Goal: Task Accomplishment & Management: Manage account settings

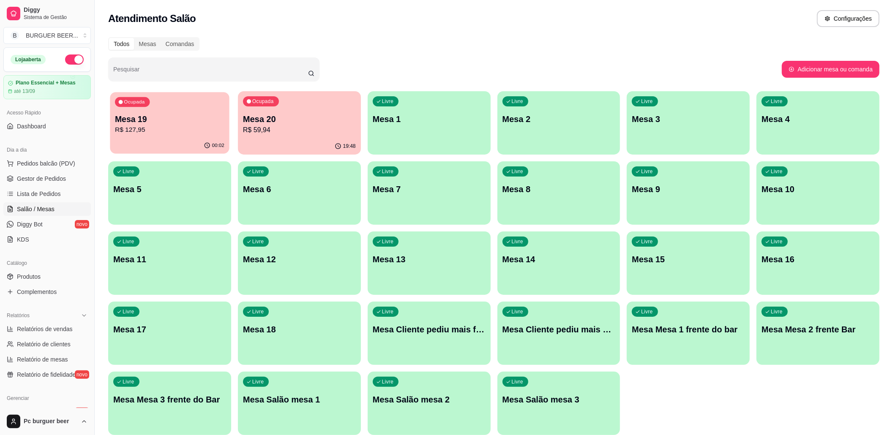
click at [189, 134] on p "R$ 127,95" at bounding box center [169, 130] width 109 height 10
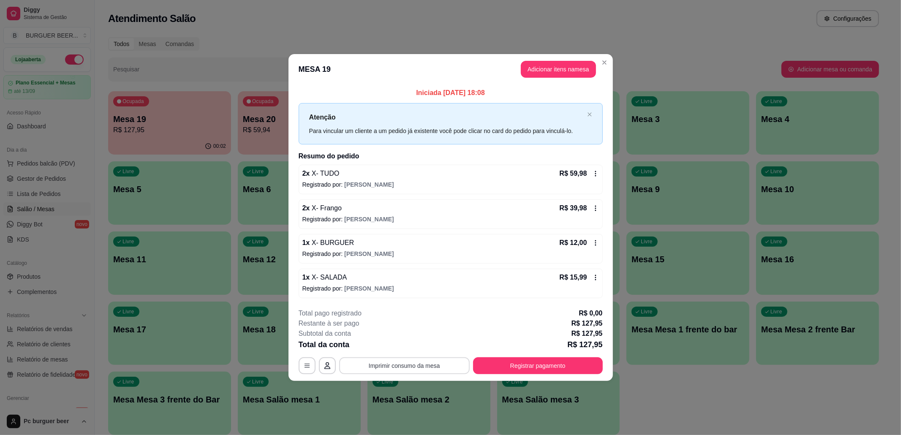
click at [409, 367] on button "Imprimir consumo da mesa" at bounding box center [404, 366] width 131 height 17
click at [407, 367] on button "Imprimir consumo da mesa" at bounding box center [404, 366] width 131 height 17
click at [403, 364] on button "Imprimir consumo da mesa" at bounding box center [404, 366] width 131 height 17
click at [428, 367] on button "Imprimir consumo da mesa" at bounding box center [404, 366] width 131 height 17
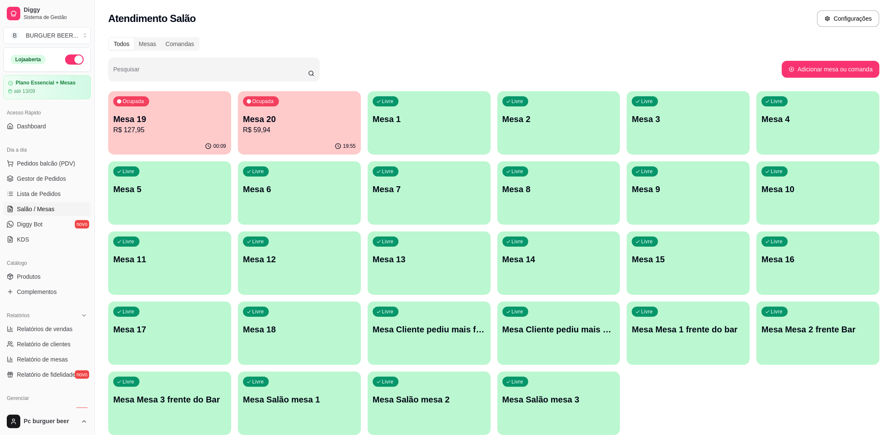
click at [688, 380] on div "Ocupada Mesa 19 R$ 127,95 00:09 Ocupada Mesa 20 R$ 59,94 19:55 Livre Mesa 1 Liv…" at bounding box center [493, 263] width 771 height 344
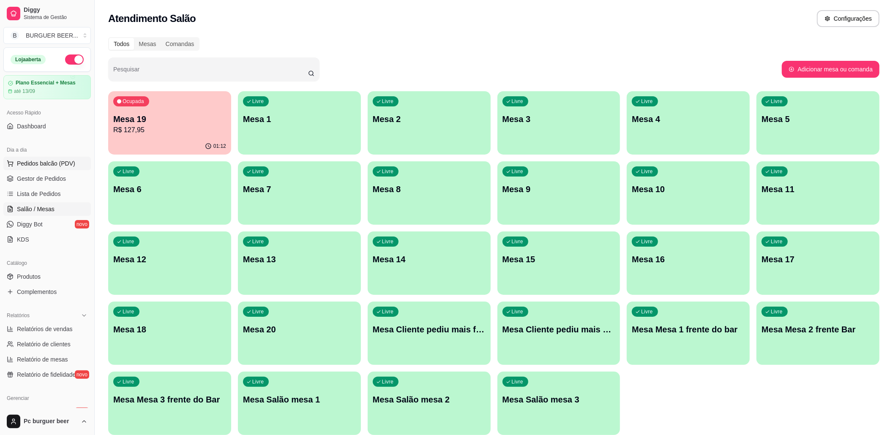
click at [36, 161] on span "Pedidos balcão (PDV)" at bounding box center [46, 163] width 58 height 8
click at [180, 127] on p "R$ 127,95" at bounding box center [169, 130] width 113 height 10
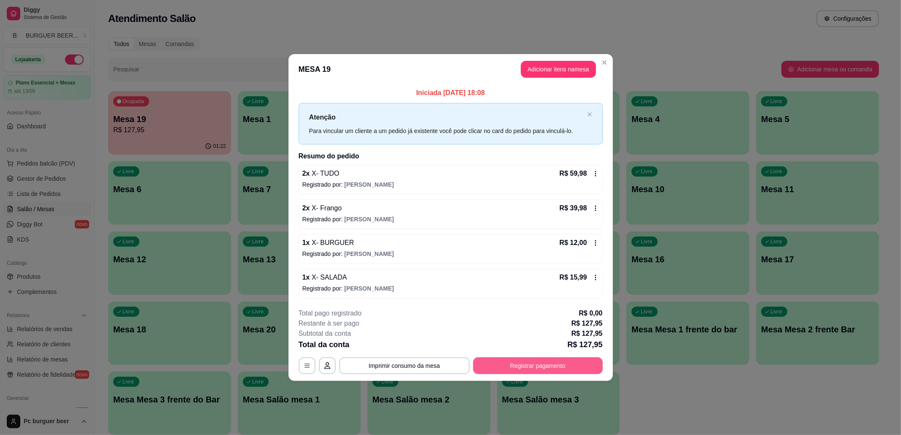
click at [494, 367] on button "Registrar pagamento" at bounding box center [538, 366] width 130 height 17
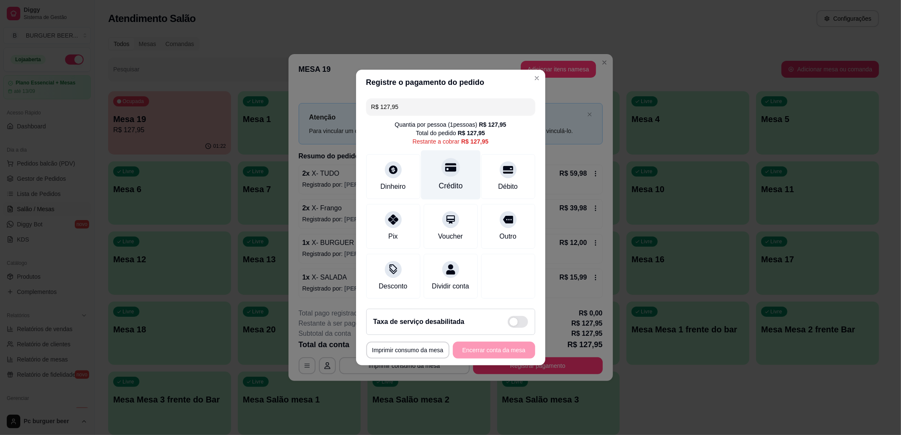
click at [439, 183] on div "Crédito" at bounding box center [451, 185] width 24 height 11
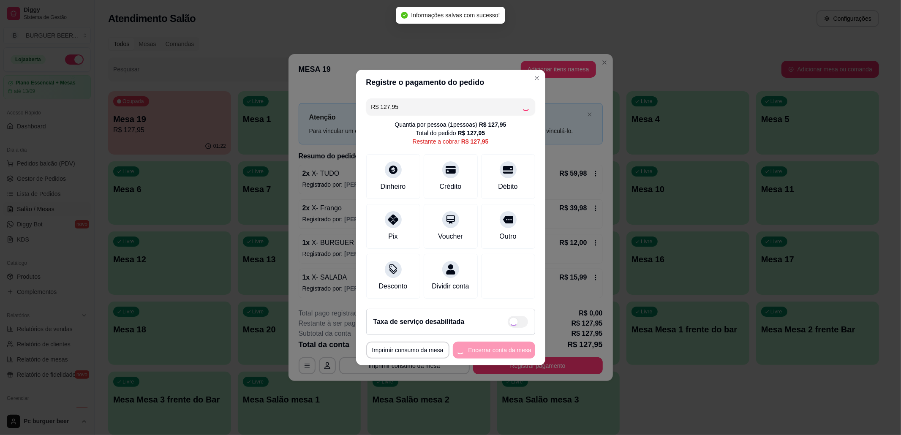
type input "R$ 0,00"
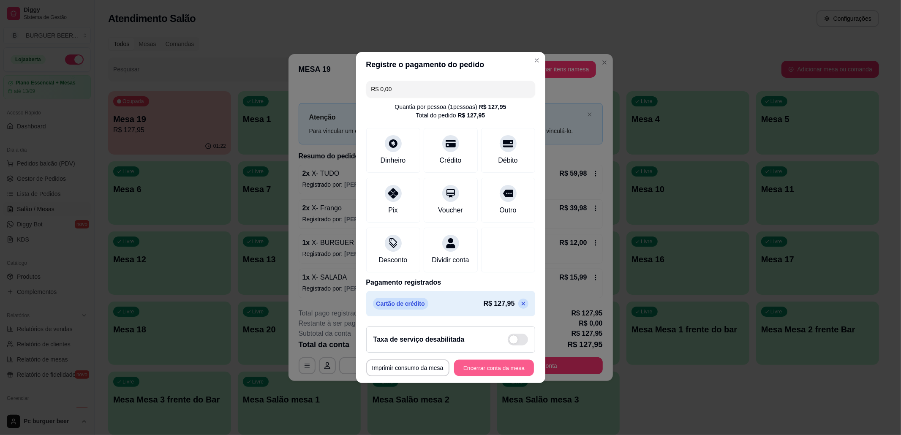
click at [491, 371] on button "Encerrar conta da mesa" at bounding box center [494, 368] width 80 height 16
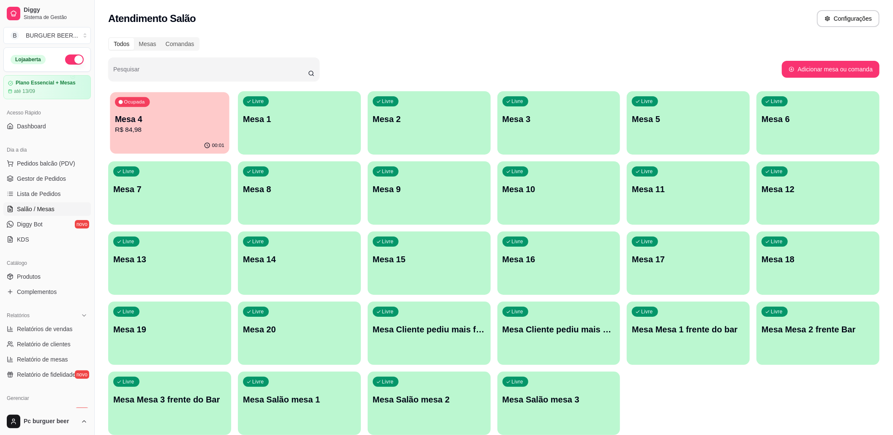
click at [173, 117] on p "Mesa 4" at bounding box center [169, 119] width 109 height 11
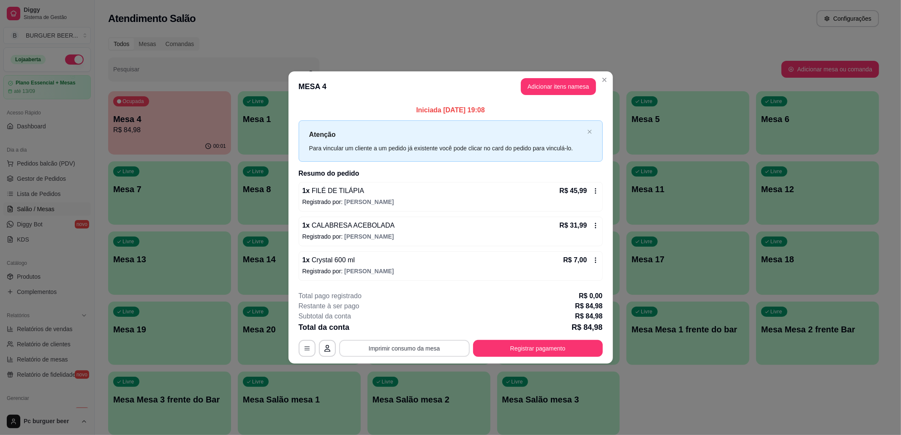
click at [406, 347] on button "Imprimir consumo da mesa" at bounding box center [404, 348] width 131 height 17
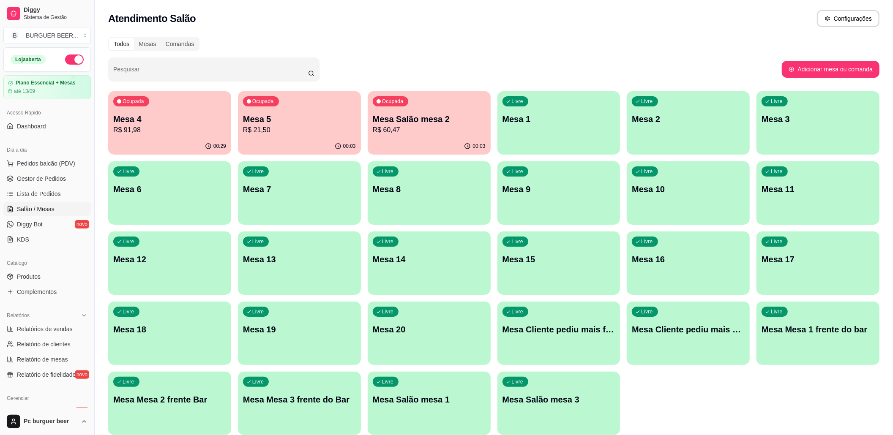
click at [408, 128] on p "R$ 60,47" at bounding box center [429, 130] width 113 height 10
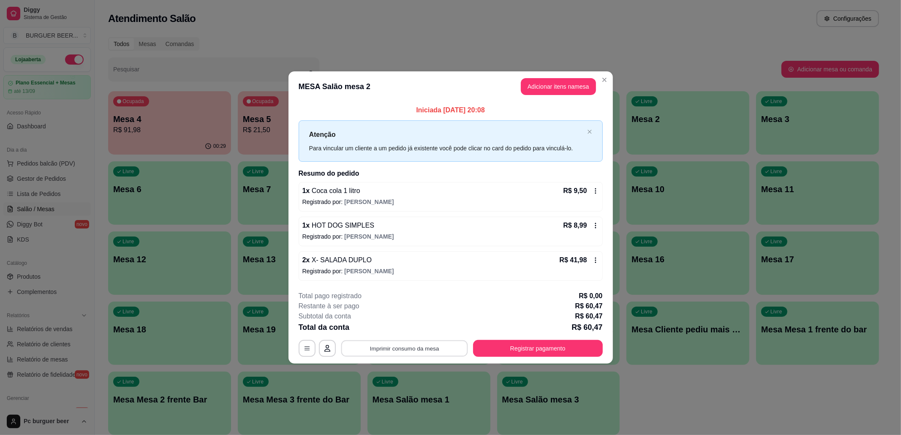
click at [398, 350] on button "Imprimir consumo da mesa" at bounding box center [404, 348] width 127 height 16
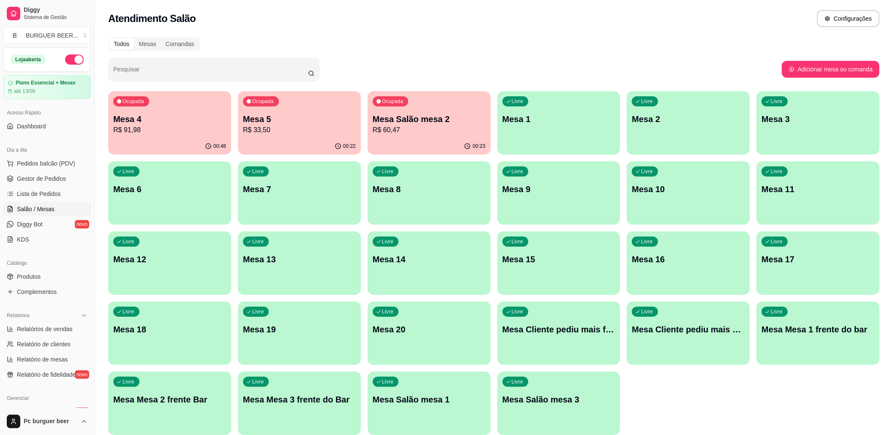
click at [160, 117] on p "Mesa 4" at bounding box center [169, 119] width 113 height 12
click at [330, 132] on p "R$ 33,50" at bounding box center [299, 130] width 113 height 10
click at [418, 114] on p "Mesa Salão mesa 2" at bounding box center [428, 119] width 109 height 11
click at [169, 120] on p "Mesa 4" at bounding box center [169, 119] width 113 height 12
click at [463, 114] on p "Mesa Salão mesa 2" at bounding box center [428, 119] width 109 height 11
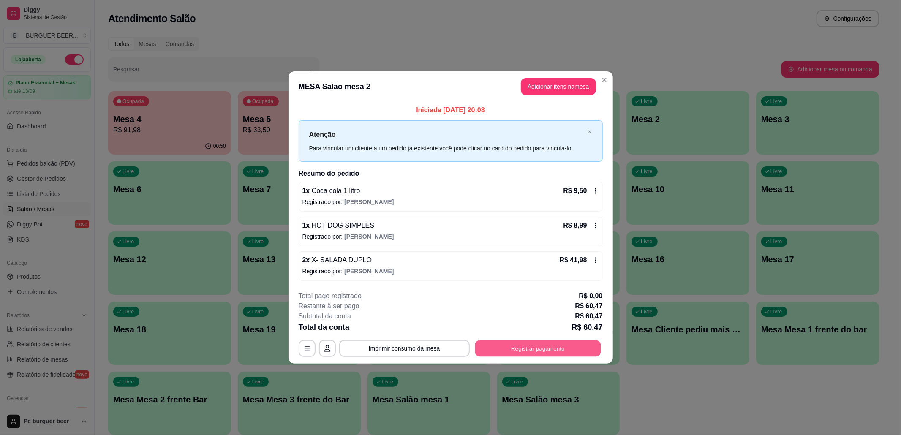
click at [523, 344] on button "Registrar pagamento" at bounding box center [538, 348] width 126 height 16
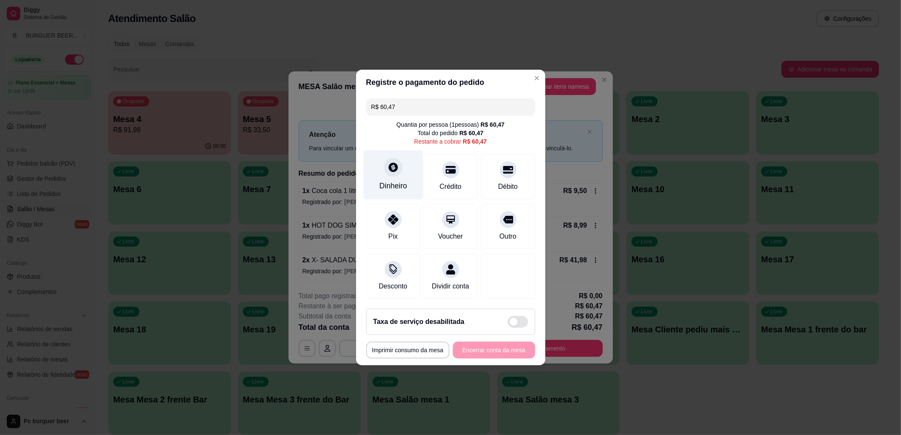
click at [377, 168] on div "Dinheiro" at bounding box center [393, 174] width 60 height 49
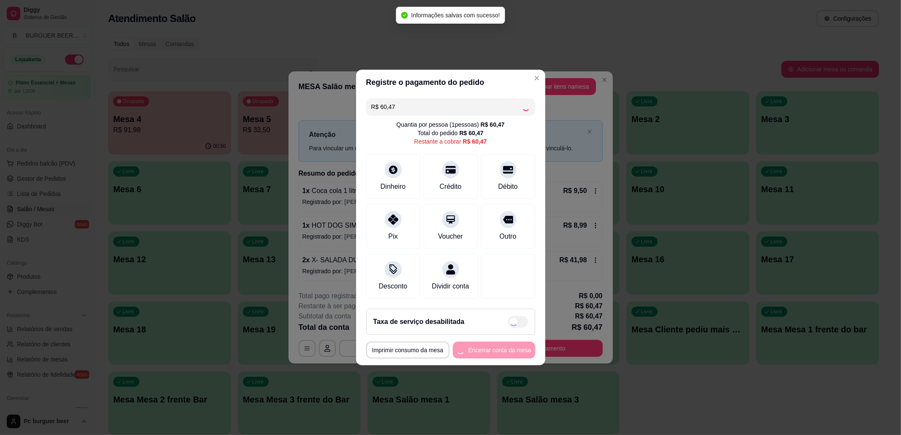
type input "R$ 0,00"
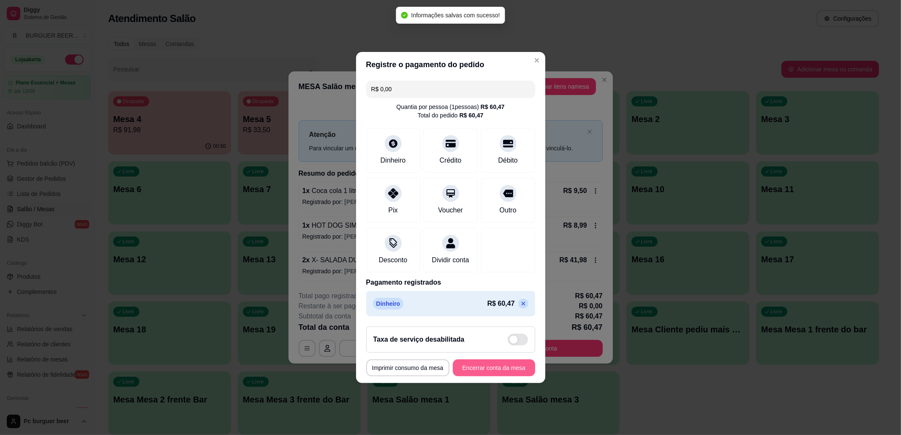
click at [501, 369] on button "Encerrar conta da mesa" at bounding box center [494, 368] width 82 height 17
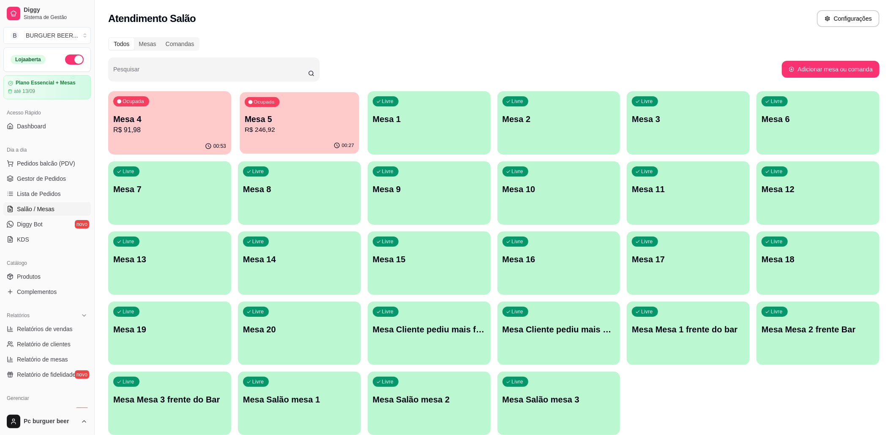
click at [326, 132] on p "R$ 246,92" at bounding box center [299, 130] width 109 height 10
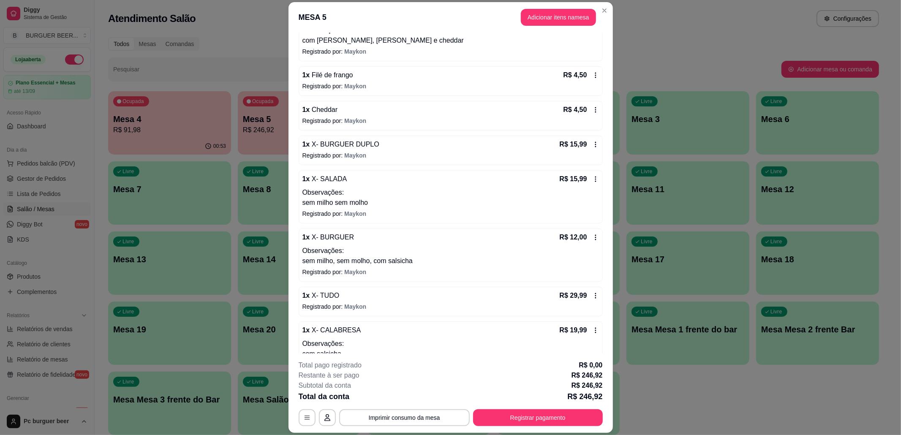
scroll to position [423, 0]
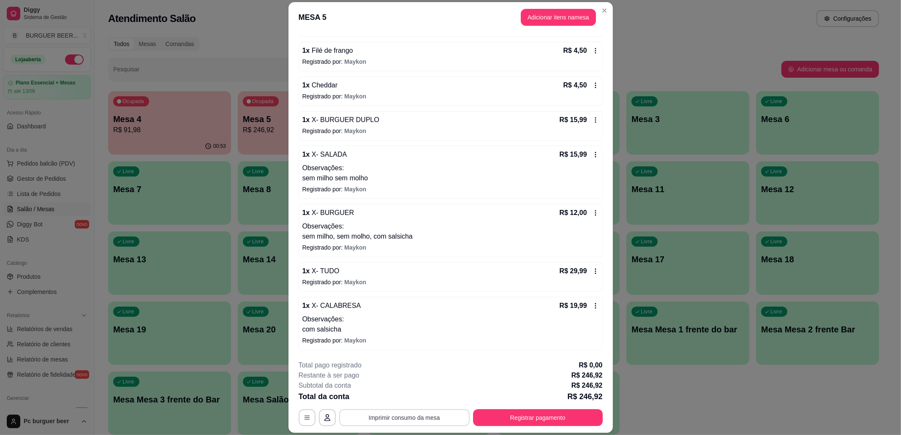
click at [421, 418] on button "Imprimir consumo da mesa" at bounding box center [404, 418] width 131 height 17
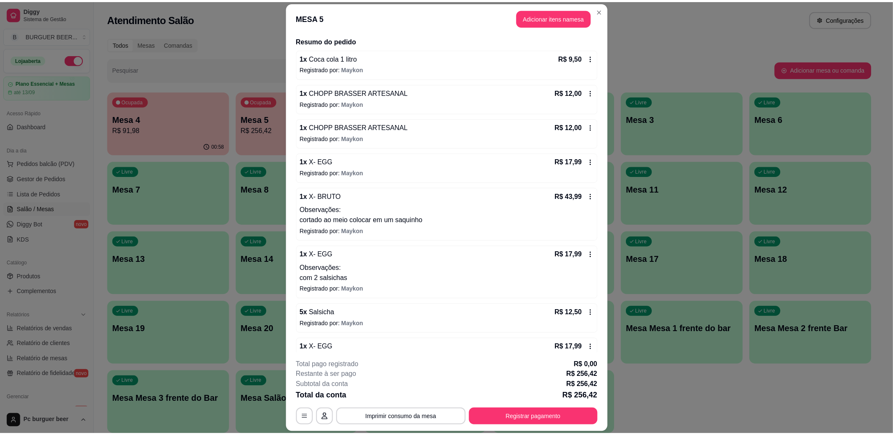
scroll to position [7, 0]
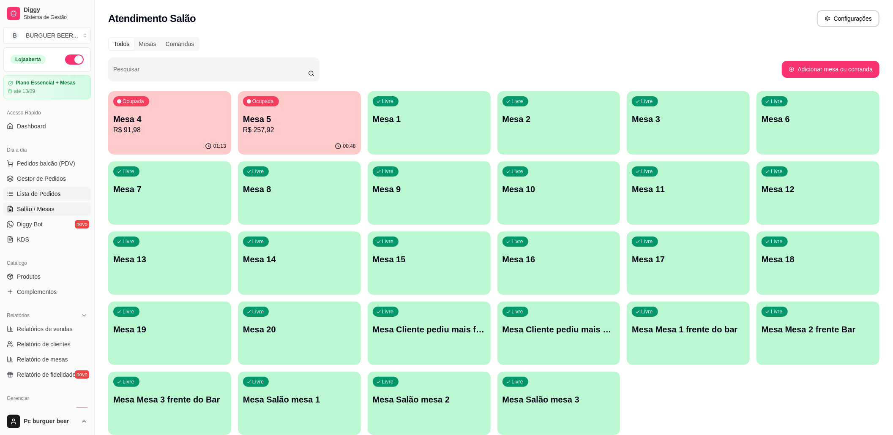
click at [57, 193] on span "Lista de Pedidos" at bounding box center [39, 194] width 44 height 8
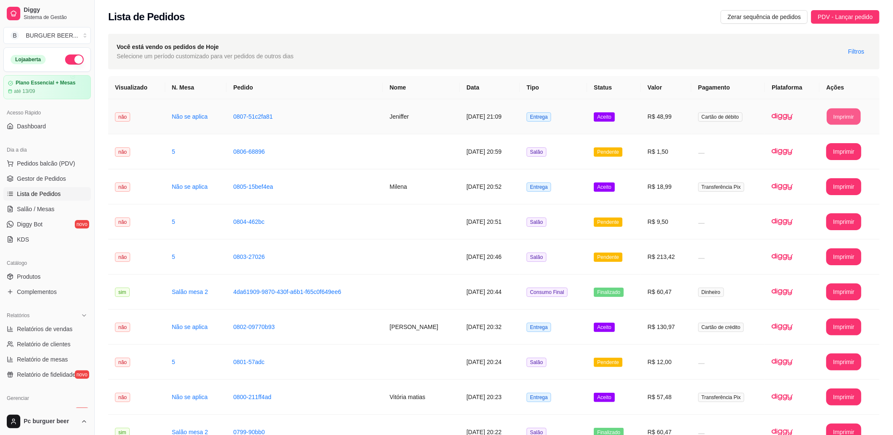
click at [832, 110] on button "Imprimir" at bounding box center [844, 117] width 34 height 16
click at [56, 204] on link "Salão / Mesas" at bounding box center [46, 209] width 87 height 14
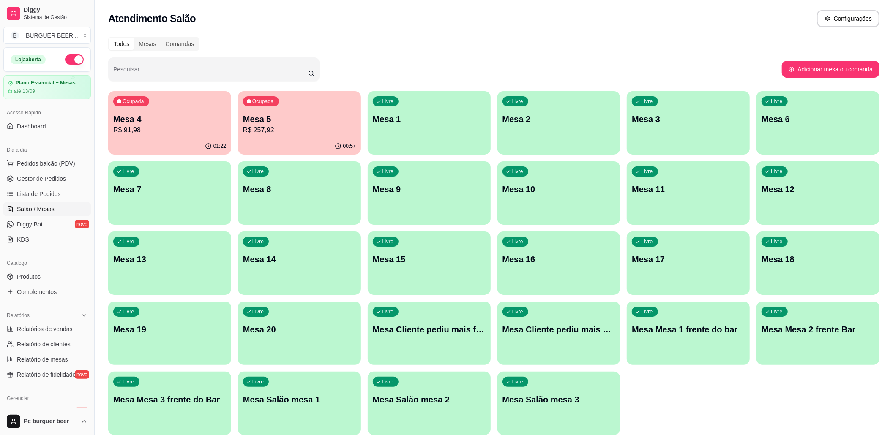
click at [61, 186] on ul "Pedidos balcão (PDV) Gestor de Pedidos Lista de Pedidos Salão / Mesas Diggy Bot…" at bounding box center [46, 202] width 87 height 90
click at [61, 200] on link "Lista de Pedidos" at bounding box center [46, 194] width 87 height 14
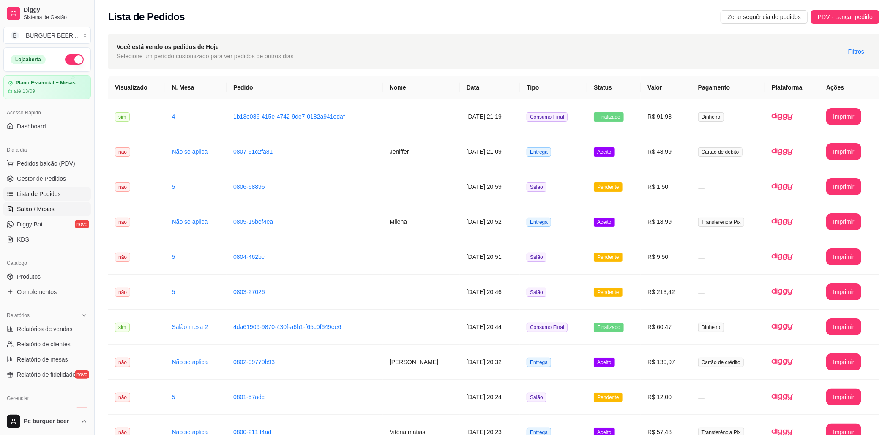
click at [47, 205] on link "Salão / Mesas" at bounding box center [46, 209] width 87 height 14
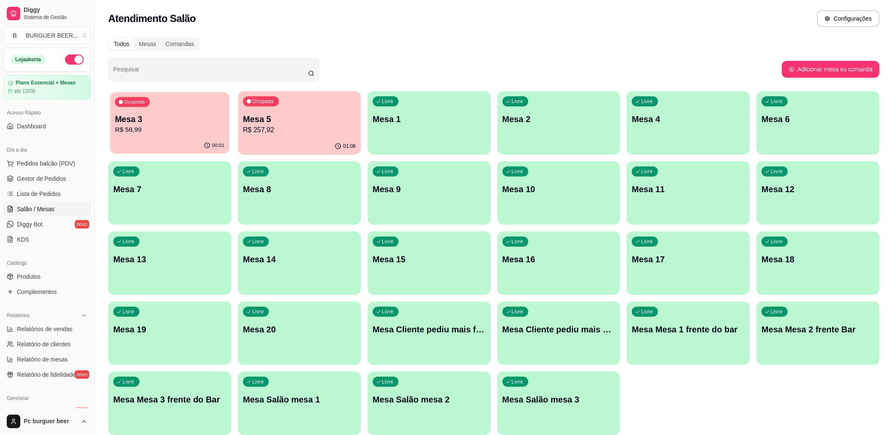
click at [176, 119] on p "Mesa 3" at bounding box center [169, 119] width 109 height 11
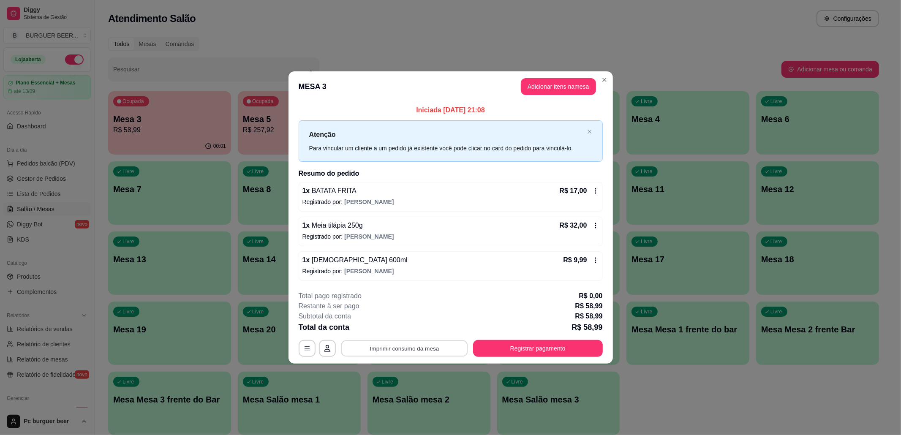
click at [406, 346] on button "Imprimir consumo da mesa" at bounding box center [404, 348] width 127 height 16
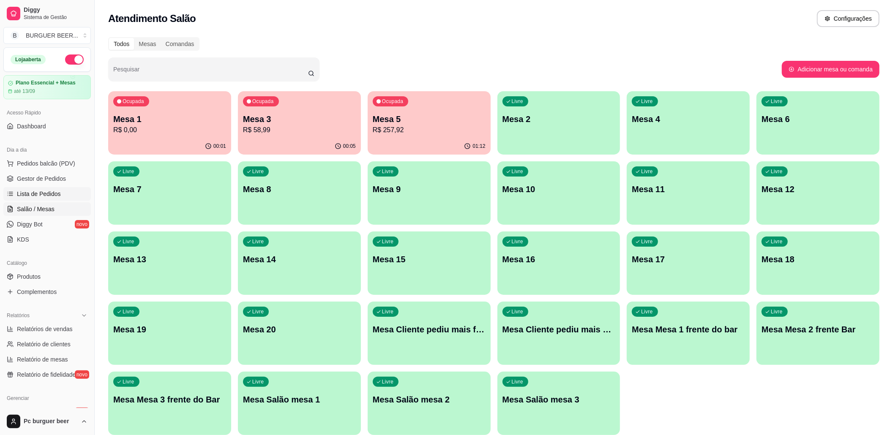
click at [52, 195] on span "Lista de Pedidos" at bounding box center [39, 194] width 44 height 8
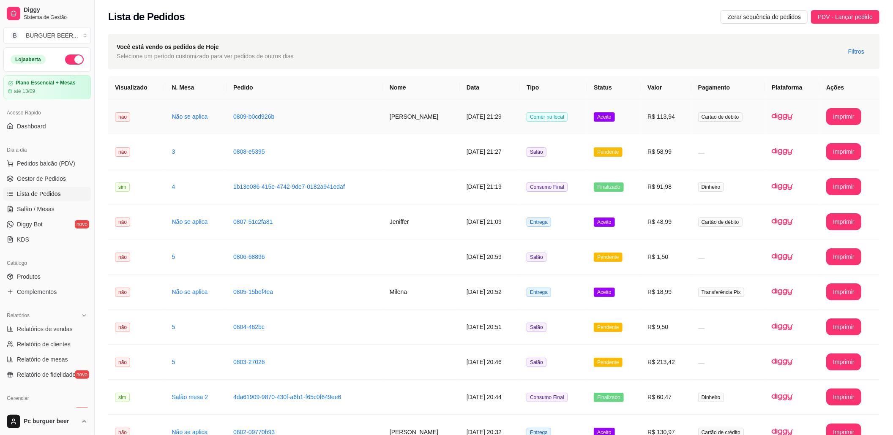
click at [641, 117] on td "Aceito" at bounding box center [614, 116] width 54 height 35
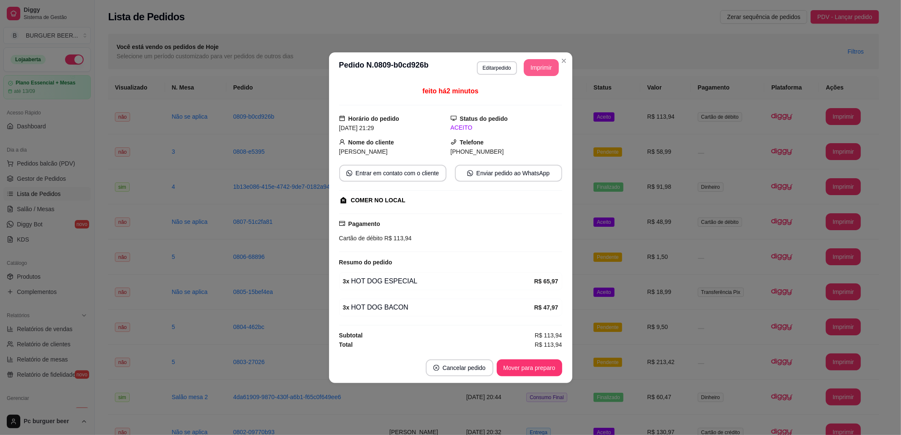
click at [532, 64] on button "Imprimir" at bounding box center [541, 67] width 35 height 17
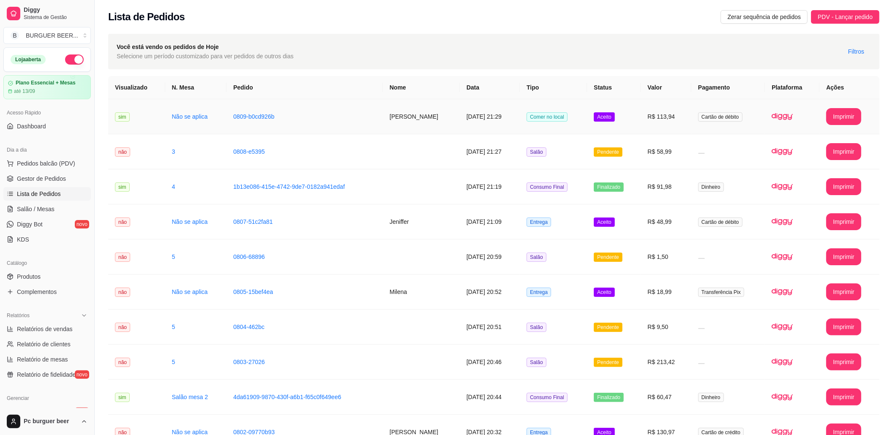
click at [366, 107] on td "0809-b0cd926b" at bounding box center [305, 116] width 156 height 35
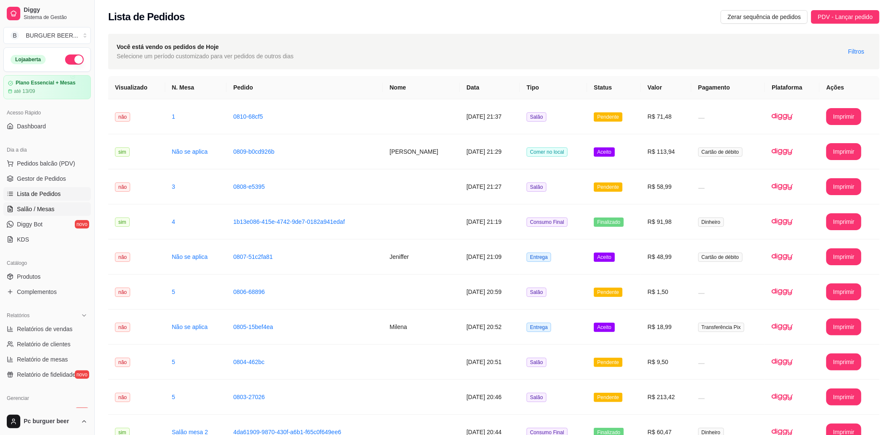
click at [59, 208] on link "Salão / Mesas" at bounding box center [46, 209] width 87 height 14
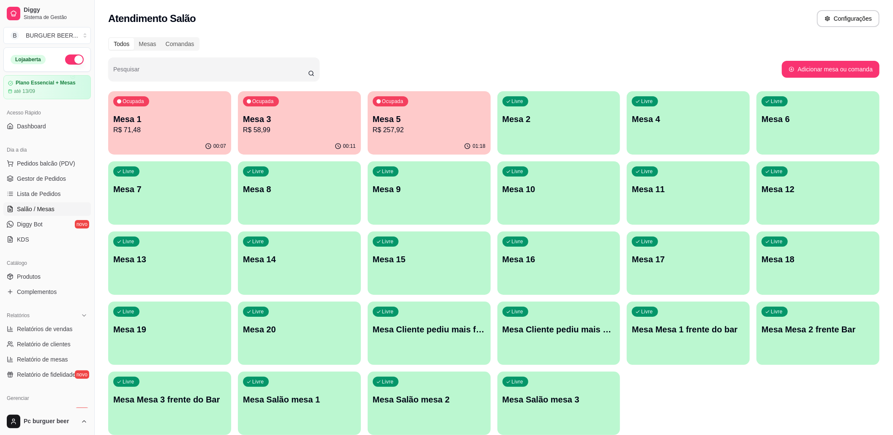
click at [200, 132] on p "R$ 71,48" at bounding box center [169, 130] width 113 height 10
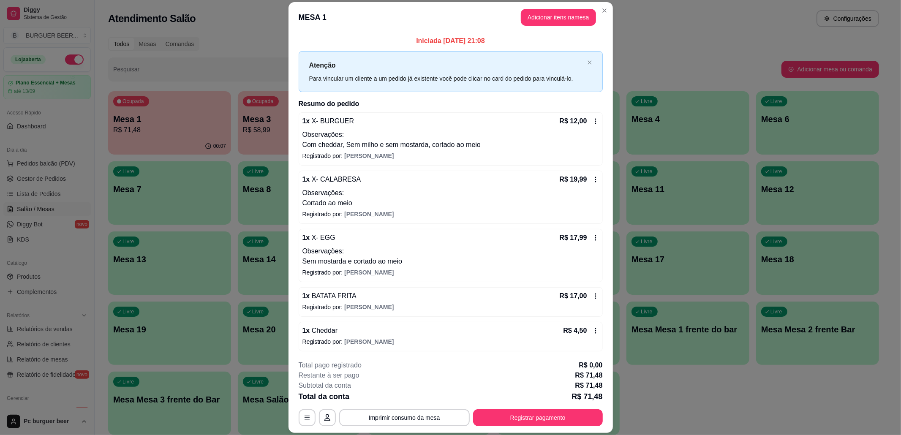
scroll to position [3, 0]
click at [393, 412] on button "Imprimir consumo da mesa" at bounding box center [404, 418] width 127 height 16
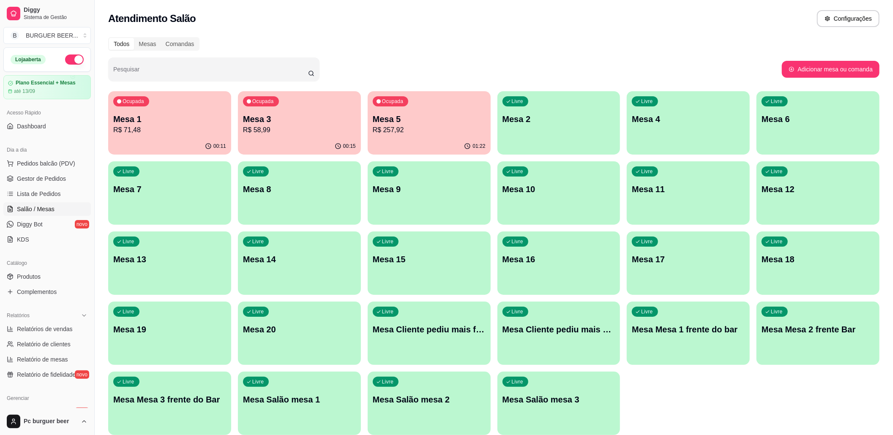
click at [180, 136] on div "Ocupada Mesa 1 R$ 71,48" at bounding box center [169, 114] width 123 height 47
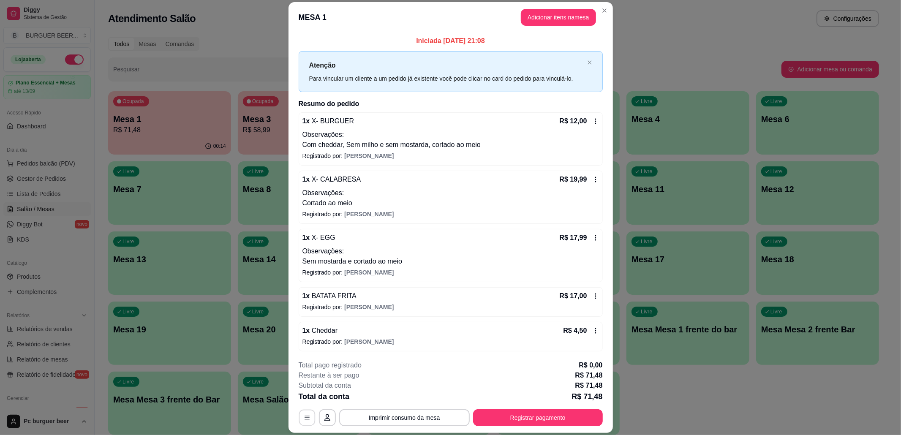
click at [304, 419] on icon "button" at bounding box center [307, 418] width 7 height 7
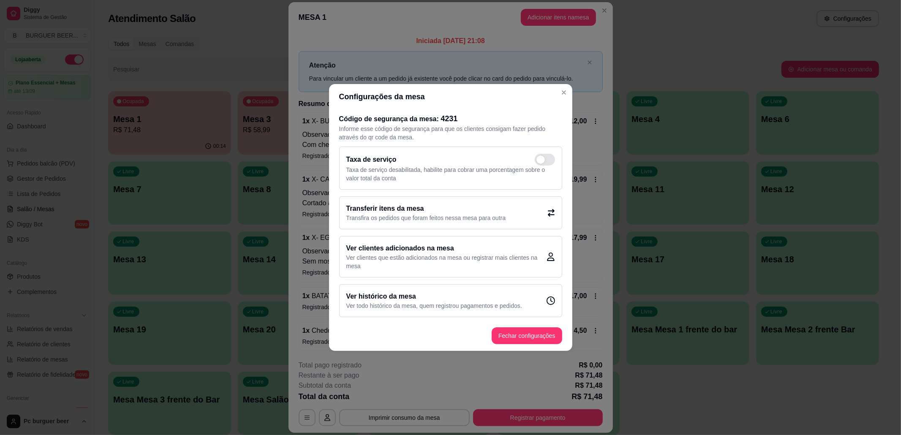
click at [368, 207] on h2 "Transferir itens da mesa" at bounding box center [427, 209] width 160 height 10
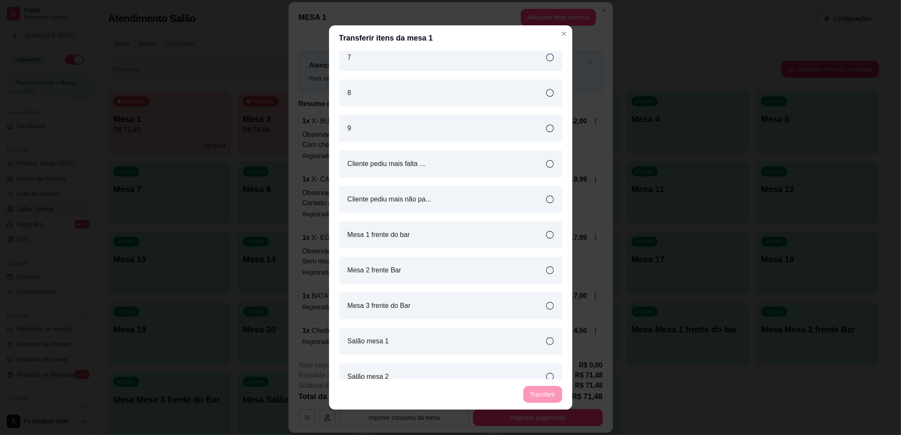
scroll to position [557, 0]
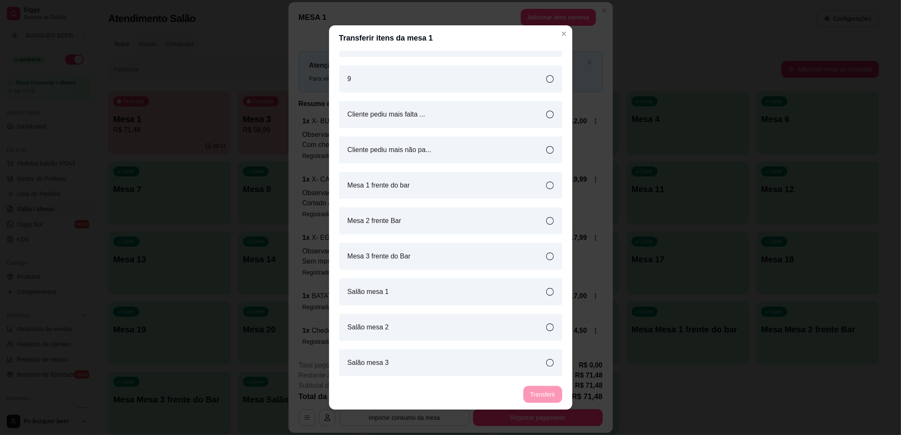
click at [369, 296] on article "Salão mesa 1" at bounding box center [368, 292] width 41 height 10
click at [540, 388] on button "Transferir" at bounding box center [543, 395] width 38 height 16
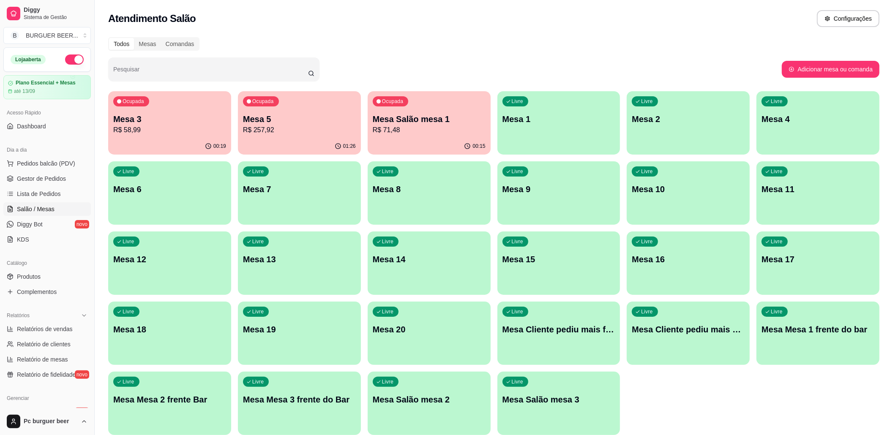
click at [410, 313] on div "Livre Mesa 20" at bounding box center [429, 328] width 123 height 53
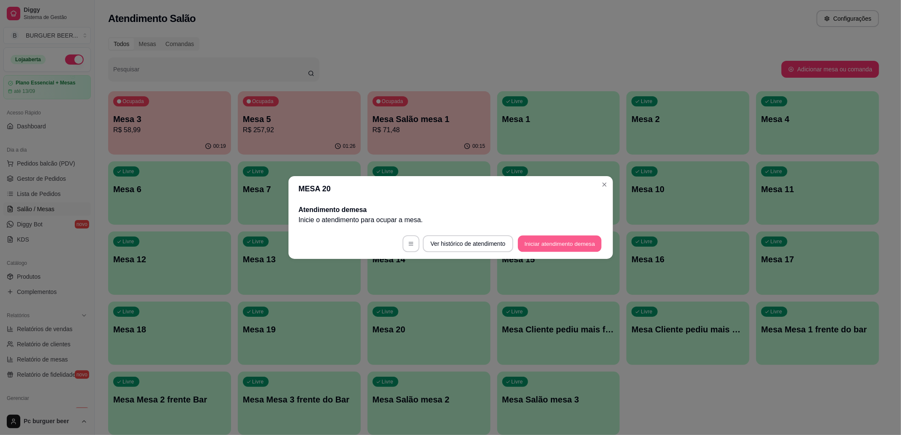
click at [562, 238] on button "Iniciar atendimento de mesa" at bounding box center [560, 244] width 84 height 16
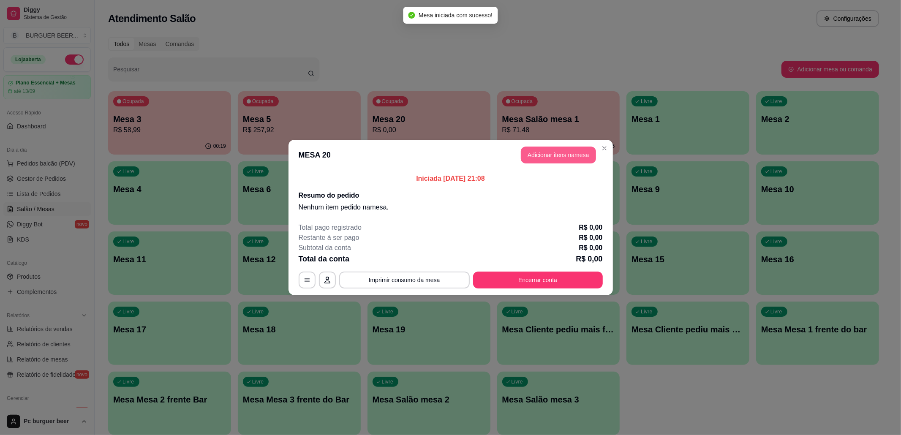
click at [577, 154] on button "Adicionar itens na mesa" at bounding box center [558, 155] width 75 height 17
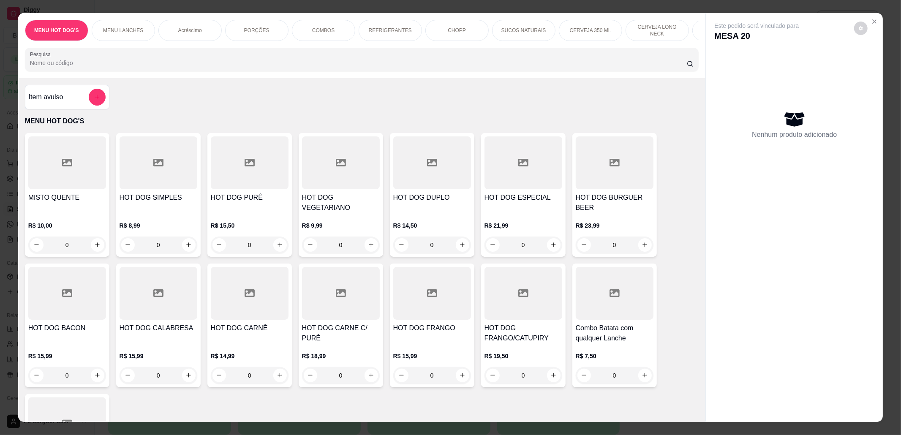
click at [82, 96] on div "Item avulso" at bounding box center [67, 97] width 85 height 25
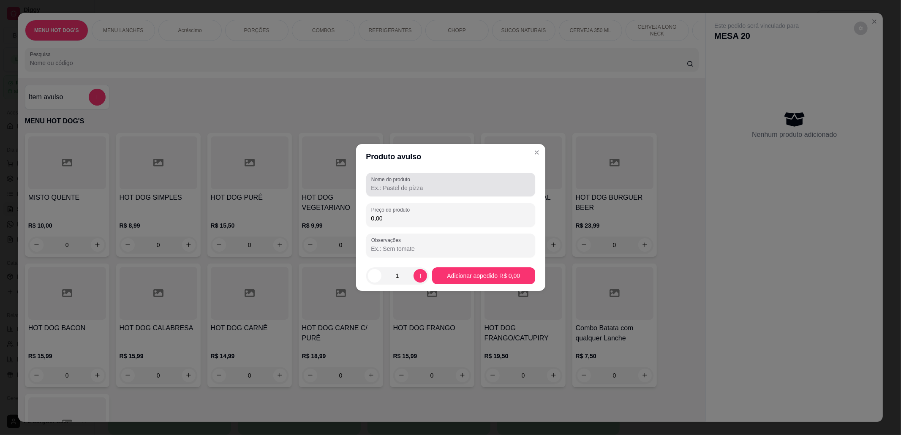
click at [380, 186] on input "Nome do produto" at bounding box center [450, 188] width 159 height 8
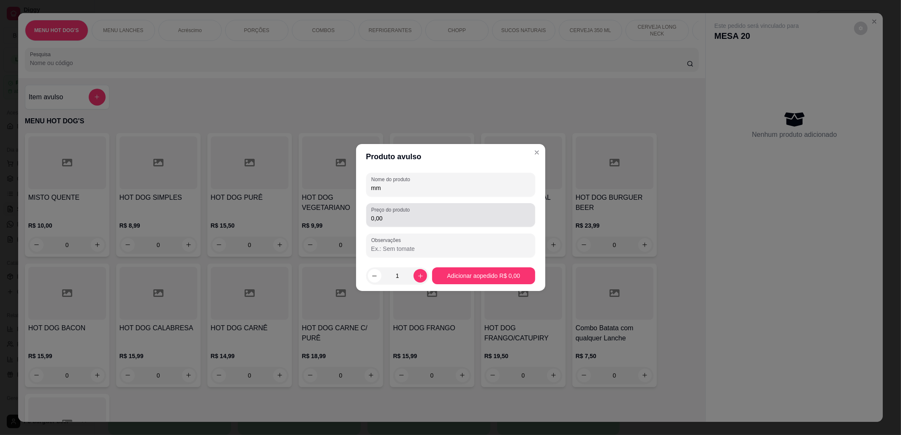
type input "mm"
click at [377, 218] on input "0,00" at bounding box center [450, 218] width 159 height 8
click at [475, 216] on input "6,00" at bounding box center [450, 218] width 159 height 8
type input "6,50"
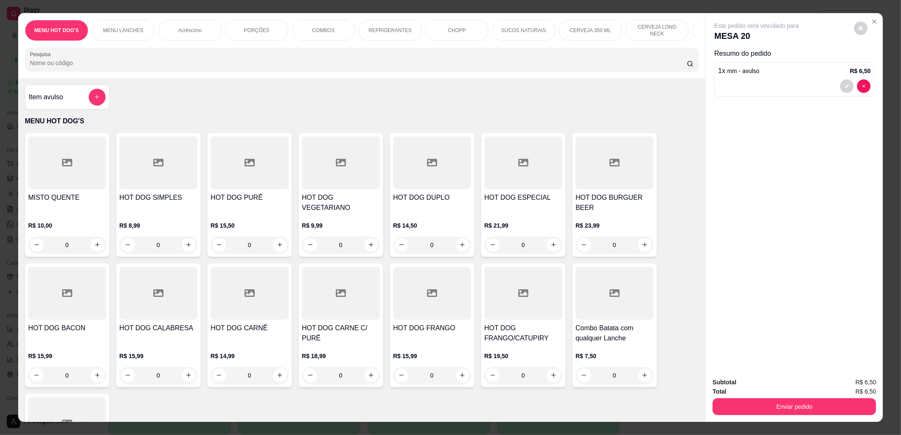
click at [638, 30] on p "CERVEJA LONG NECK" at bounding box center [657, 31] width 49 height 14
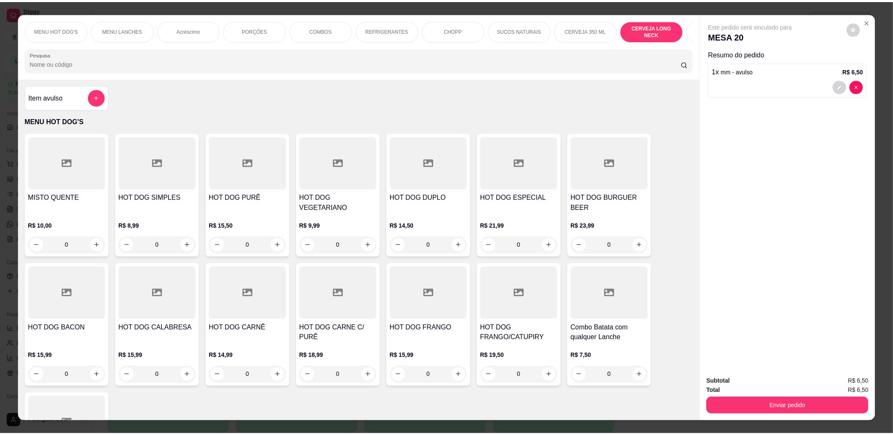
scroll to position [14, 0]
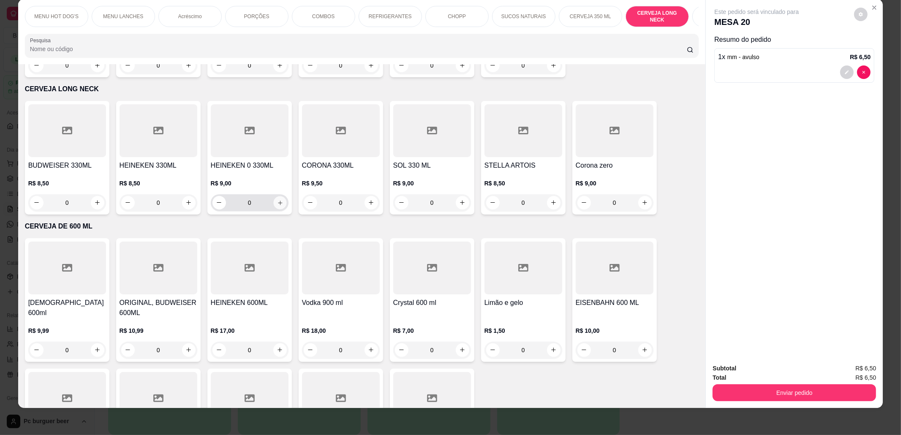
click at [277, 200] on icon "increase-product-quantity" at bounding box center [280, 203] width 6 height 6
type input "1"
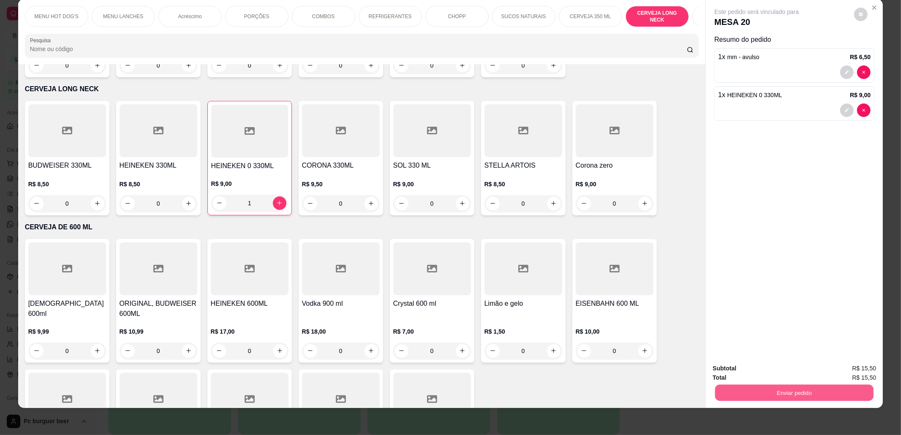
click at [732, 390] on button "Enviar pedido" at bounding box center [795, 393] width 158 height 16
click at [727, 373] on button "Não registrar e enviar pedido" at bounding box center [766, 373] width 88 height 16
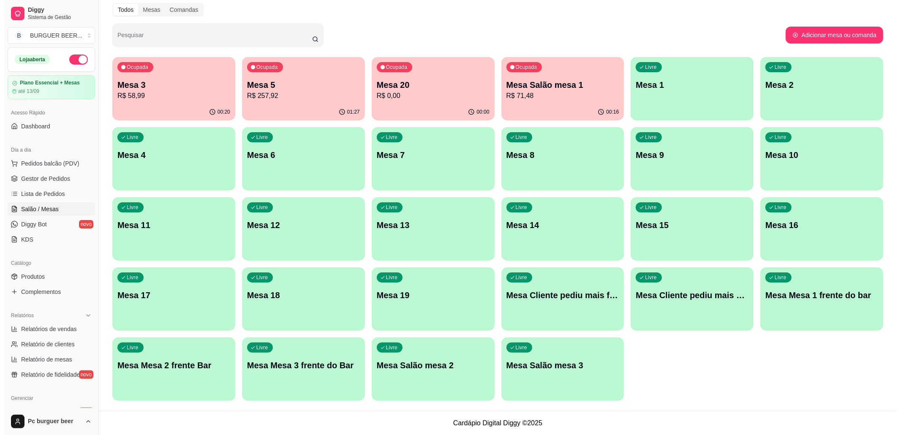
scroll to position [0, 0]
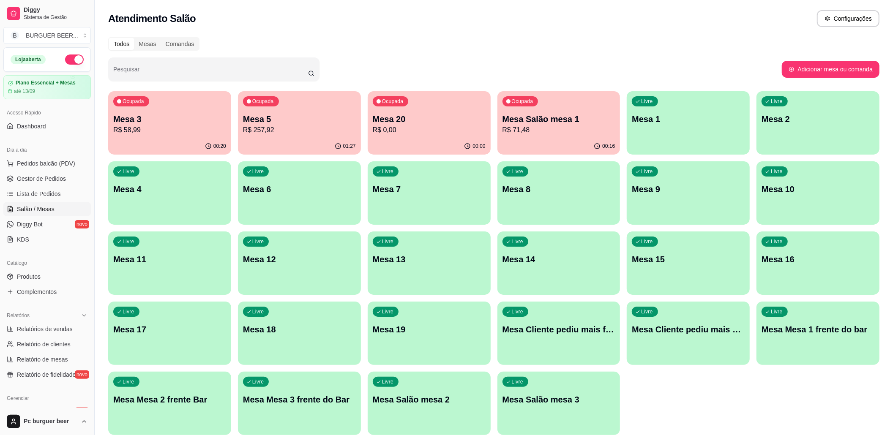
click at [717, 128] on div "Livre Mesa 1" at bounding box center [688, 117] width 123 height 53
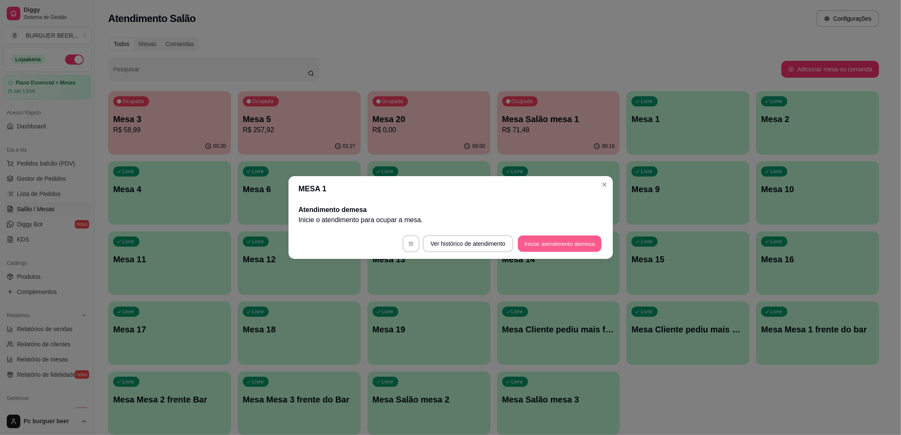
click at [555, 237] on button "Iniciar atendimento de mesa" at bounding box center [560, 244] width 84 height 16
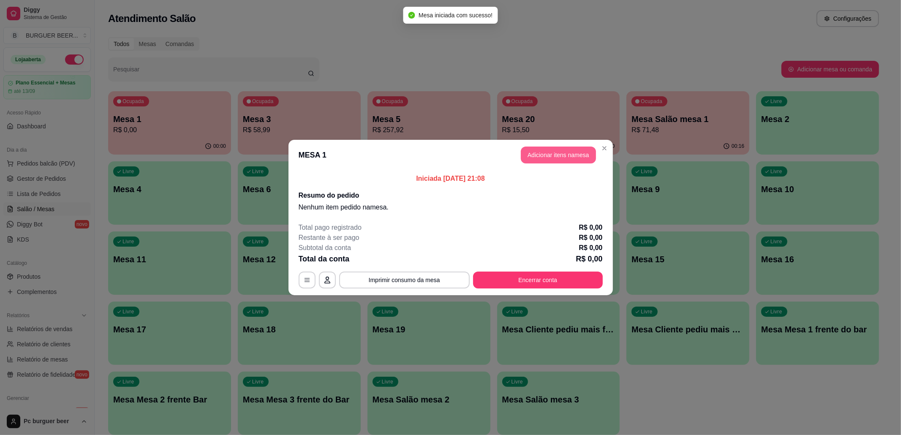
click at [544, 151] on button "Adicionar itens na mesa" at bounding box center [558, 155] width 75 height 17
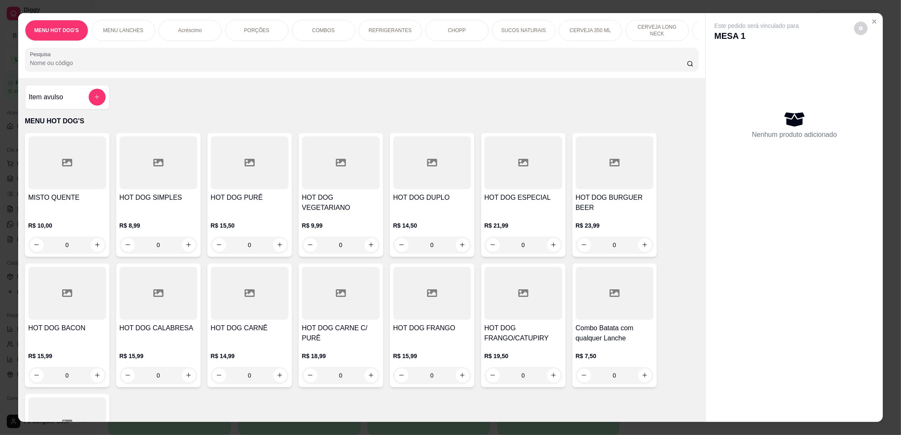
click at [117, 35] on div "MENU LANCHES" at bounding box center [123, 30] width 63 height 21
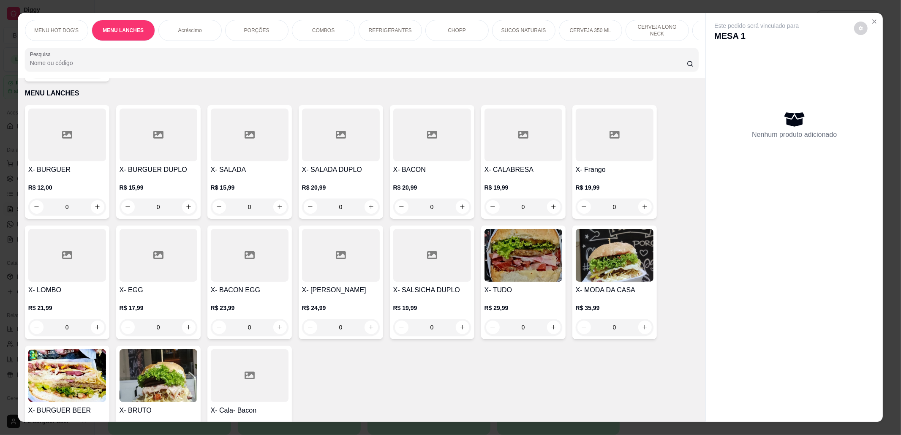
scroll to position [14, 0]
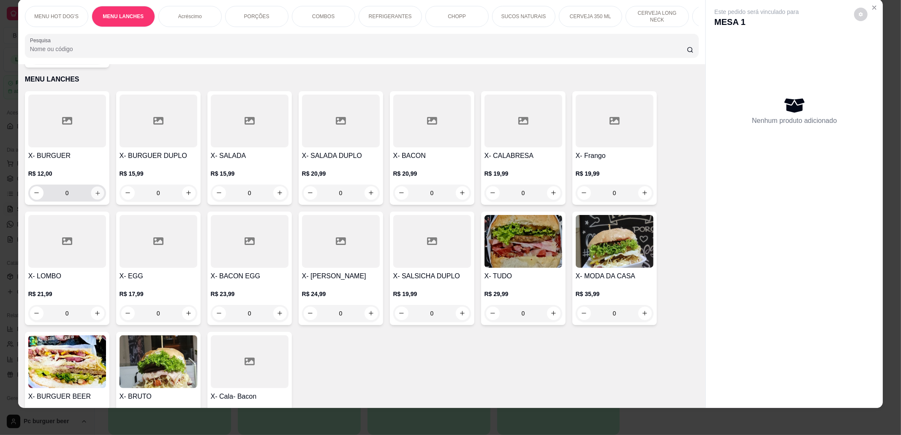
click at [94, 191] on icon "increase-product-quantity" at bounding box center [97, 193] width 6 height 6
type input "1"
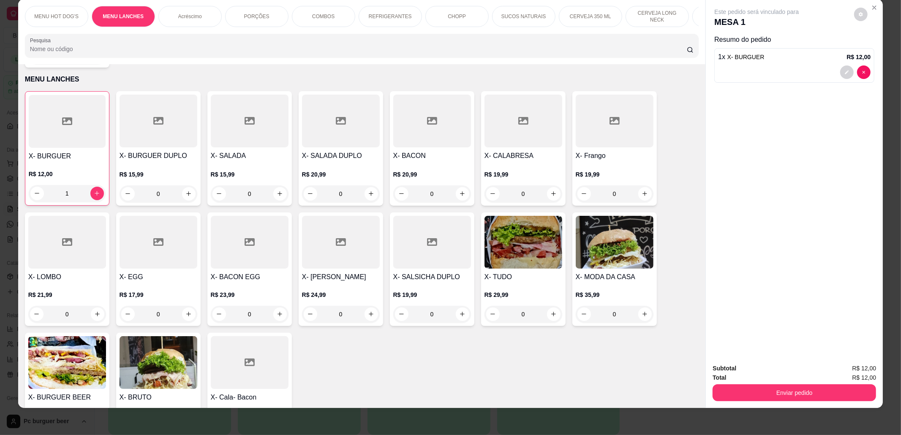
click at [192, 16] on p "Acréscimo" at bounding box center [190, 16] width 24 height 7
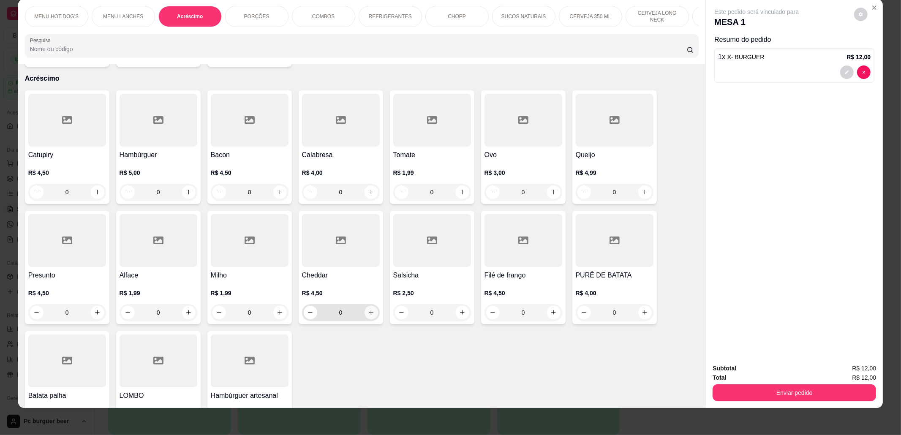
click at [368, 311] on icon "increase-product-quantity" at bounding box center [371, 312] width 6 height 6
type input "1"
click at [655, 18] on p "CERVEJA LONG NECK" at bounding box center [657, 17] width 49 height 14
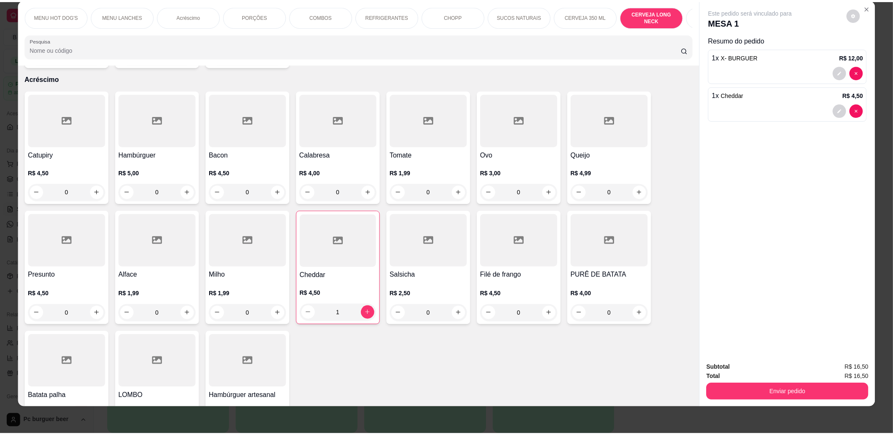
scroll to position [2803, 0]
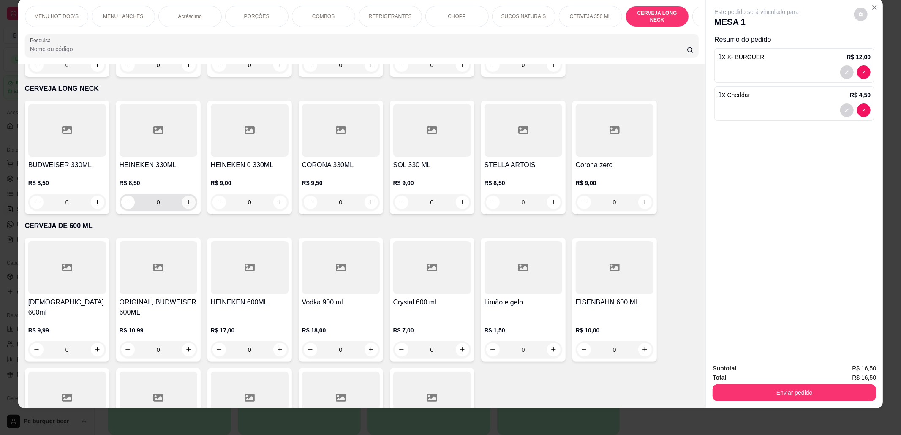
click at [187, 199] on icon "increase-product-quantity" at bounding box center [189, 202] width 6 height 6
click at [188, 196] on button "increase-product-quantity" at bounding box center [189, 203] width 14 height 14
type input "2"
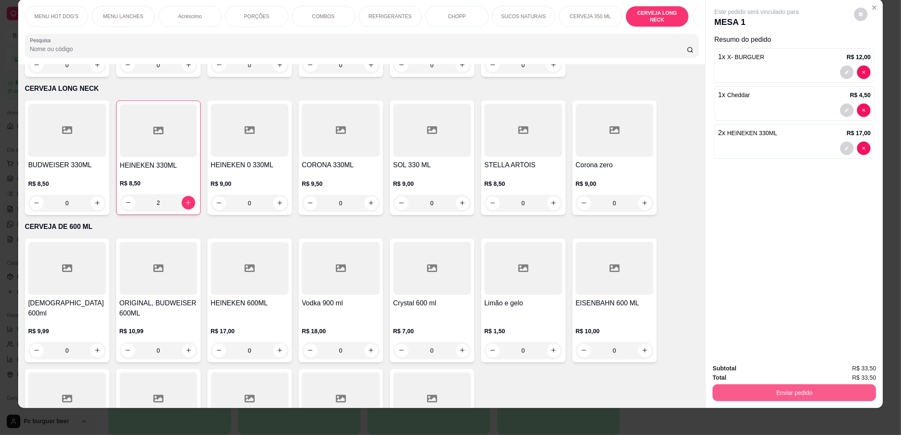
click at [789, 396] on button "Enviar pedido" at bounding box center [795, 393] width 164 height 17
click at [740, 371] on button "Não registrar e enviar pedido" at bounding box center [766, 373] width 88 height 16
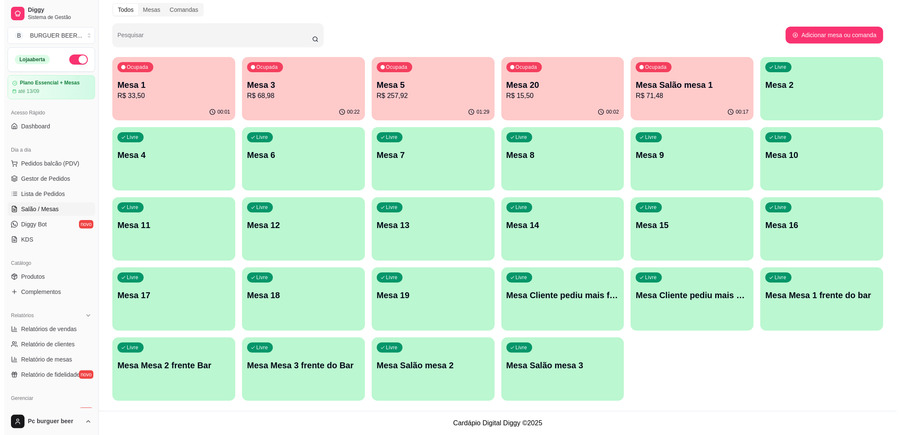
scroll to position [0, 0]
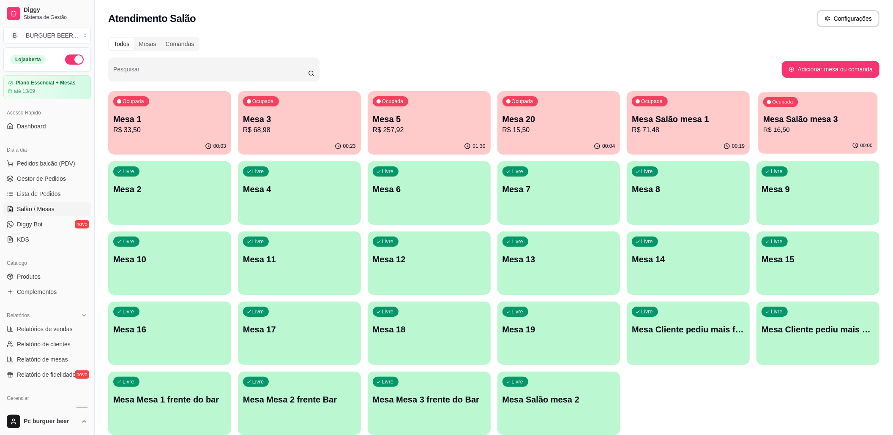
click at [814, 129] on p "R$ 16,50" at bounding box center [817, 130] width 109 height 10
click at [801, 115] on p "Mesa Salão mesa 3" at bounding box center [818, 119] width 113 height 12
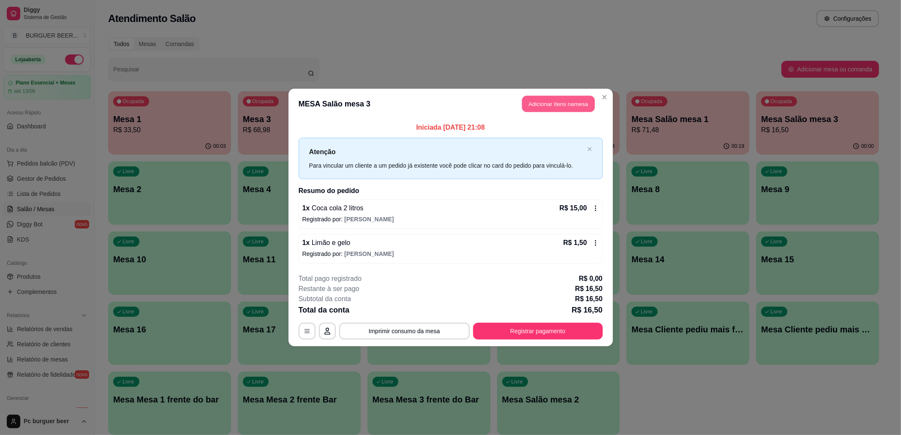
click at [565, 102] on button "Adicionar itens na mesa" at bounding box center [558, 104] width 73 height 16
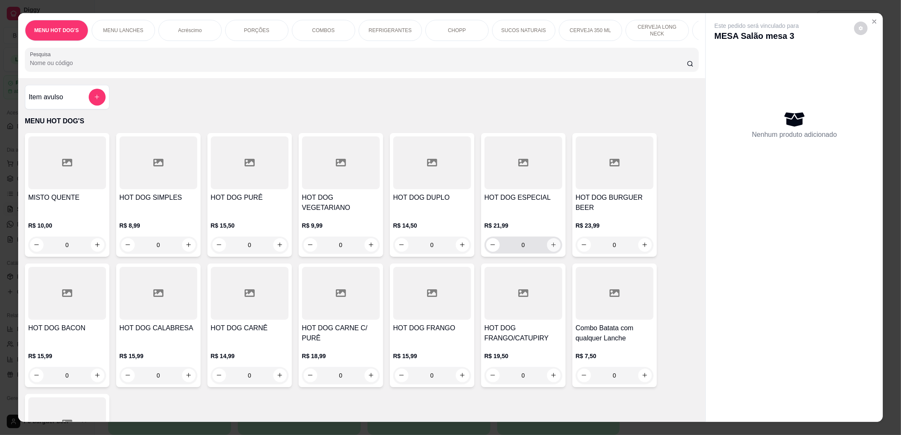
click at [551, 245] on icon "increase-product-quantity" at bounding box center [554, 245] width 6 height 6
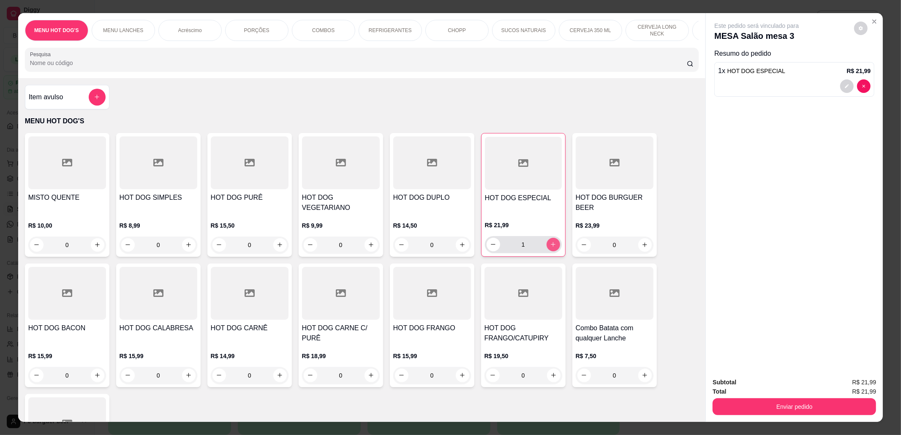
click at [550, 246] on icon "increase-product-quantity" at bounding box center [553, 244] width 6 height 6
click at [550, 243] on icon "increase-product-quantity" at bounding box center [553, 244] width 6 height 6
type input "3"
click at [94, 379] on icon "increase-product-quantity" at bounding box center [97, 376] width 6 height 6
click at [92, 379] on button "increase-product-quantity" at bounding box center [97, 376] width 14 height 14
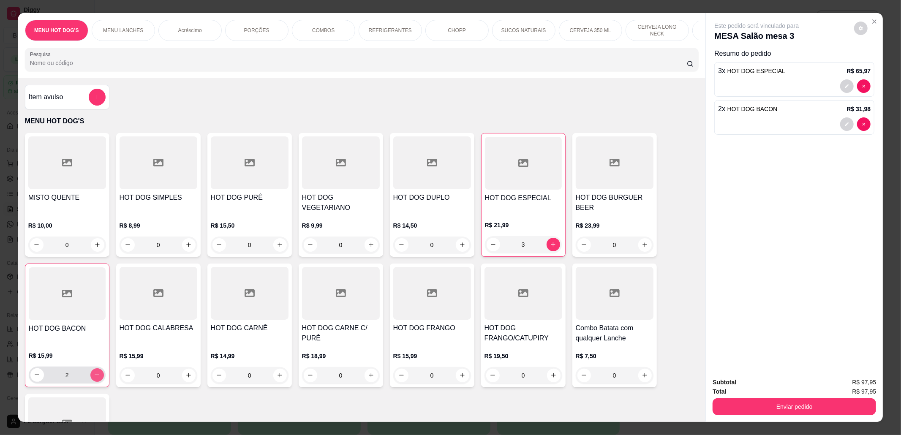
click at [92, 379] on button "increase-product-quantity" at bounding box center [97, 376] width 14 height 14
type input "3"
click at [788, 407] on button "Enviar pedido" at bounding box center [795, 407] width 158 height 16
click at [796, 391] on button "Não registrar e enviar pedido" at bounding box center [766, 387] width 88 height 16
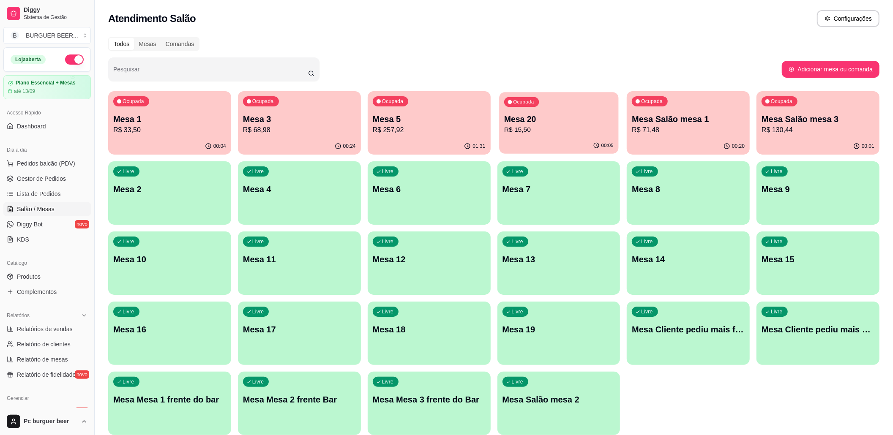
click at [546, 125] on p "R$ 15,50" at bounding box center [558, 130] width 109 height 10
click at [78, 197] on link "Lista de Pedidos" at bounding box center [46, 194] width 87 height 14
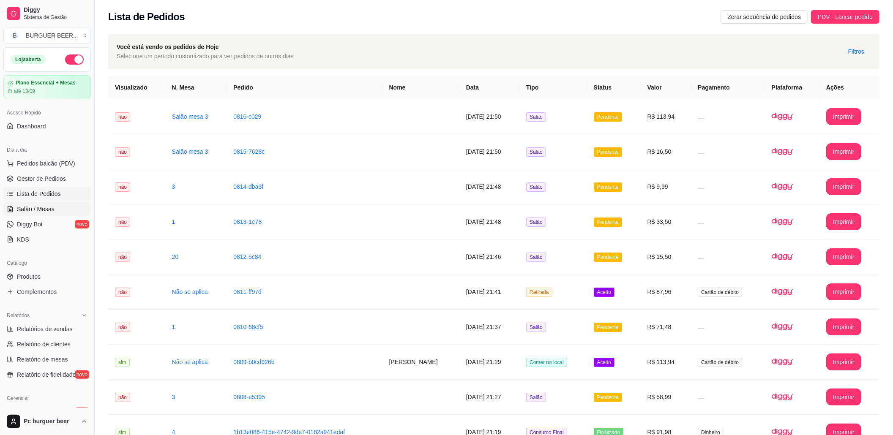
click at [41, 207] on span "Salão / Mesas" at bounding box center [36, 209] width 38 height 8
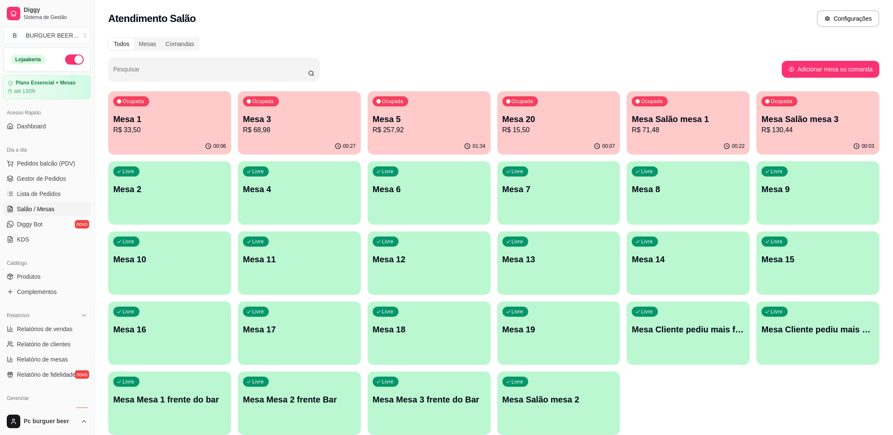
click at [553, 148] on div "00:07" at bounding box center [558, 146] width 123 height 16
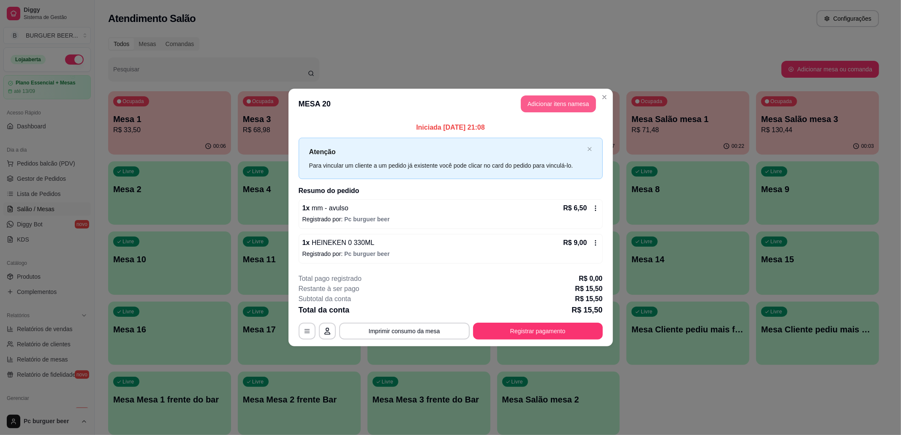
click at [549, 100] on button "Adicionar itens na mesa" at bounding box center [558, 104] width 75 height 17
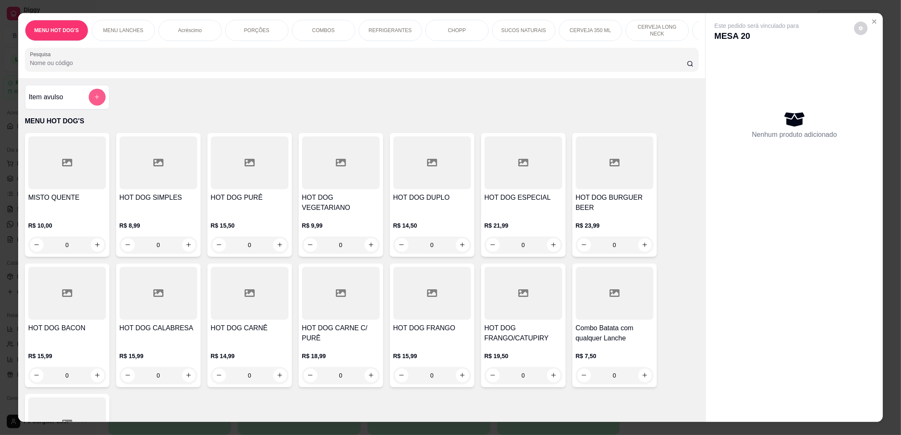
click at [89, 106] on button "add-separate-item" at bounding box center [97, 97] width 17 height 17
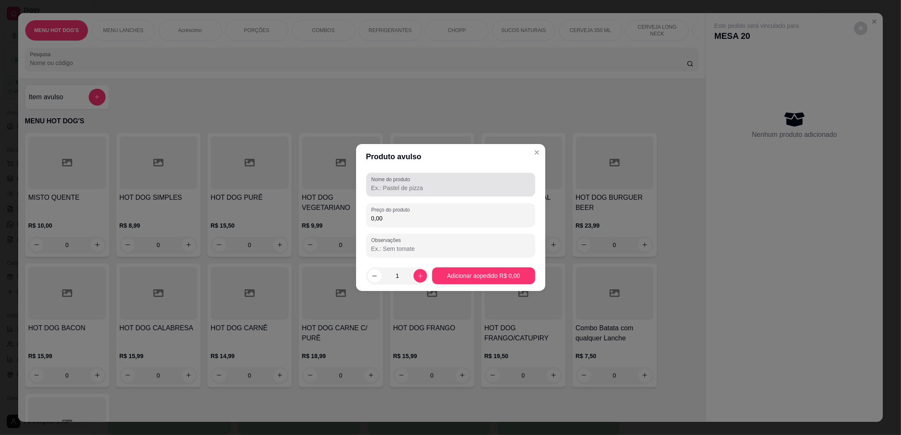
click at [421, 189] on input "Nome do produto" at bounding box center [450, 188] width 159 height 8
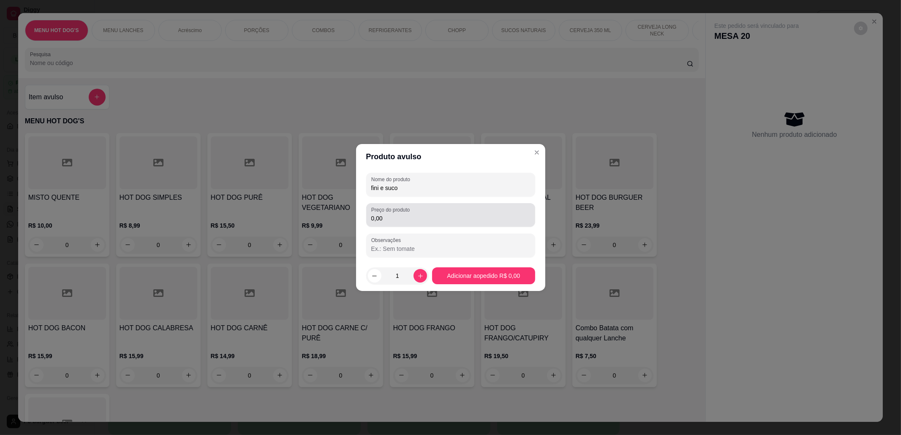
type input "fini e suco"
click at [435, 220] on input "0,00" at bounding box center [450, 218] width 159 height 8
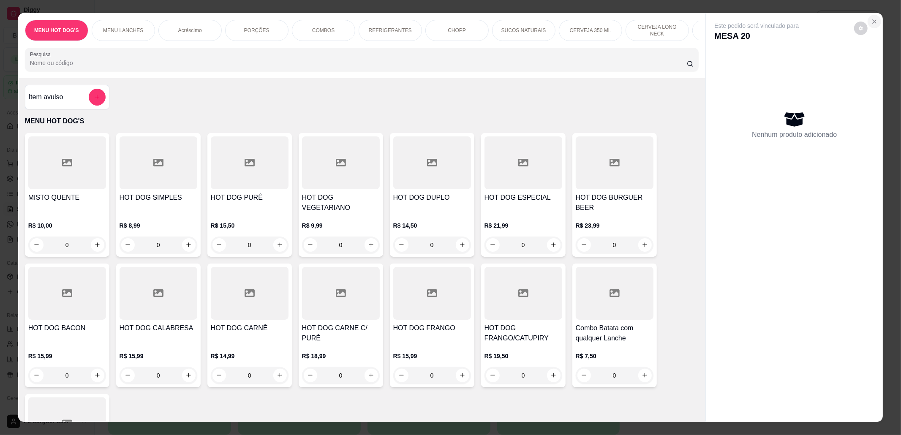
click at [869, 16] on button "Close" at bounding box center [875, 22] width 14 height 14
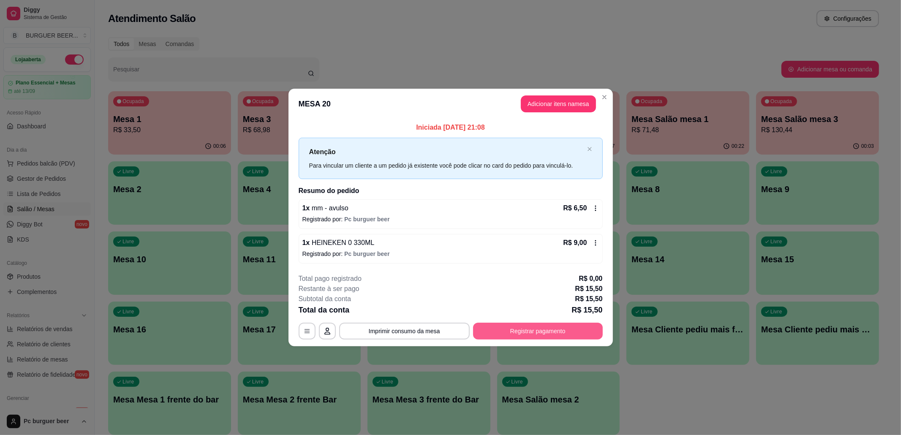
click at [501, 331] on button "Registrar pagamento" at bounding box center [538, 331] width 130 height 17
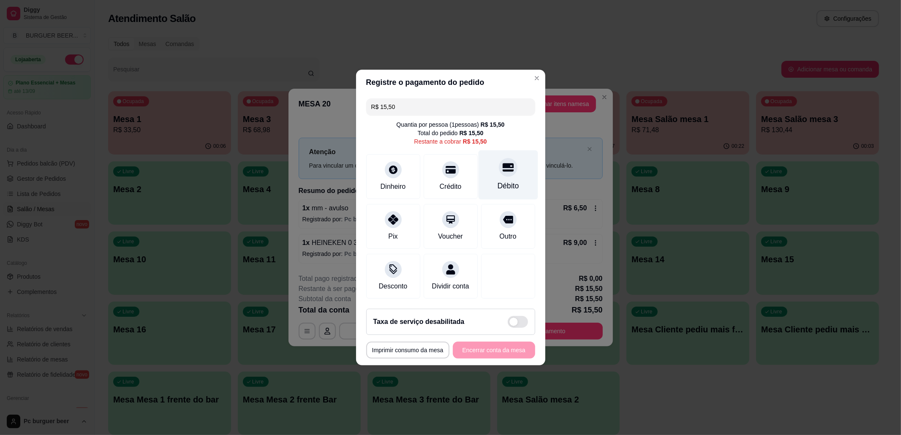
click at [482, 168] on div "Débito" at bounding box center [508, 174] width 60 height 49
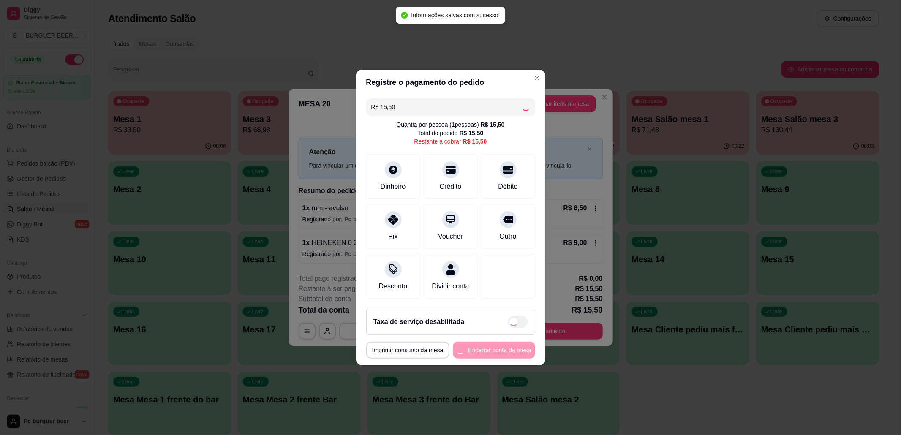
type input "R$ 0,00"
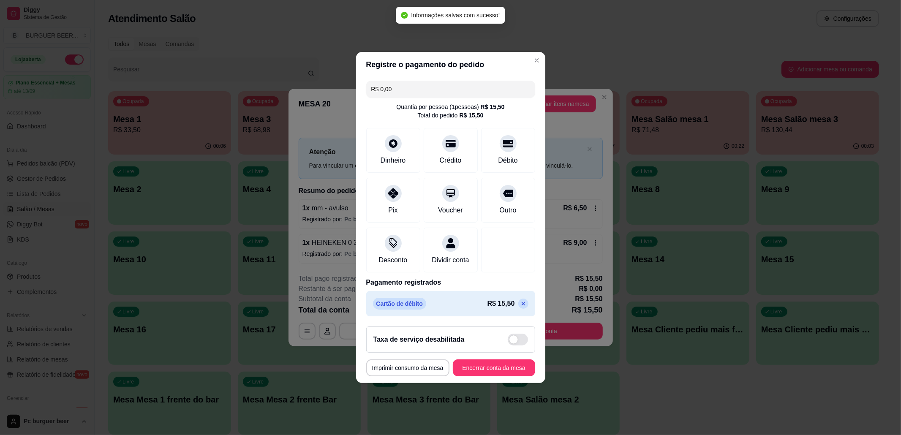
click at [503, 383] on footer "**********" at bounding box center [450, 351] width 189 height 63
click at [506, 369] on button "Encerrar conta da mesa" at bounding box center [494, 368] width 80 height 16
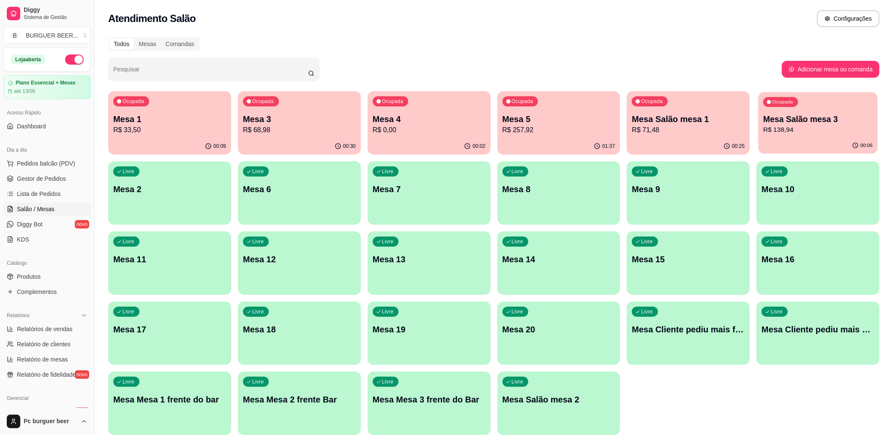
click at [811, 126] on p "R$ 138,94" at bounding box center [817, 130] width 109 height 10
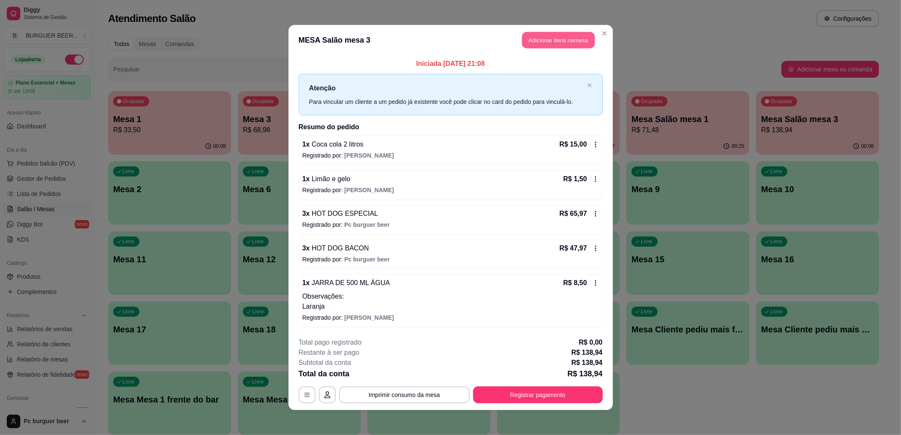
click at [549, 36] on button "Adicionar itens na mesa" at bounding box center [558, 40] width 73 height 16
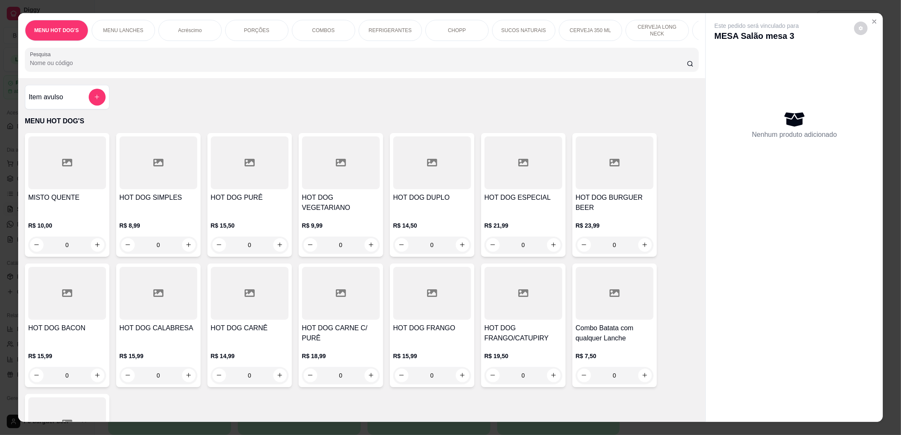
click at [531, 30] on p "SUCOS NATURAIS" at bounding box center [524, 30] width 45 height 7
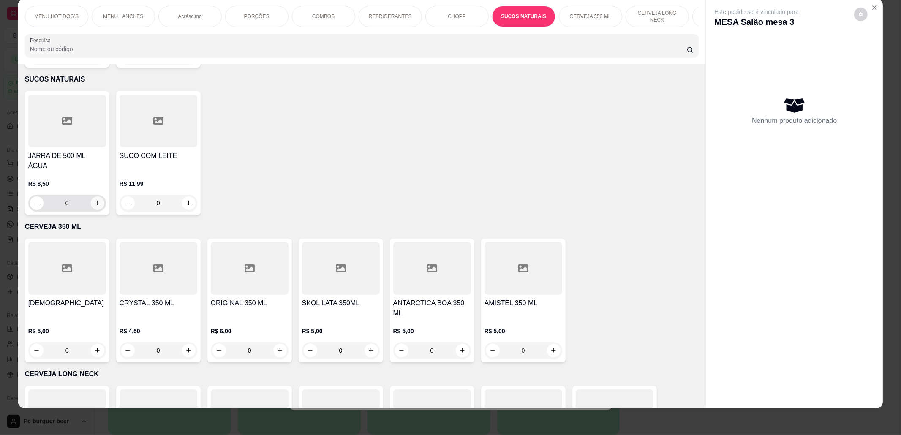
click at [94, 200] on icon "increase-product-quantity" at bounding box center [97, 203] width 6 height 6
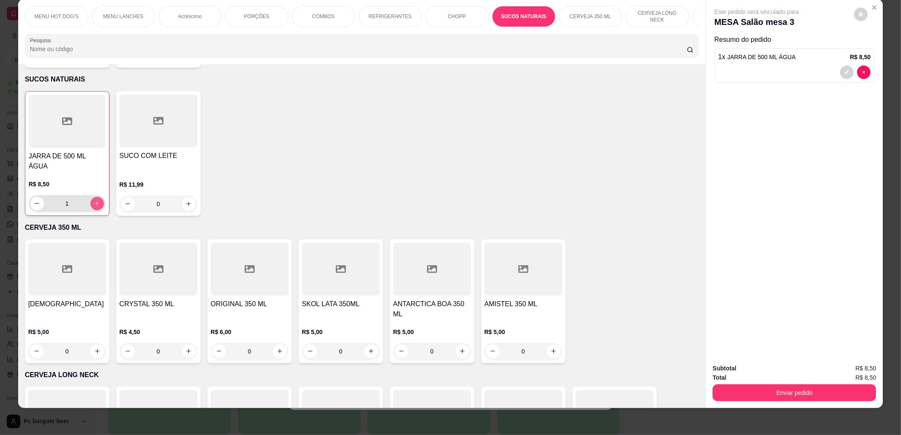
type input "1"
click at [762, 398] on button "Enviar pedido" at bounding box center [795, 393] width 164 height 17
click at [762, 375] on button "Não registrar e enviar pedido" at bounding box center [766, 373] width 85 height 16
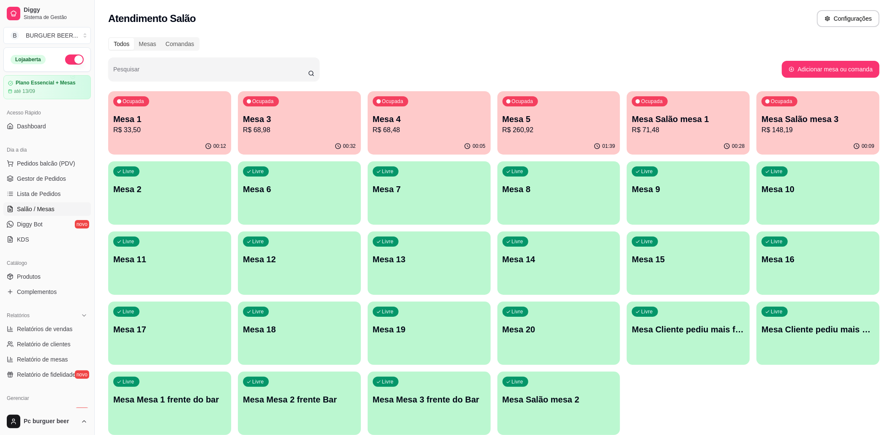
click at [398, 112] on div "Ocupada Mesa 4 R$ 68,48" at bounding box center [429, 114] width 123 height 47
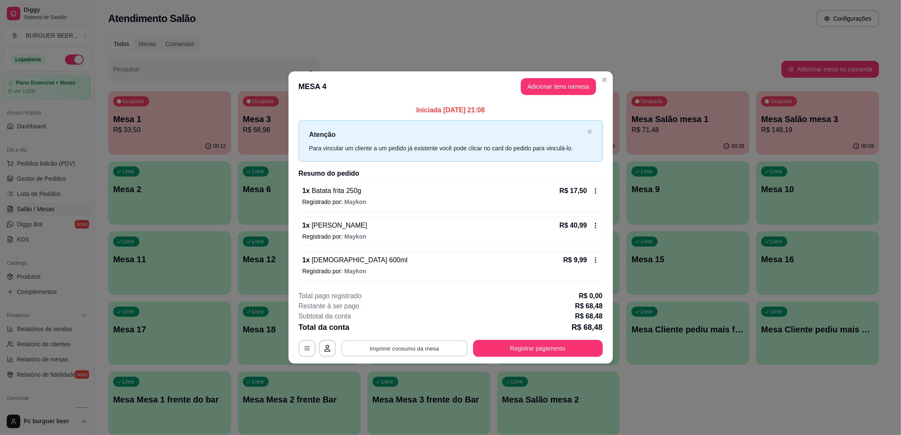
click at [431, 350] on button "Imprimir consumo da mesa" at bounding box center [404, 348] width 127 height 16
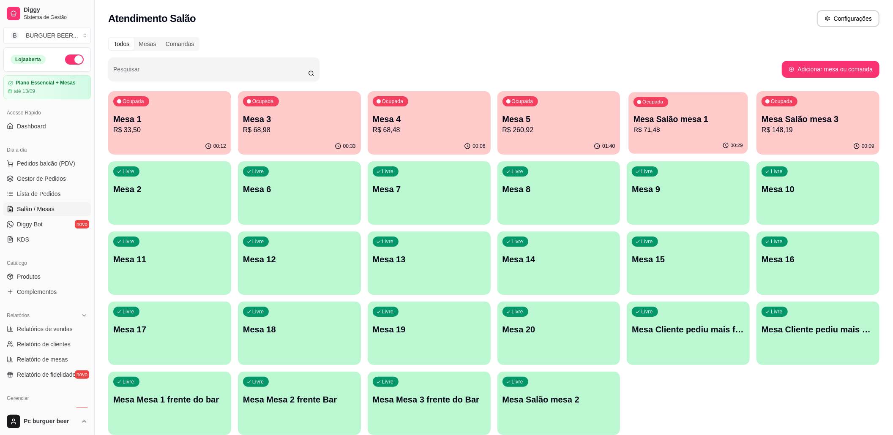
click at [691, 139] on div "00:29" at bounding box center [688, 146] width 119 height 16
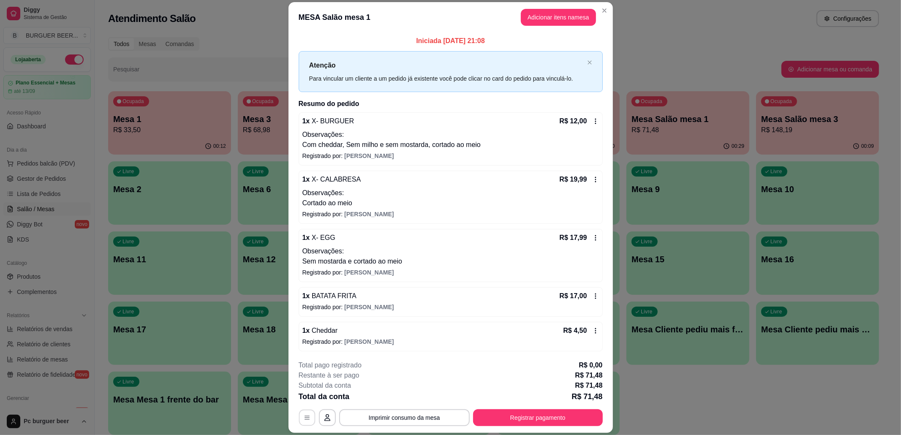
click at [305, 422] on button "button" at bounding box center [307, 418] width 16 height 16
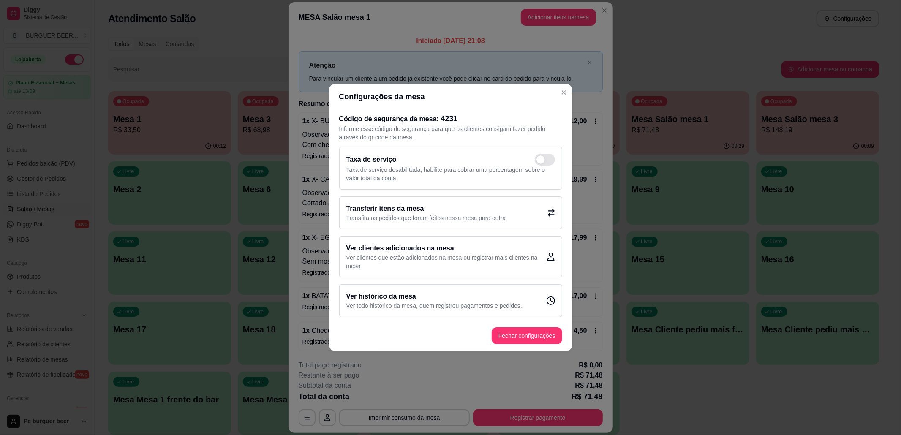
click at [403, 225] on div "Transferir itens da mesa Transfira os pedidos que foram feitos nessa mesa para …" at bounding box center [450, 213] width 223 height 33
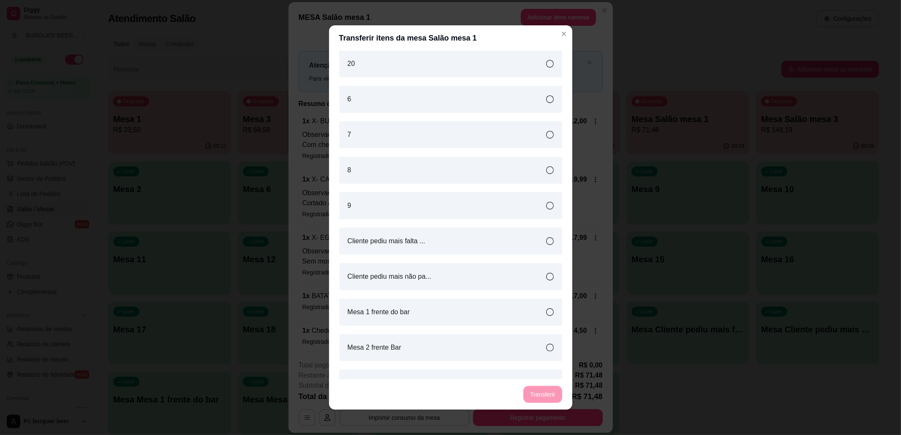
scroll to position [450, 0]
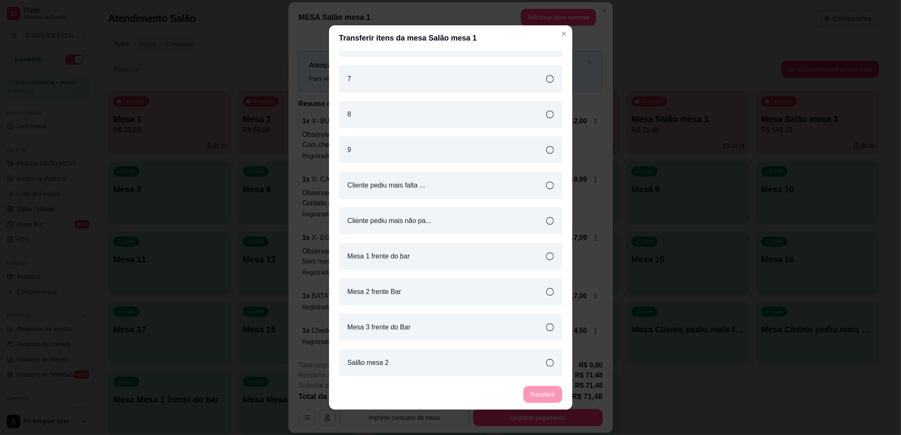
click at [415, 362] on div "Salão mesa 2" at bounding box center [450, 363] width 223 height 27
click at [537, 392] on button "Transferir" at bounding box center [543, 394] width 38 height 17
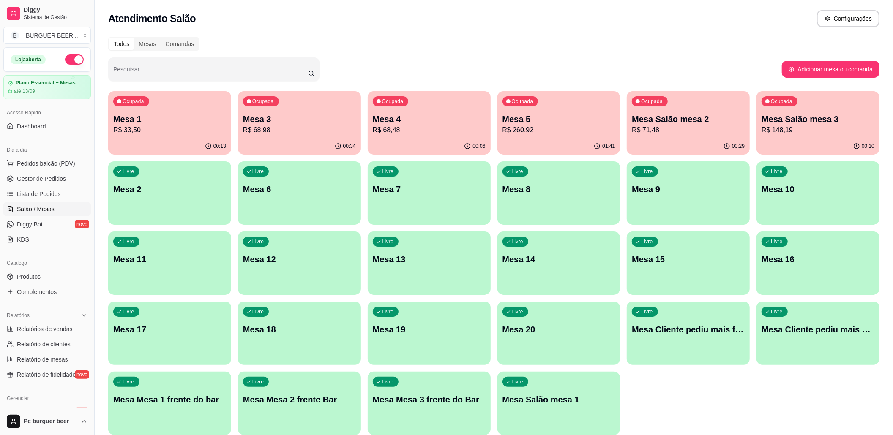
click at [413, 110] on div "Ocupada Mesa 4 R$ 68,48" at bounding box center [429, 114] width 123 height 47
click at [784, 111] on div "Ocupada Mesa Salão mesa 3 R$ 148,19" at bounding box center [818, 115] width 119 height 46
click at [52, 195] on span "Lista de Pedidos" at bounding box center [39, 194] width 44 height 8
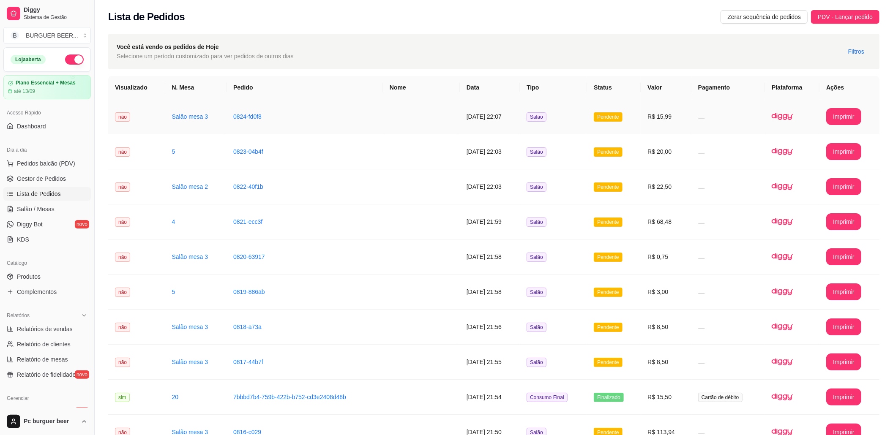
click at [657, 129] on td "R$ 15,99" at bounding box center [666, 116] width 50 height 35
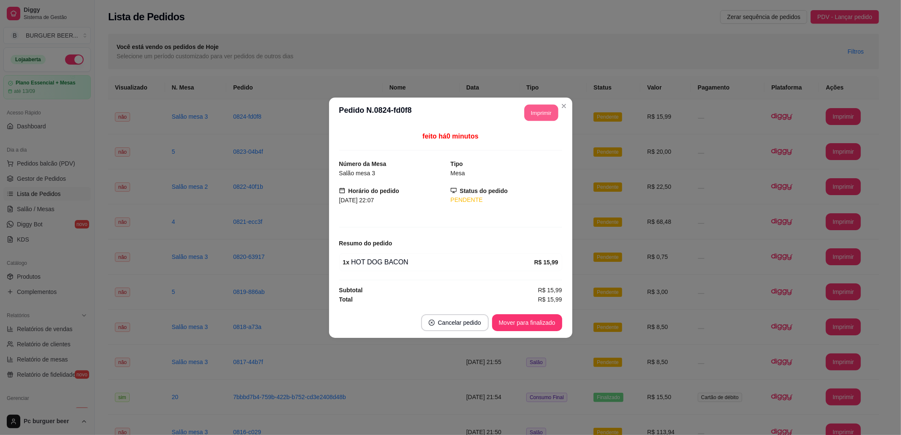
click at [550, 104] on button "Imprimir" at bounding box center [541, 112] width 34 height 16
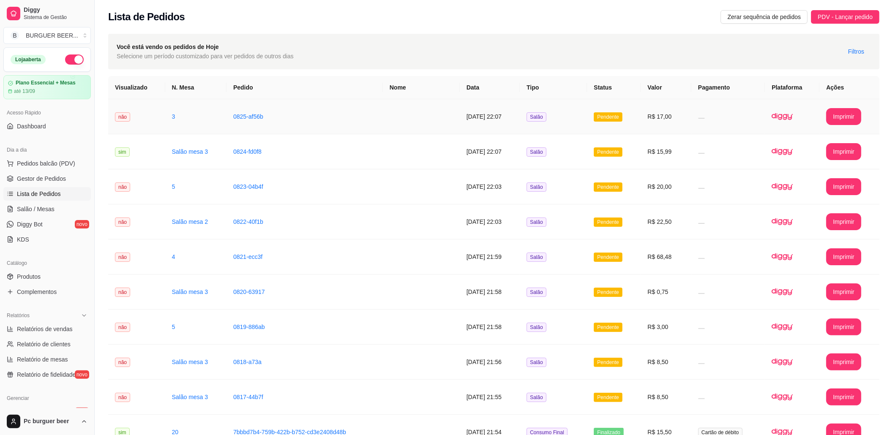
click at [702, 119] on td at bounding box center [728, 116] width 74 height 35
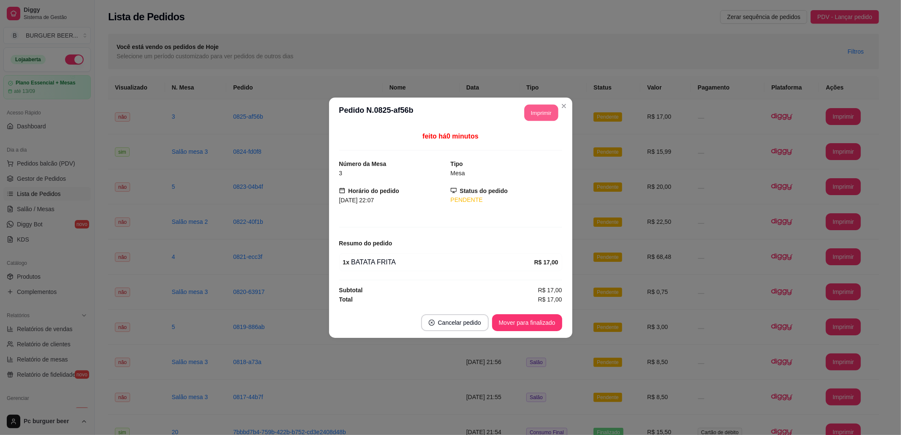
click at [533, 110] on button "Imprimir" at bounding box center [541, 112] width 34 height 16
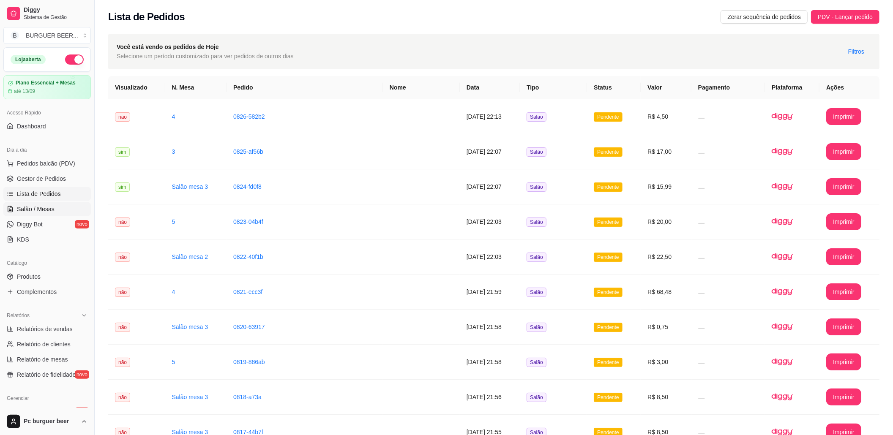
click at [39, 209] on span "Salão / Mesas" at bounding box center [36, 209] width 38 height 8
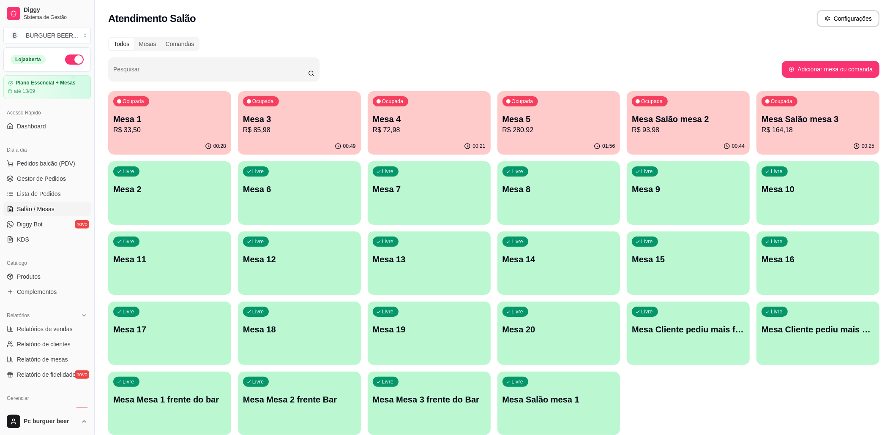
click at [299, 109] on div "Ocupada Mesa 3 R$ 85,98" at bounding box center [299, 114] width 123 height 47
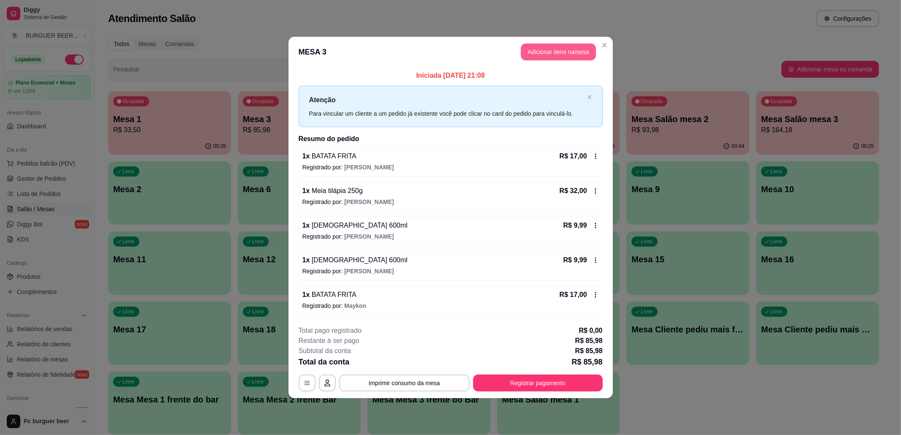
click at [536, 47] on button "Adicionar itens na mesa" at bounding box center [558, 52] width 75 height 17
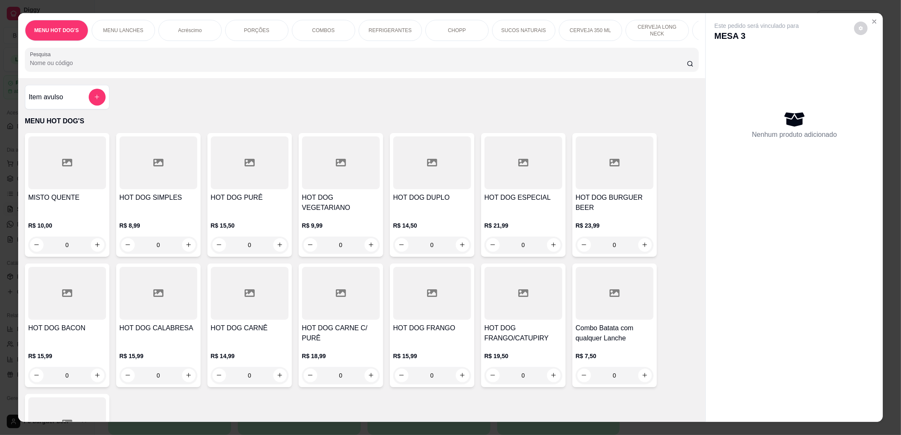
scroll to position [0, 391]
click at [340, 30] on p "CERVEJA DE 600 ML" at bounding box center [333, 31] width 49 height 14
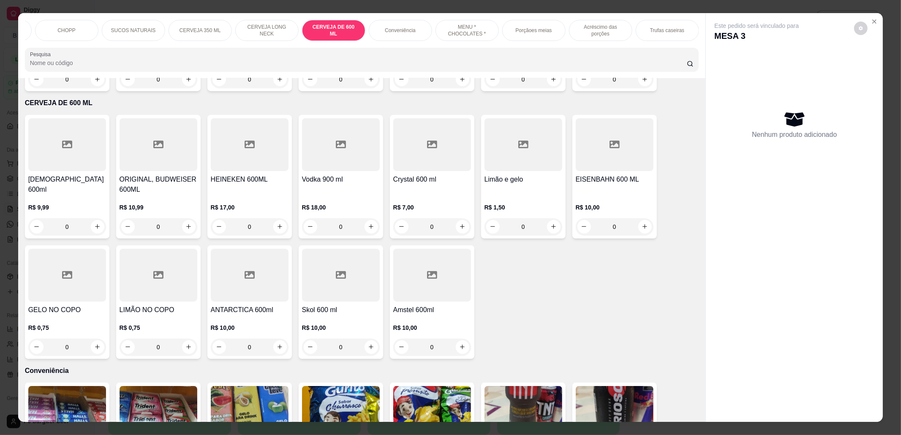
scroll to position [14, 0]
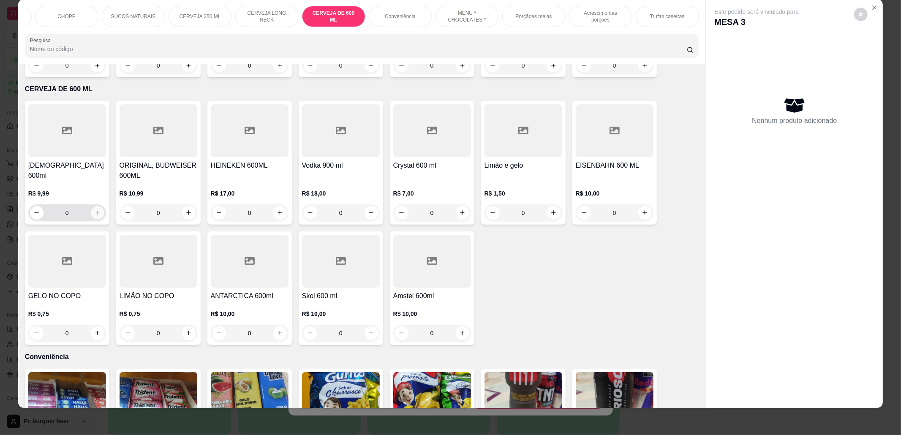
click at [97, 206] on button "increase-product-quantity" at bounding box center [97, 212] width 13 height 13
type input "1"
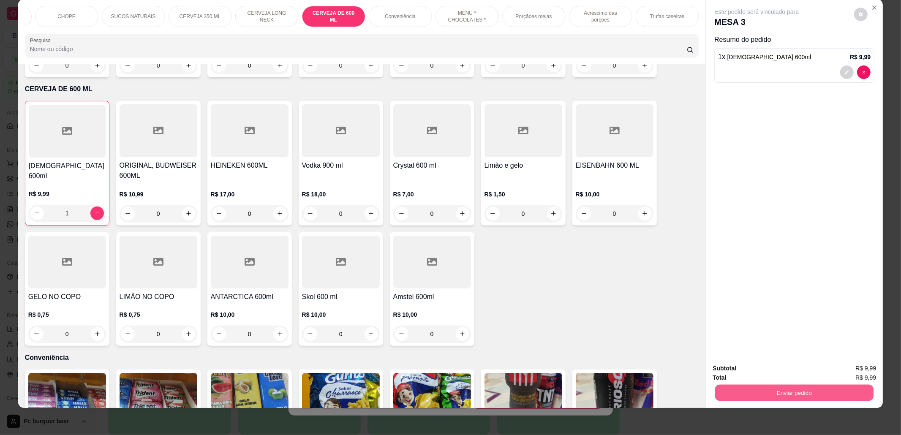
click at [848, 392] on button "Enviar pedido" at bounding box center [795, 393] width 158 height 16
click at [777, 368] on button "Não registrar e enviar pedido" at bounding box center [766, 373] width 85 height 16
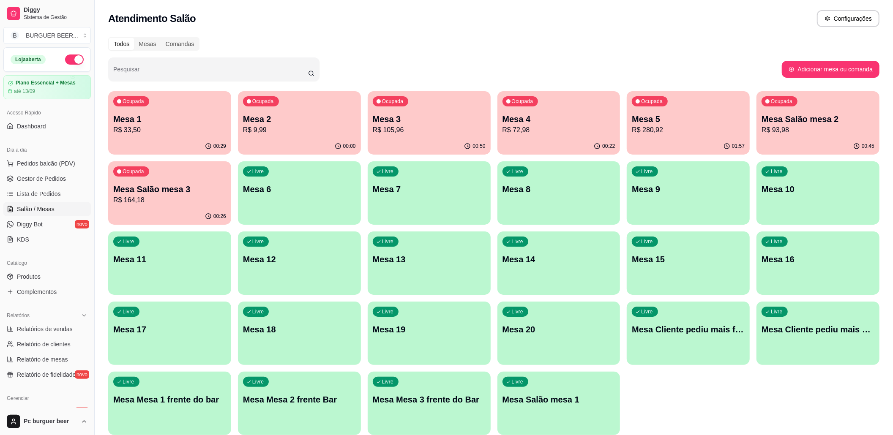
click at [71, 211] on link "Salão / Mesas" at bounding box center [46, 209] width 87 height 14
click at [70, 198] on link "Lista de Pedidos" at bounding box center [46, 194] width 87 height 14
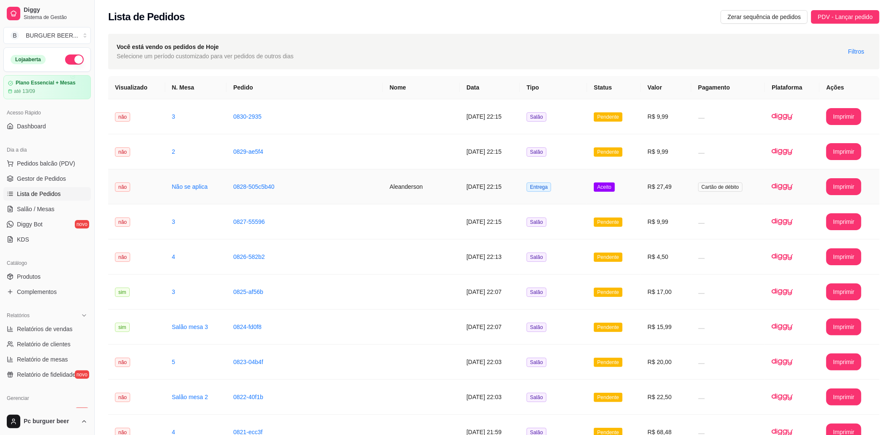
click at [607, 185] on td "Aceito" at bounding box center [614, 186] width 54 height 35
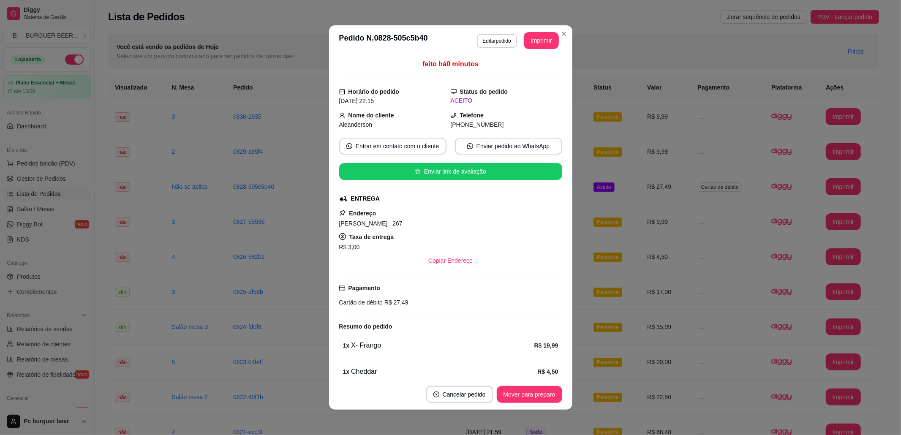
drag, startPoint x: 528, startPoint y: 30, endPoint x: 528, endPoint y: 37, distance: 6.8
click at [528, 34] on header "**********" at bounding box center [450, 40] width 243 height 30
click at [529, 44] on button "Imprimir" at bounding box center [541, 41] width 34 height 16
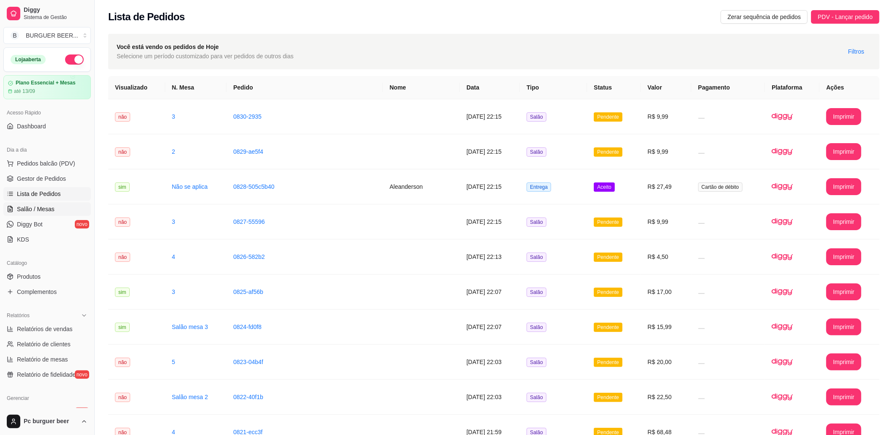
click at [36, 210] on span "Salão / Mesas" at bounding box center [36, 209] width 38 height 8
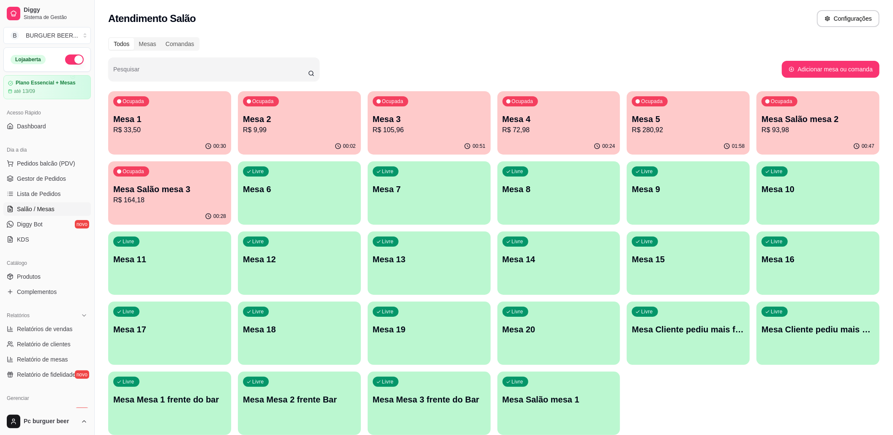
click at [459, 107] on div "Ocupada Mesa 3 R$ 105,96" at bounding box center [429, 114] width 123 height 47
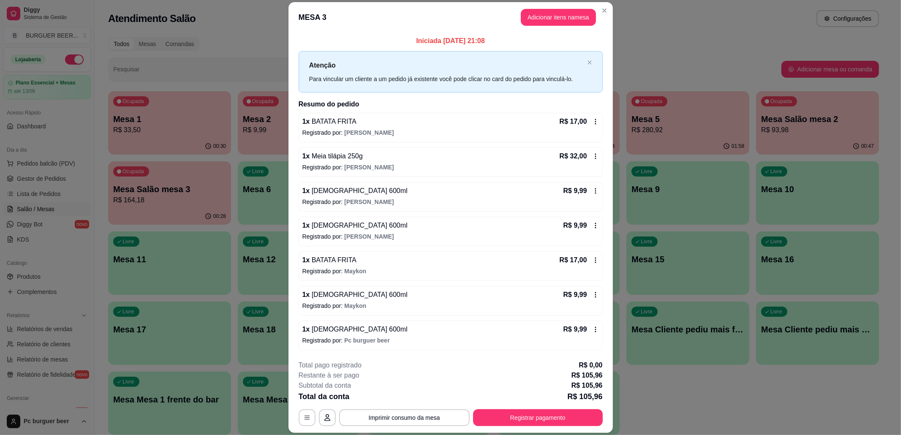
scroll to position [2, 0]
click at [377, 330] on div "1 x BRAHMA 600ml R$ 9,99" at bounding box center [451, 330] width 297 height 10
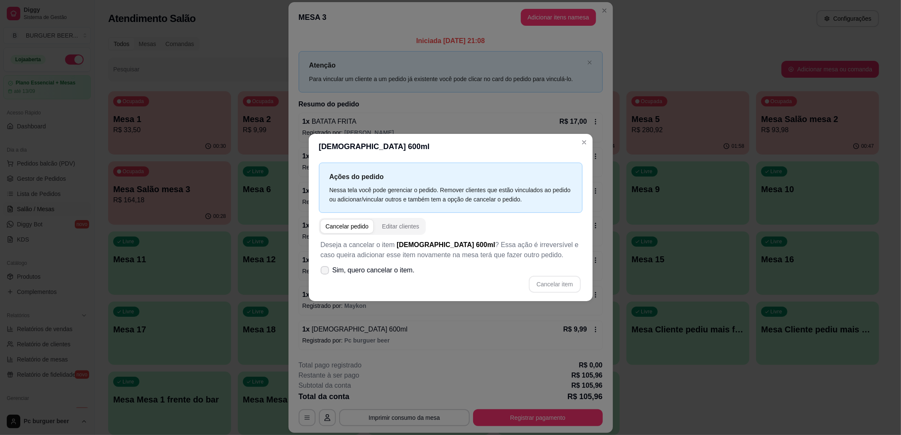
click at [328, 270] on icon at bounding box center [325, 270] width 7 height 5
click at [326, 272] on input "Sim, quero cancelar o item." at bounding box center [322, 274] width 5 height 5
checkbox input "true"
click at [549, 284] on button "Cancelar item" at bounding box center [555, 284] width 50 height 16
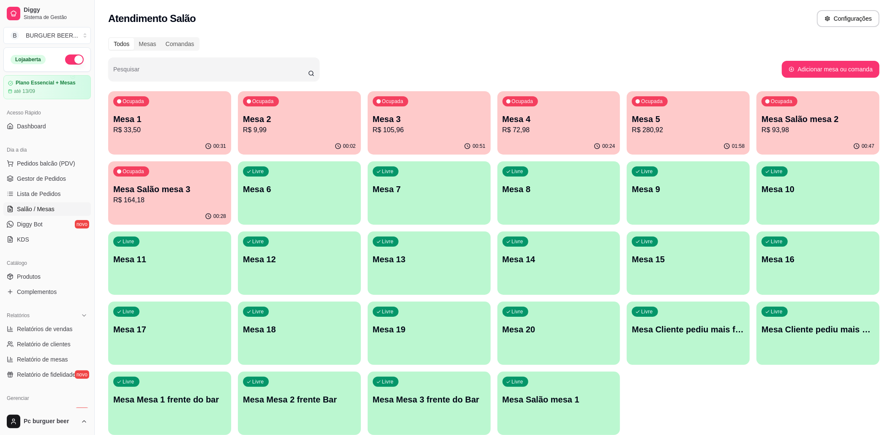
click at [689, 130] on p "R$ 280,92" at bounding box center [688, 130] width 113 height 10
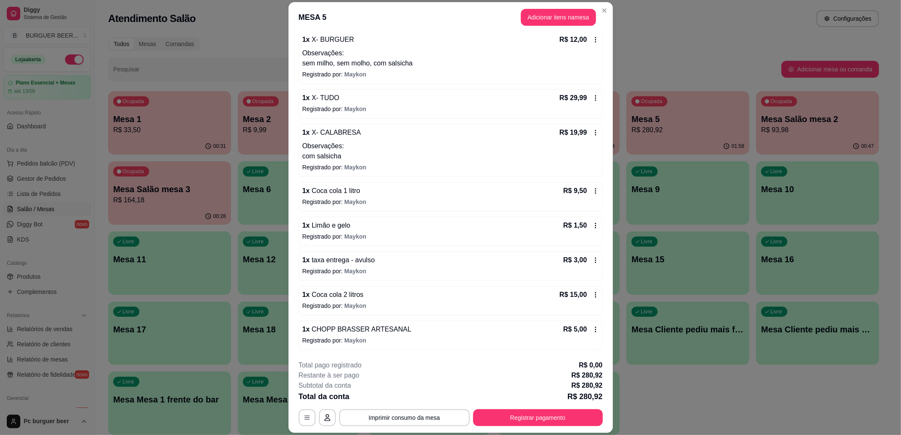
scroll to position [25, 0]
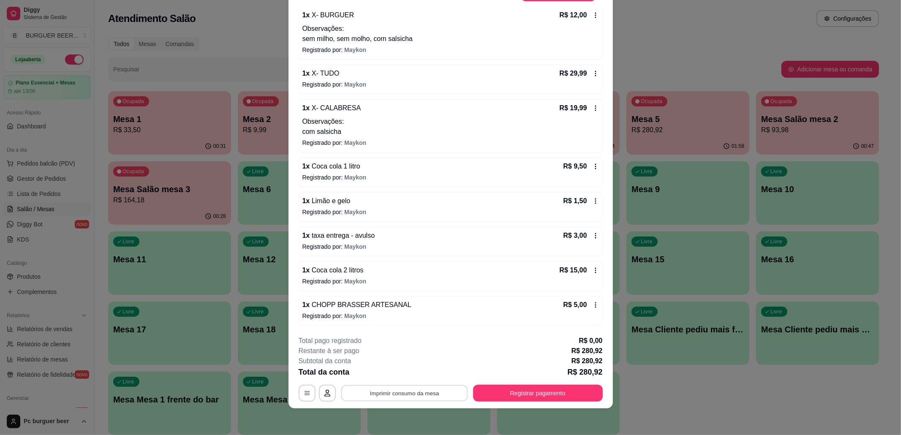
click at [412, 391] on button "Imprimir consumo da mesa" at bounding box center [404, 393] width 127 height 16
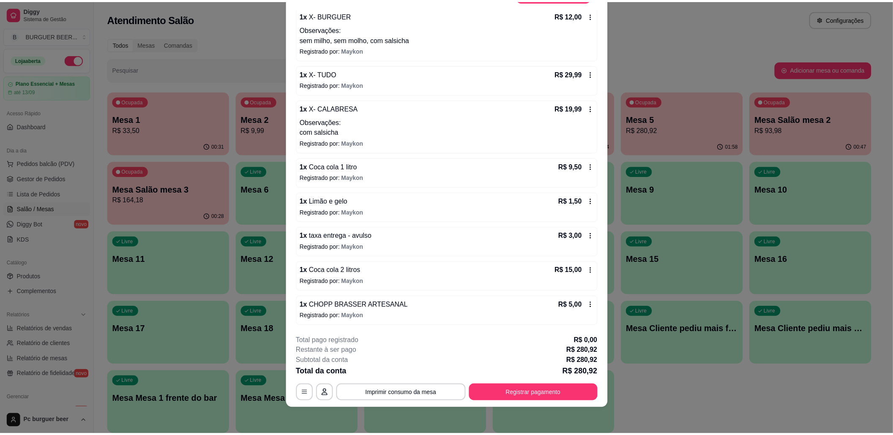
scroll to position [0, 0]
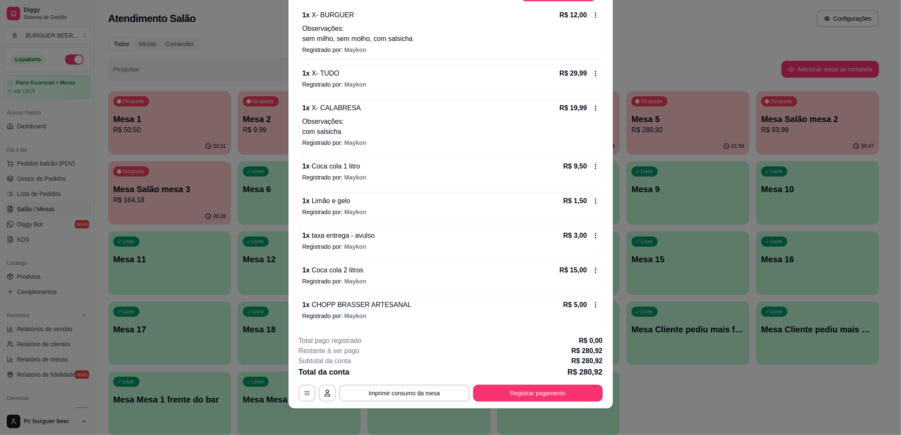
click at [459, 76] on div "MESA 5 Adicionar itens na mesa Iniciada 15/08/2025 às 20:08 Atenção Para vincul…" at bounding box center [450, 217] width 901 height 435
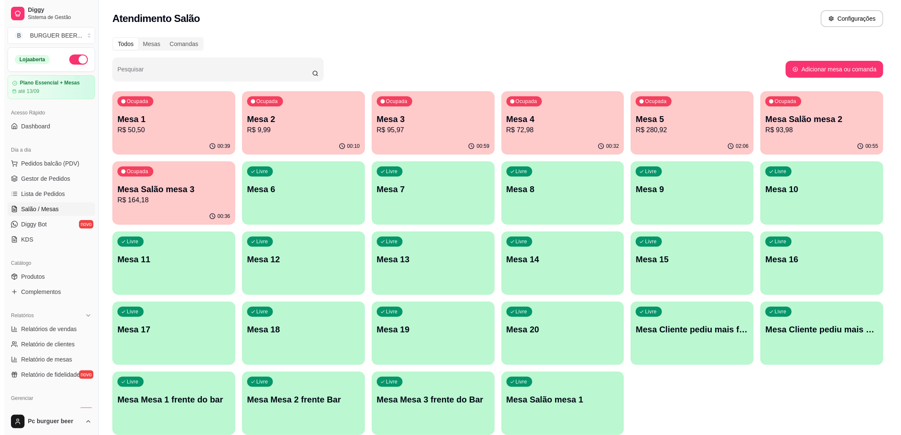
scroll to position [34, 0]
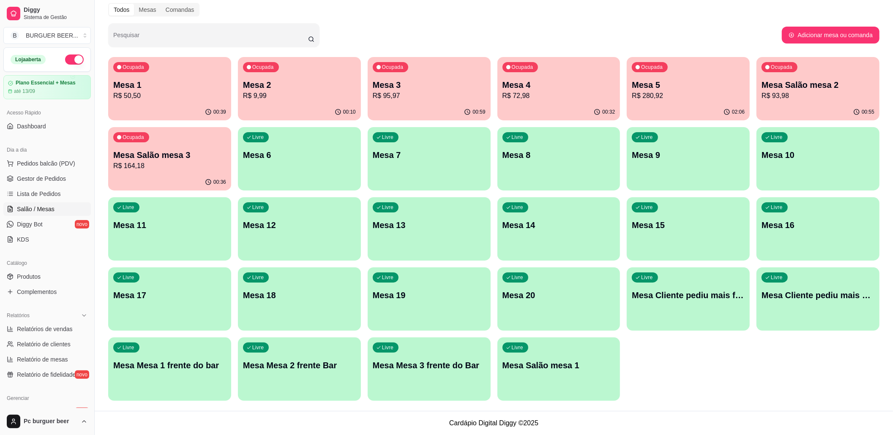
click at [648, 150] on p "Mesa 9" at bounding box center [688, 155] width 113 height 12
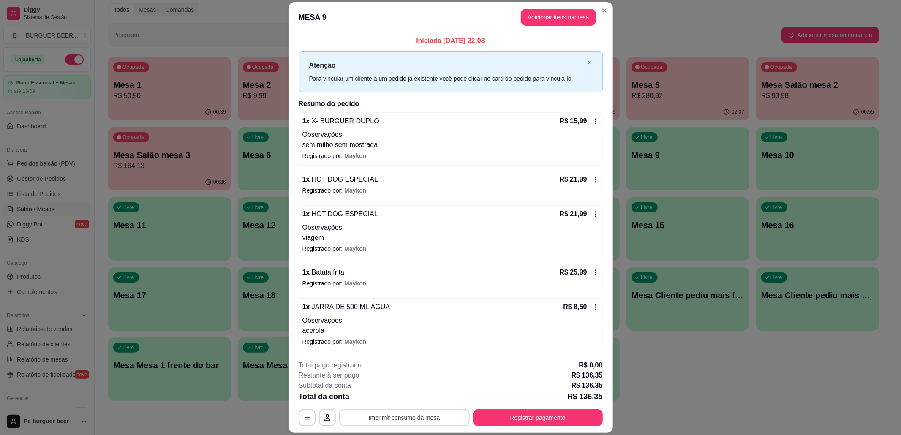
click at [374, 412] on button "Imprimir consumo da mesa" at bounding box center [404, 418] width 131 height 17
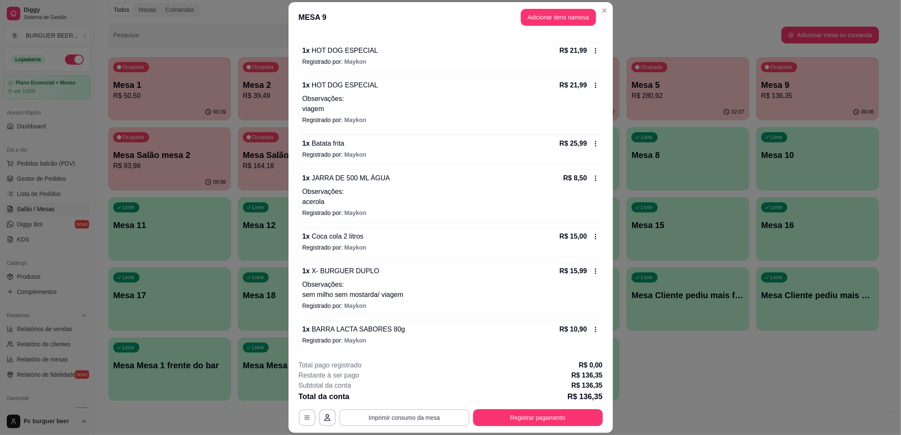
scroll to position [25, 0]
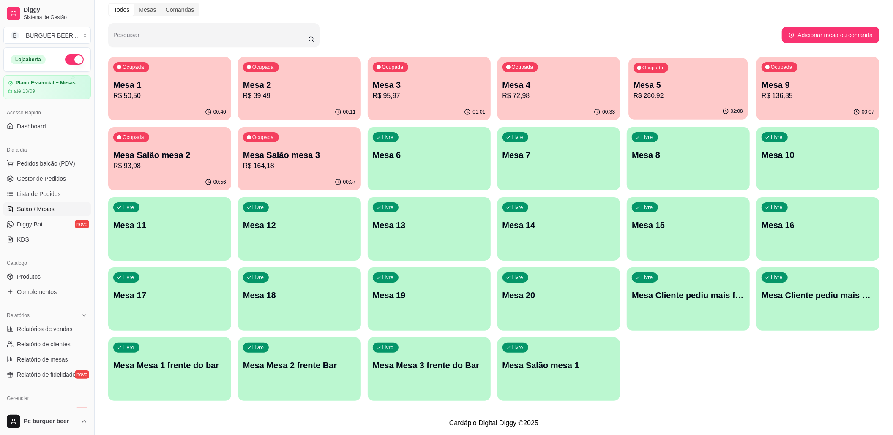
click at [638, 106] on div "02:08" at bounding box center [688, 112] width 119 height 16
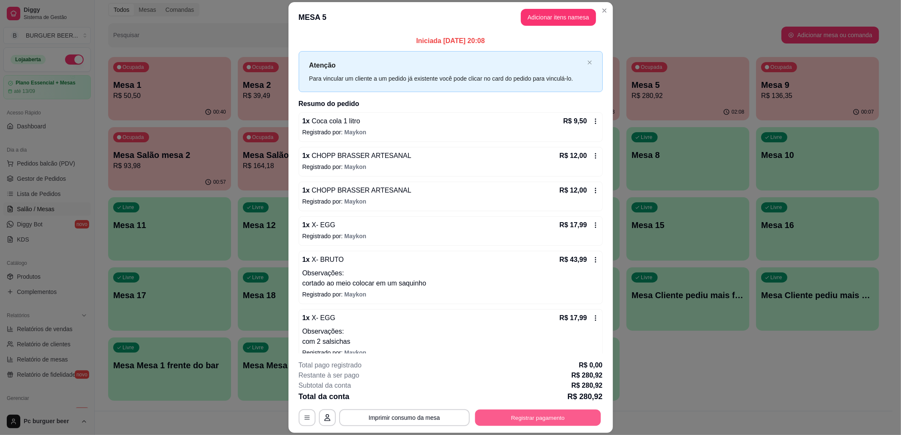
click at [491, 418] on button "Registrar pagamento" at bounding box center [538, 418] width 126 height 16
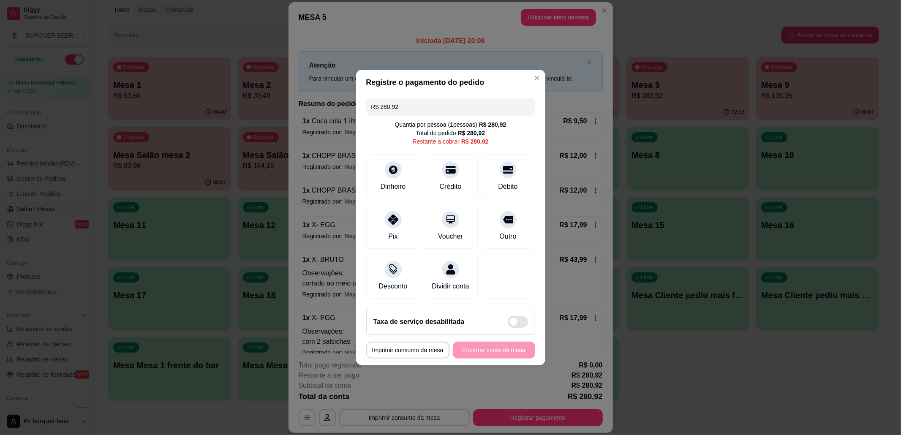
drag, startPoint x: 487, startPoint y: 189, endPoint x: 492, endPoint y: 245, distance: 56.1
click at [484, 199] on div "R$ 280,92 Quantia por pessoa ( 1 pessoas) R$ 280,92 Total do pedido R$ 280,92 R…" at bounding box center [450, 198] width 189 height 207
drag, startPoint x: 489, startPoint y: 171, endPoint x: 486, endPoint y: 220, distance: 49.5
click at [489, 178] on div "Débito" at bounding box center [508, 176] width 54 height 45
type input "R$ 0,00"
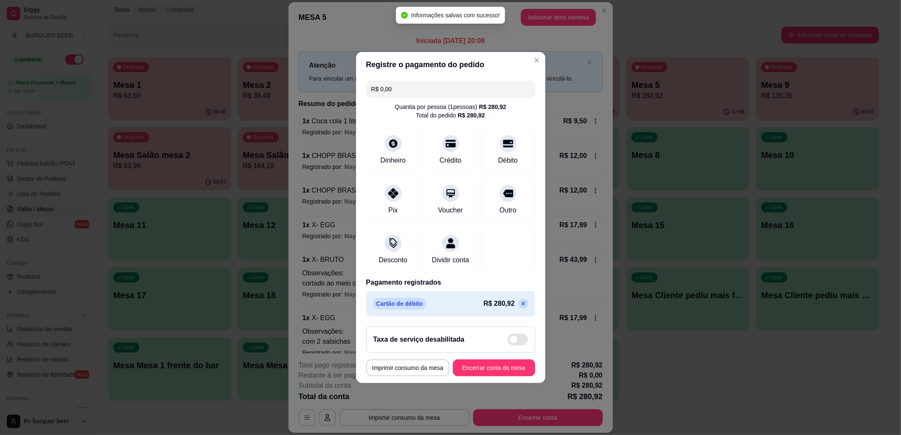
drag, startPoint x: 473, startPoint y: 356, endPoint x: 475, endPoint y: 363, distance: 8.0
click at [473, 353] on div "Taxa de serviço desabilitada" at bounding box center [450, 340] width 169 height 26
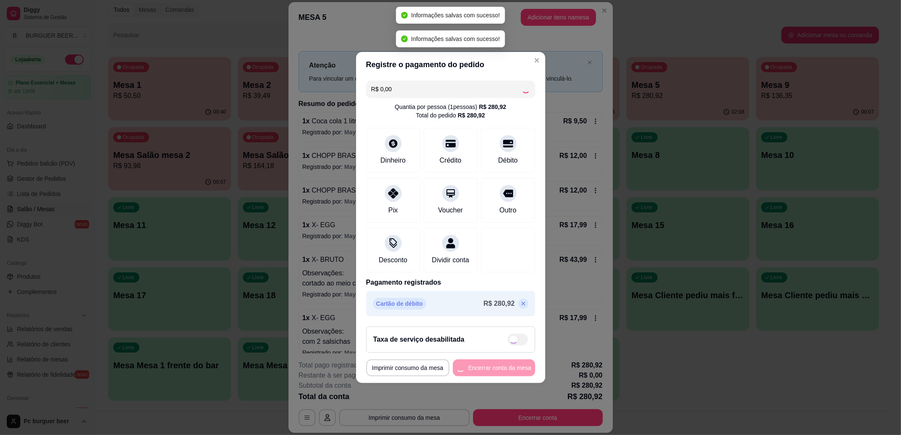
drag, startPoint x: 475, startPoint y: 365, endPoint x: 475, endPoint y: 371, distance: 5.5
click at [475, 366] on div "**********" at bounding box center [450, 368] width 169 height 17
checkbox input "true"
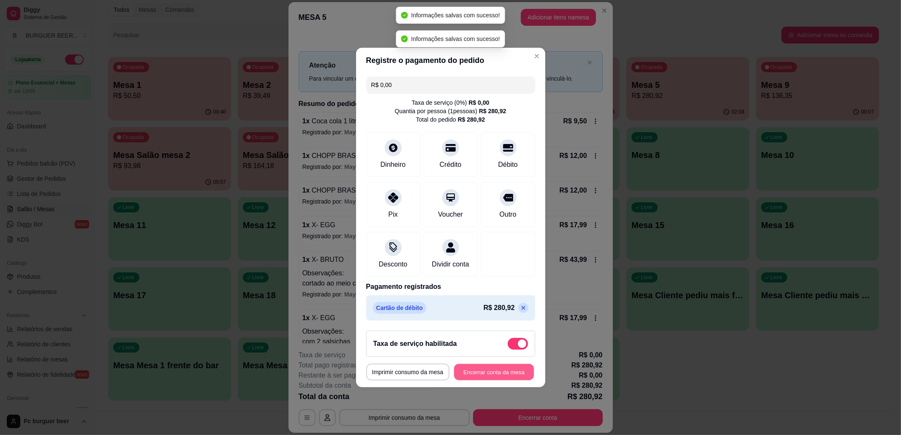
click at [475, 371] on button "Encerrar conta da mesa" at bounding box center [494, 372] width 80 height 16
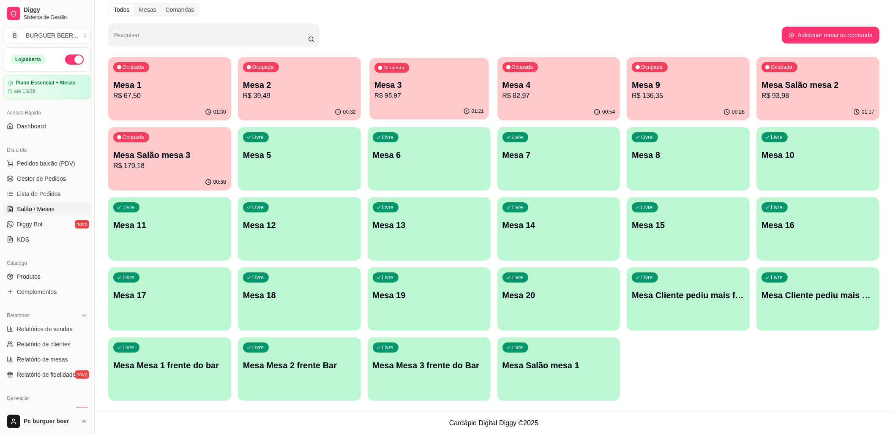
click at [423, 100] on p "R$ 95,97" at bounding box center [428, 96] width 109 height 10
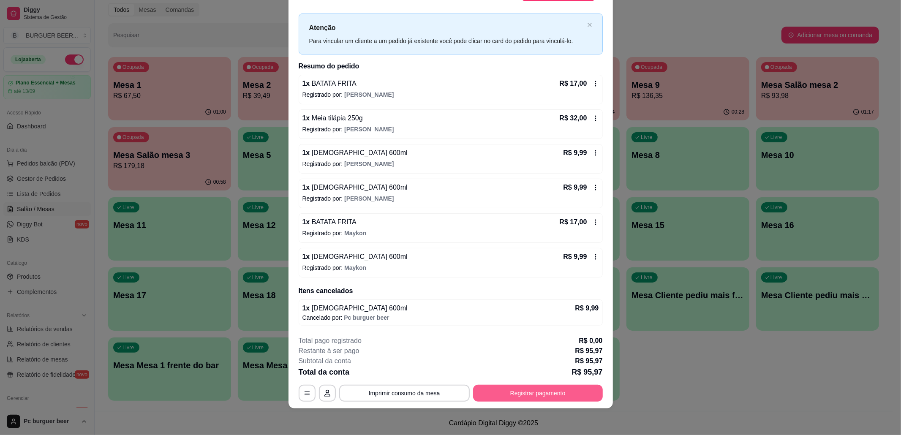
click at [571, 389] on button "Registrar pagamento" at bounding box center [538, 393] width 130 height 17
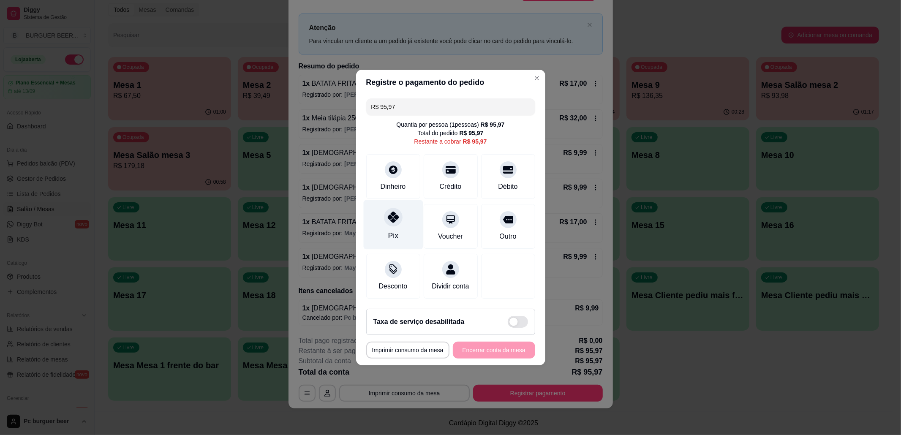
click at [391, 215] on icon at bounding box center [393, 217] width 11 height 11
type input "R$ 0,00"
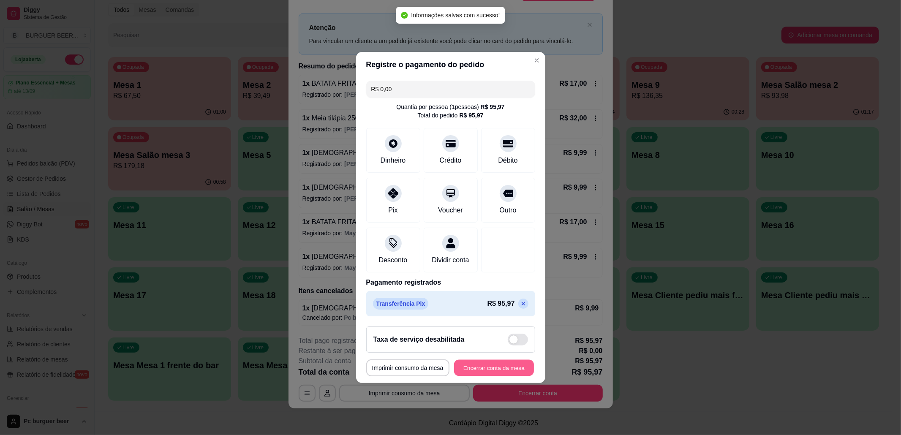
click at [499, 377] on button "Encerrar conta da mesa" at bounding box center [494, 368] width 80 height 16
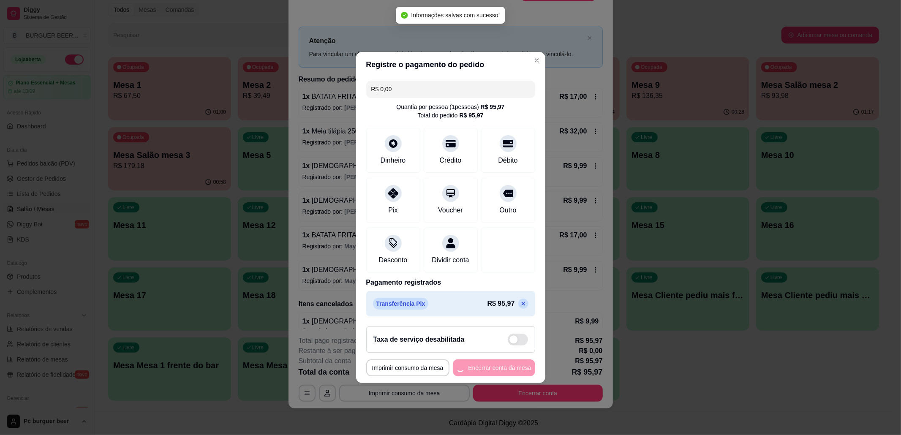
scroll to position [0, 0]
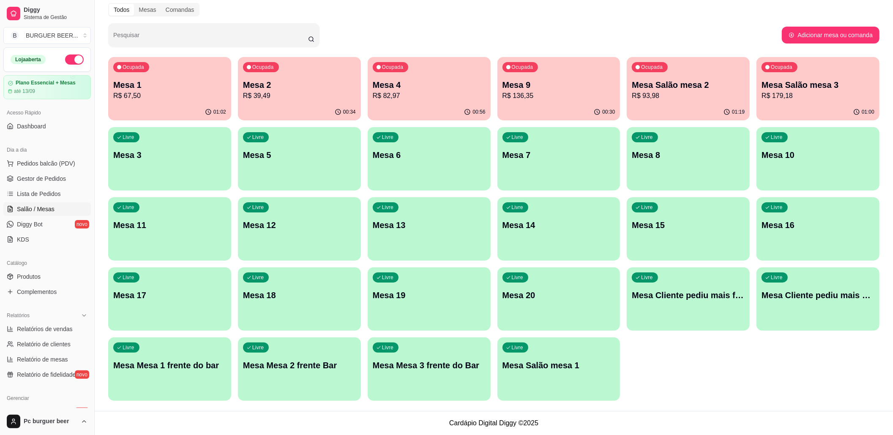
click at [769, 87] on p "Mesa Salão mesa 3" at bounding box center [818, 85] width 113 height 12
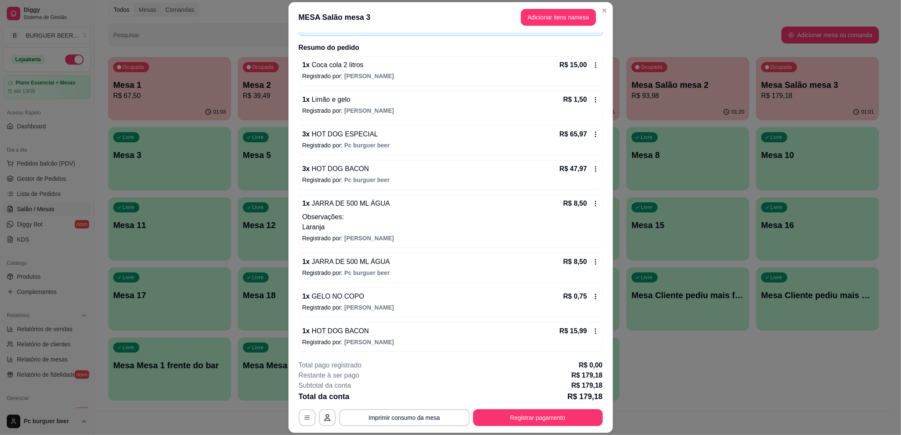
scroll to position [25, 0]
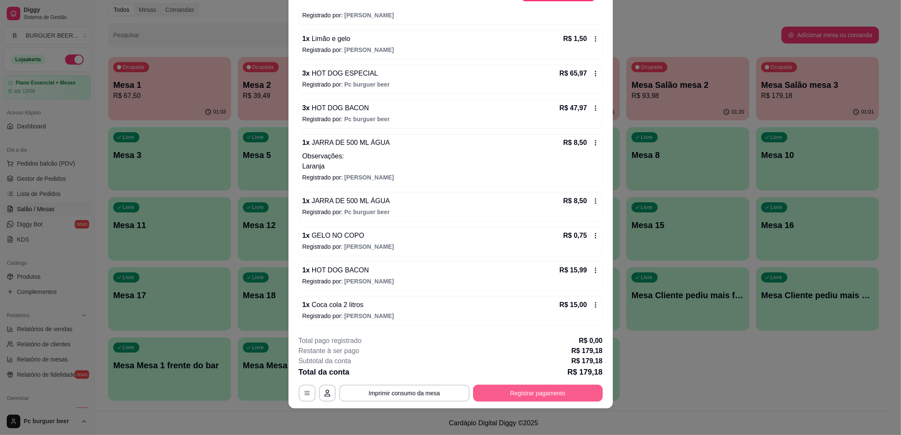
click at [576, 400] on button "Registrar pagamento" at bounding box center [538, 393] width 130 height 17
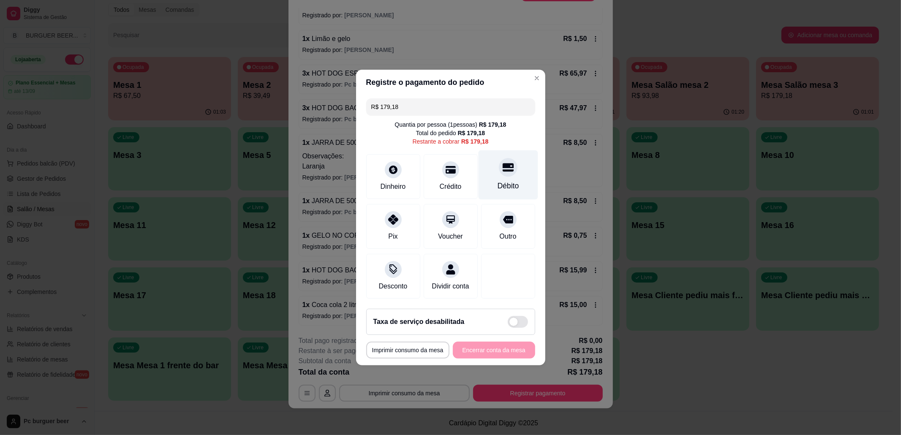
click at [483, 174] on div "Débito" at bounding box center [508, 174] width 60 height 49
type input "R$ 0,00"
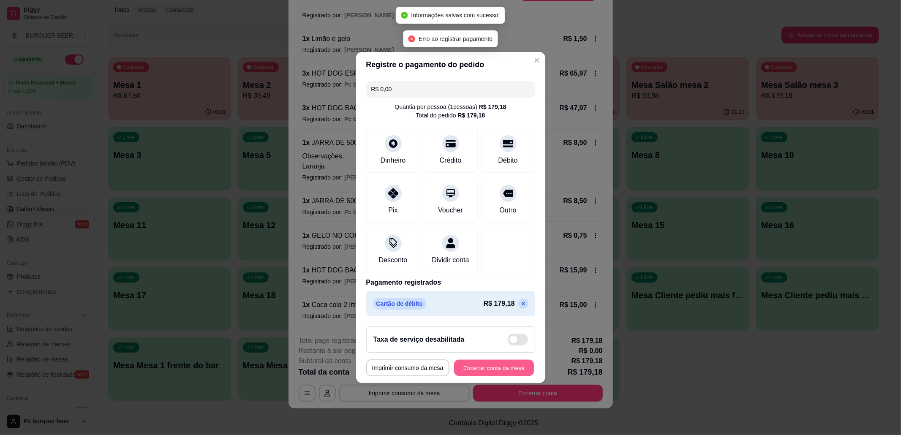
click at [490, 377] on button "Encerrar conta da mesa" at bounding box center [494, 368] width 80 height 16
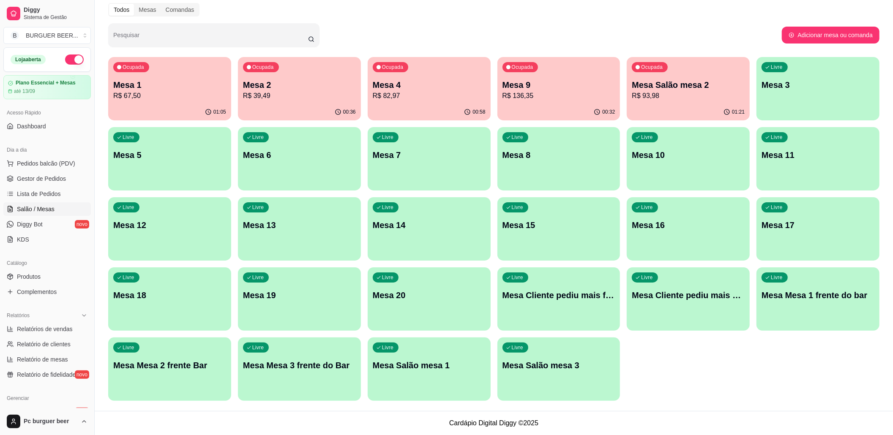
drag, startPoint x: 473, startPoint y: 179, endPoint x: 501, endPoint y: 227, distance: 55.7
click at [241, 146] on div "Livre Mesa 6" at bounding box center [299, 154] width 119 height 52
click at [677, 106] on div "01:31" at bounding box center [688, 112] width 119 height 16
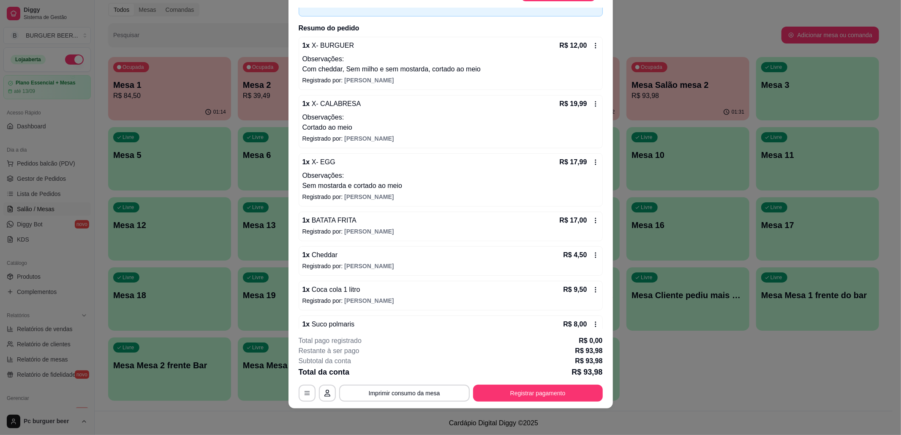
scroll to position [107, 0]
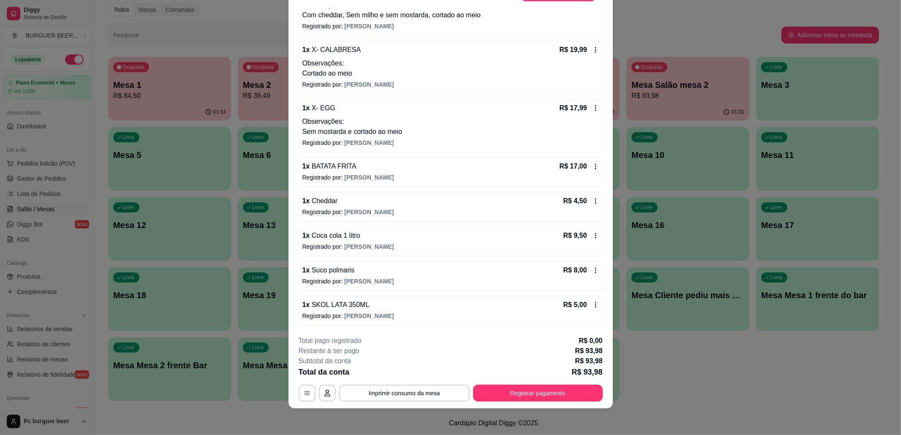
click at [333, 248] on p "Registrado por: igor" at bounding box center [451, 247] width 297 height 8
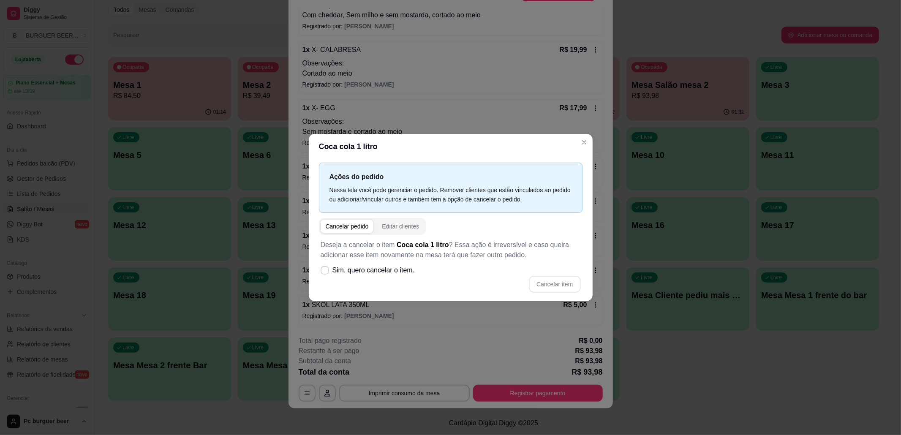
click at [557, 276] on div "Cancelar item" at bounding box center [451, 284] width 260 height 17
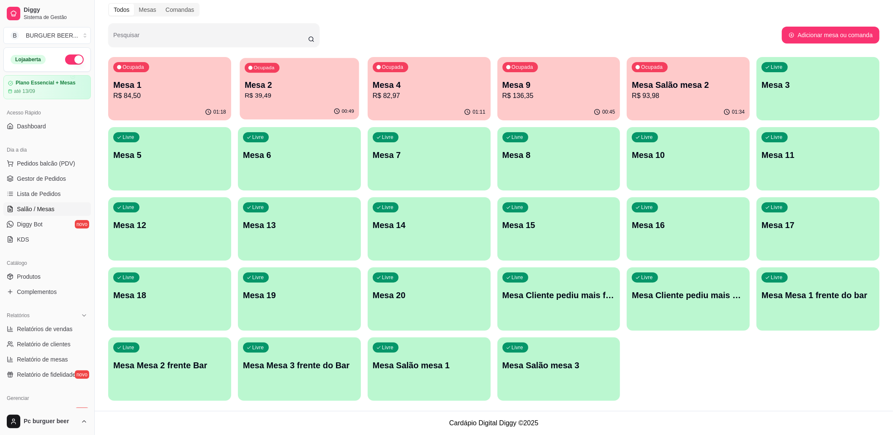
click at [262, 92] on p "R$ 39,49" at bounding box center [299, 96] width 109 height 10
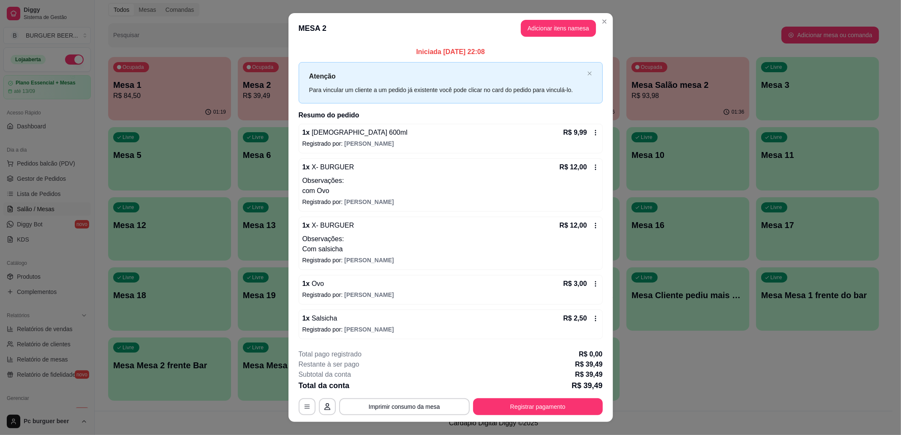
scroll to position [14, 0]
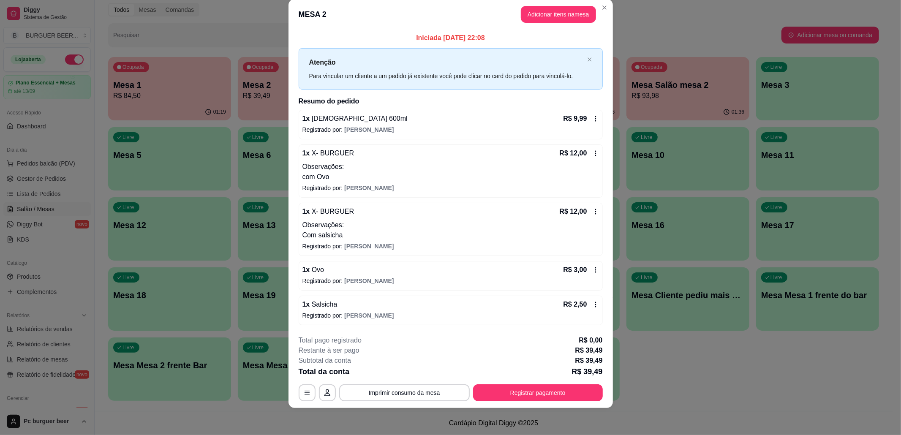
click at [572, 218] on div "1 x X- BURGUER R$ 12,00 Observações: Com salsicha" at bounding box center [451, 224] width 297 height 34
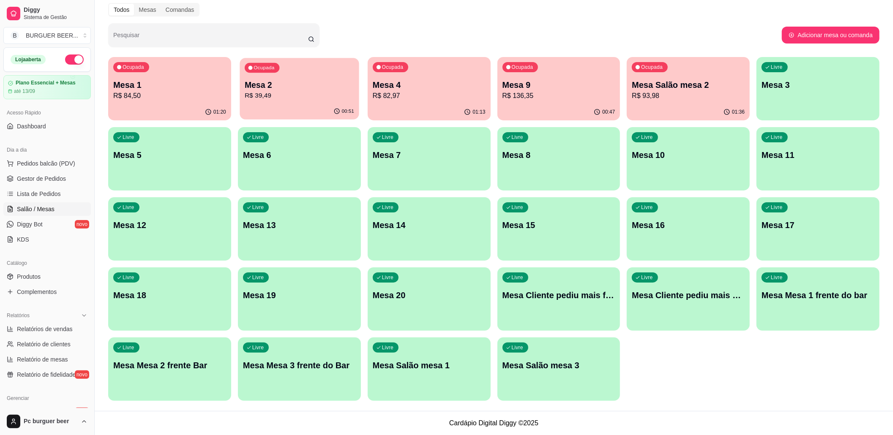
click at [264, 91] on p "R$ 39,49" at bounding box center [299, 96] width 109 height 10
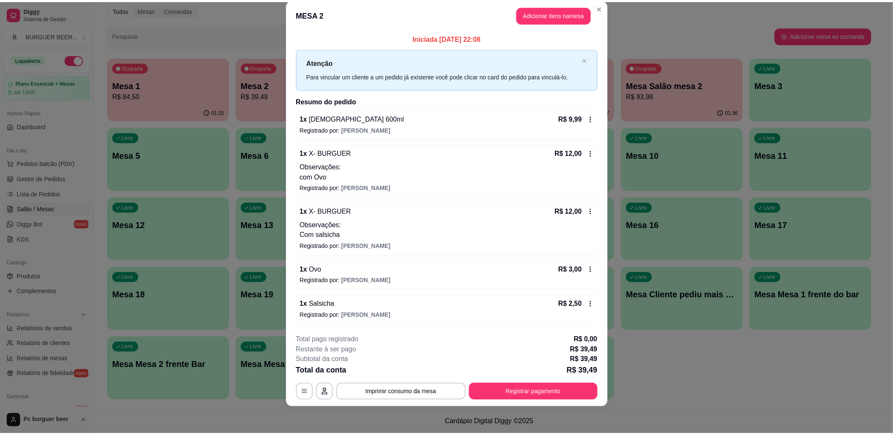
scroll to position [0, 0]
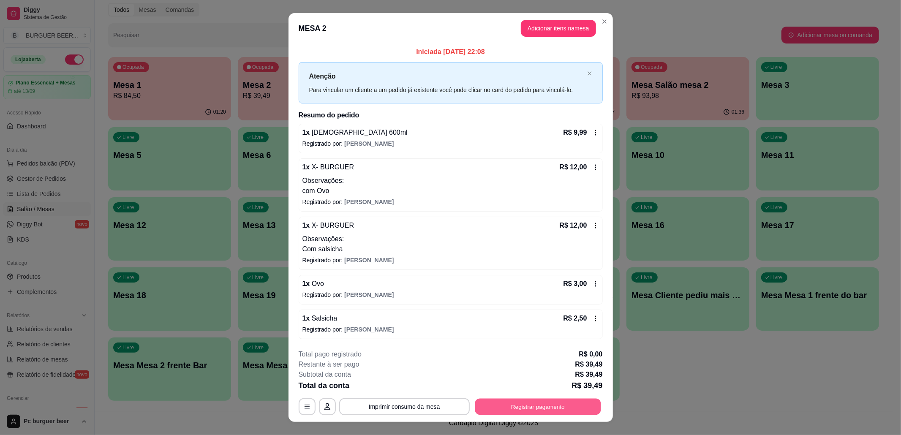
click at [491, 404] on button "Registrar pagamento" at bounding box center [538, 407] width 126 height 16
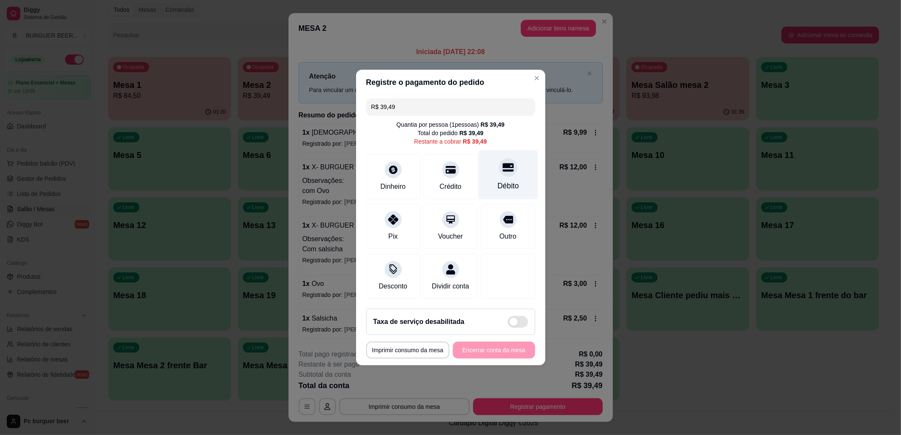
click at [487, 183] on div "Débito" at bounding box center [508, 174] width 60 height 49
type input "R$ 0,00"
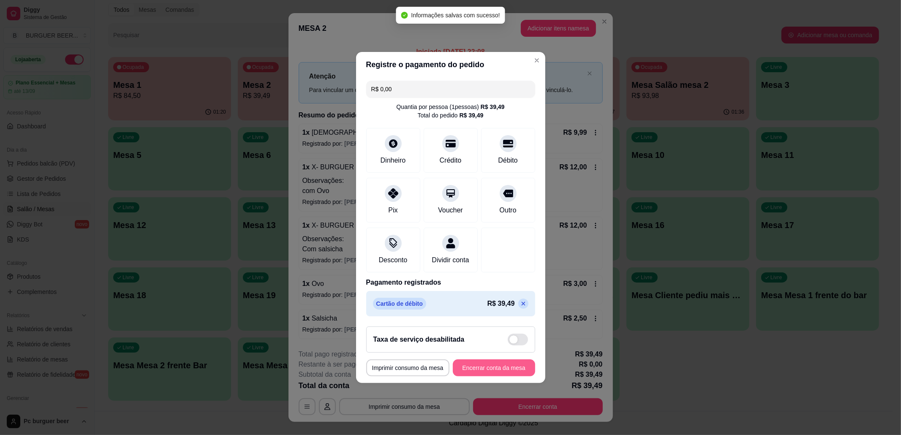
click at [481, 377] on button "Encerrar conta da mesa" at bounding box center [494, 368] width 82 height 17
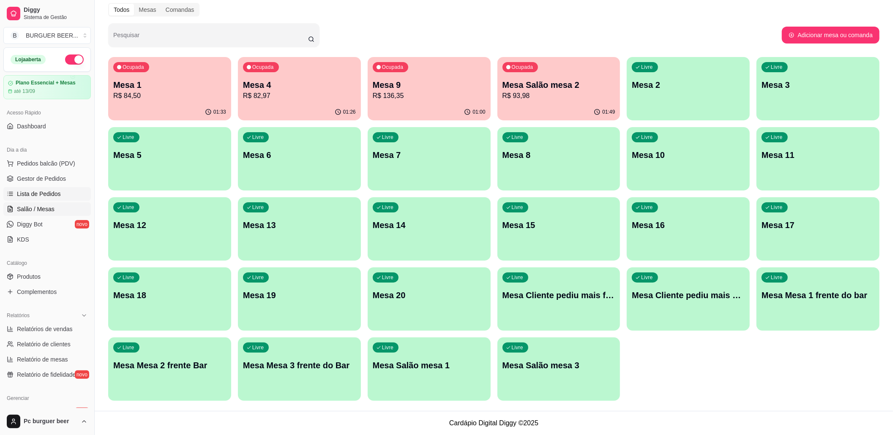
click at [49, 196] on span "Lista de Pedidos" at bounding box center [39, 194] width 44 height 8
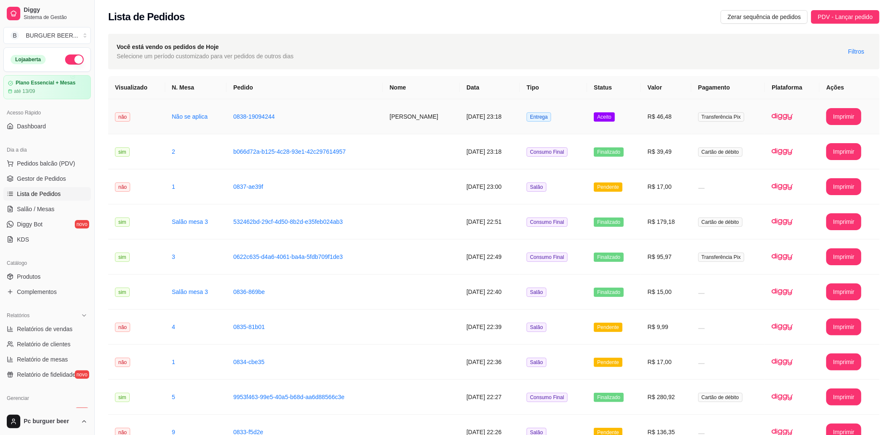
click at [567, 124] on td "Entrega" at bounding box center [553, 116] width 67 height 35
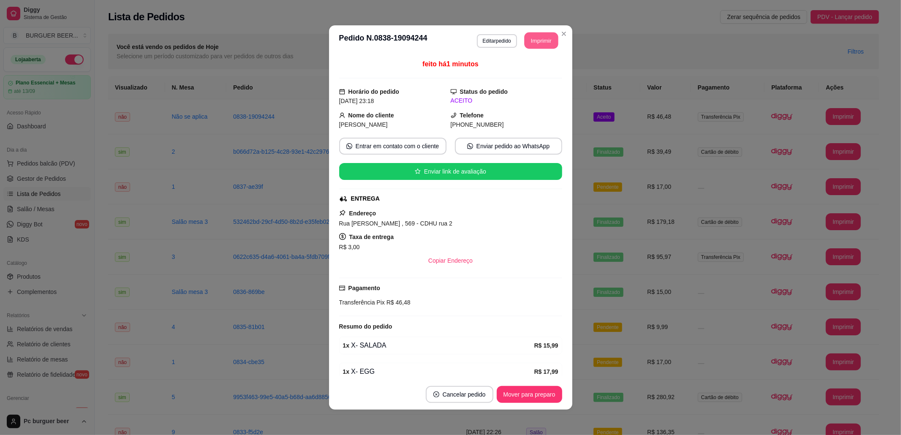
click at [540, 36] on button "Imprimir" at bounding box center [541, 41] width 34 height 16
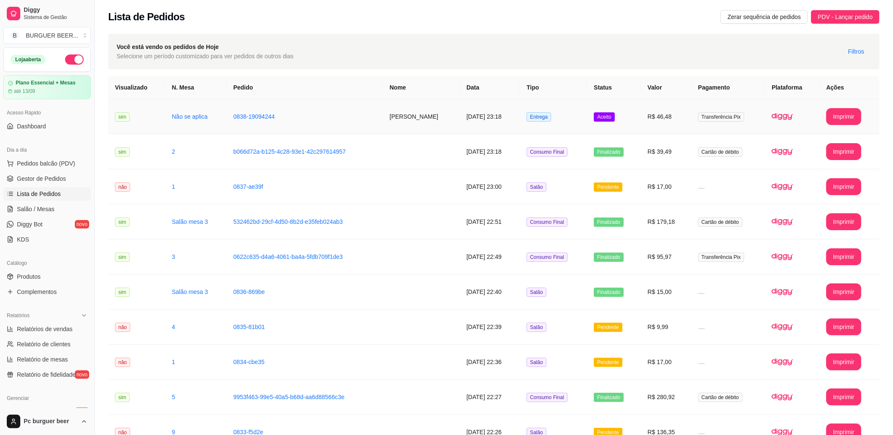
click at [639, 117] on td "Aceito" at bounding box center [614, 116] width 54 height 35
click at [43, 210] on span "Salão / Mesas" at bounding box center [36, 209] width 38 height 8
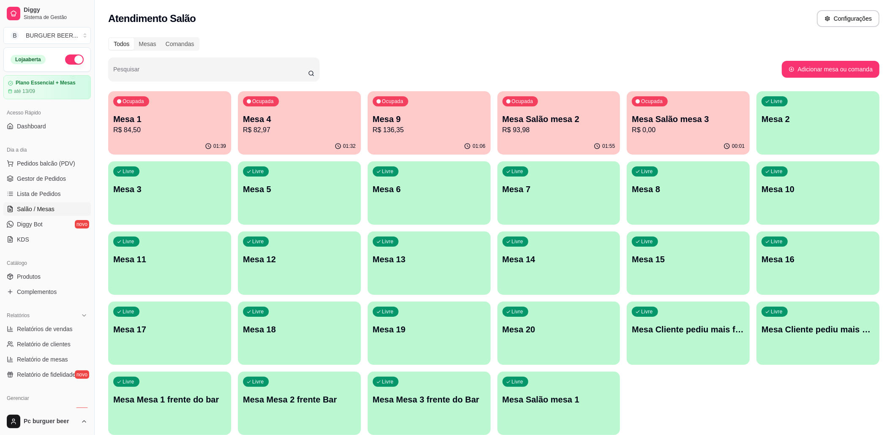
click at [440, 140] on div "01:06" at bounding box center [429, 146] width 123 height 16
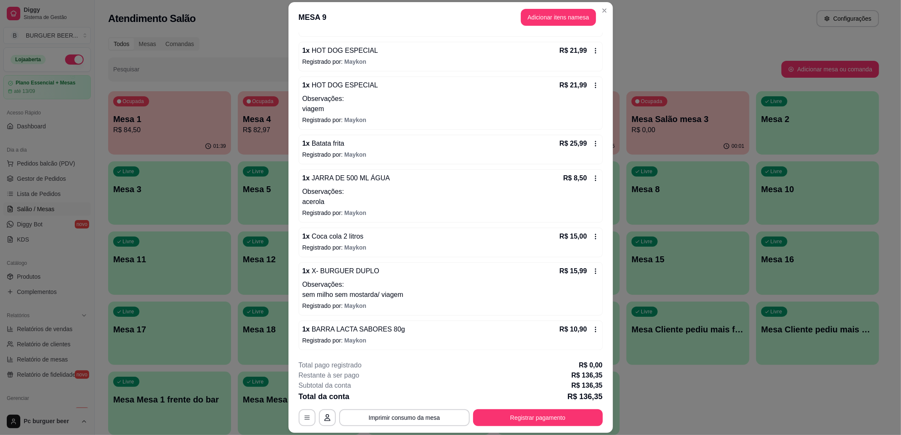
scroll to position [25, 0]
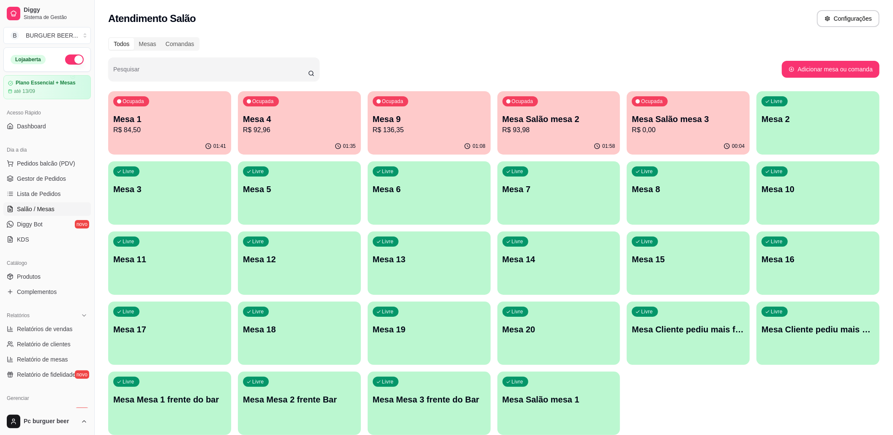
click at [552, 112] on div "Ocupada Mesa Salão mesa 2 R$ 93,98" at bounding box center [558, 114] width 123 height 47
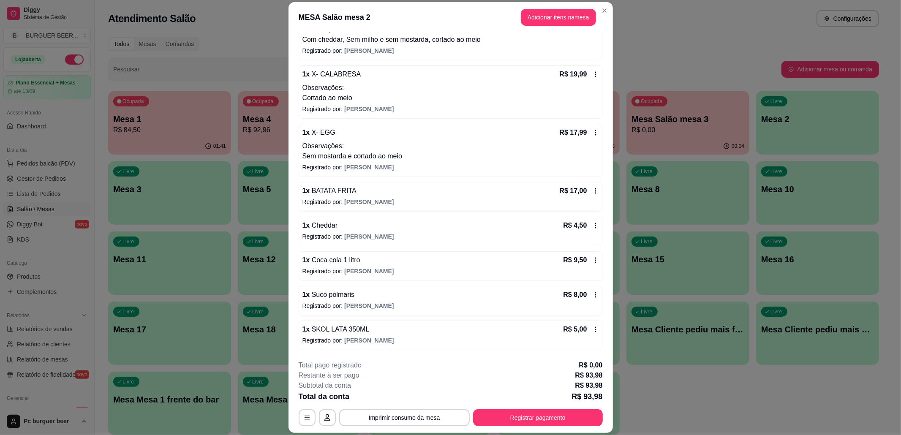
scroll to position [0, 0]
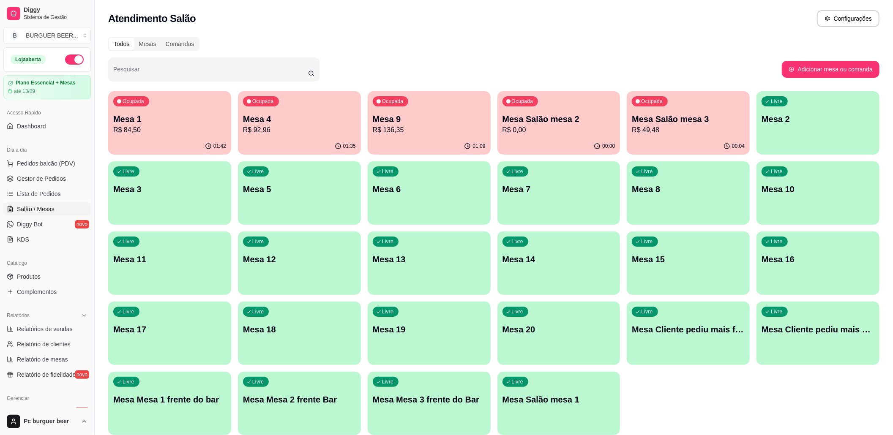
click at [565, 122] on p "Mesa Salão mesa 2" at bounding box center [559, 119] width 113 height 12
click at [685, 132] on p "R$ 49,48" at bounding box center [688, 130] width 113 height 10
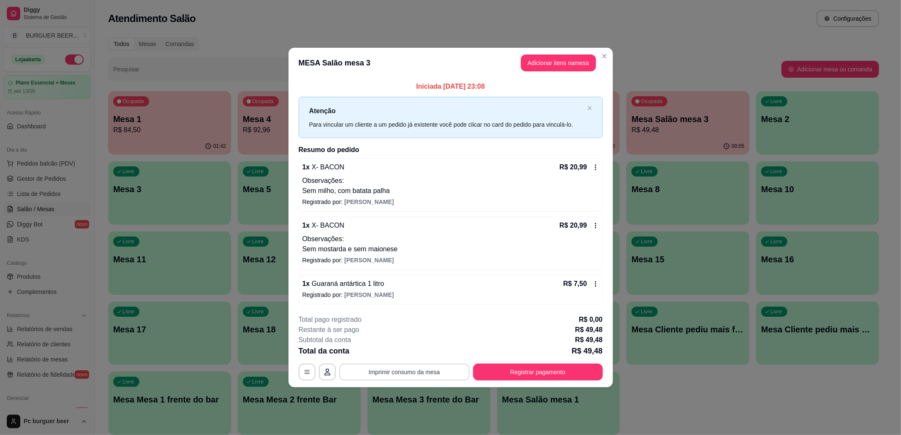
click at [382, 367] on button "Imprimir consumo da mesa" at bounding box center [404, 372] width 131 height 17
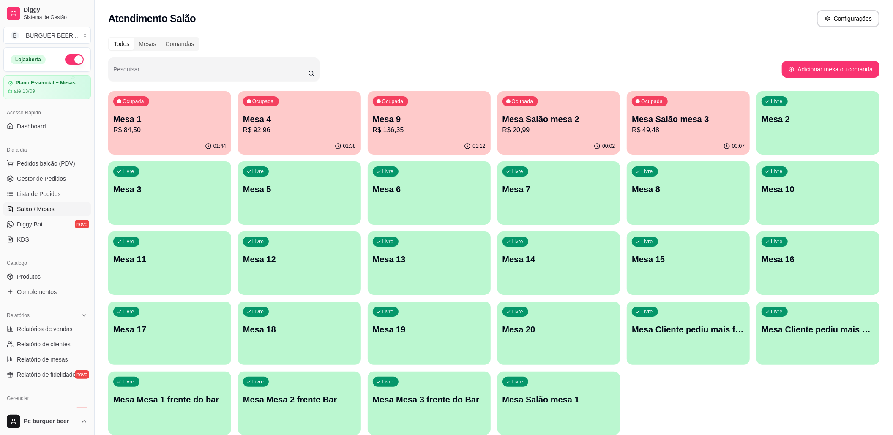
click at [543, 134] on p "R$ 20,99" at bounding box center [559, 130] width 113 height 10
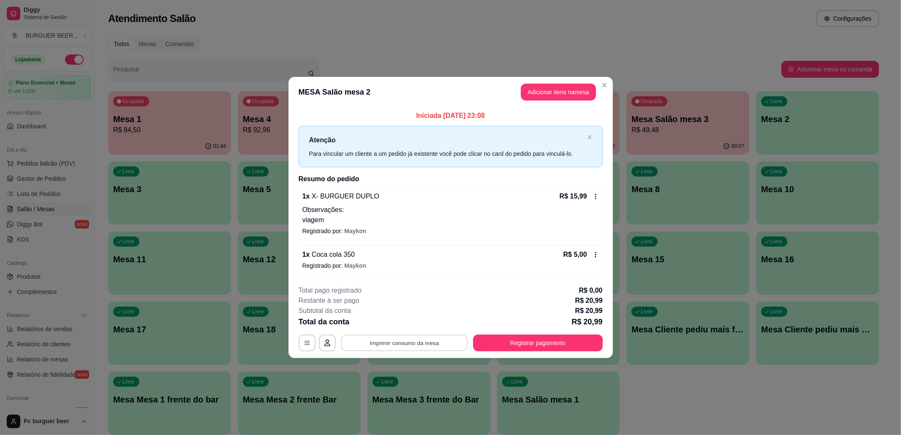
click at [435, 344] on button "Imprimir consumo da mesa" at bounding box center [404, 343] width 127 height 16
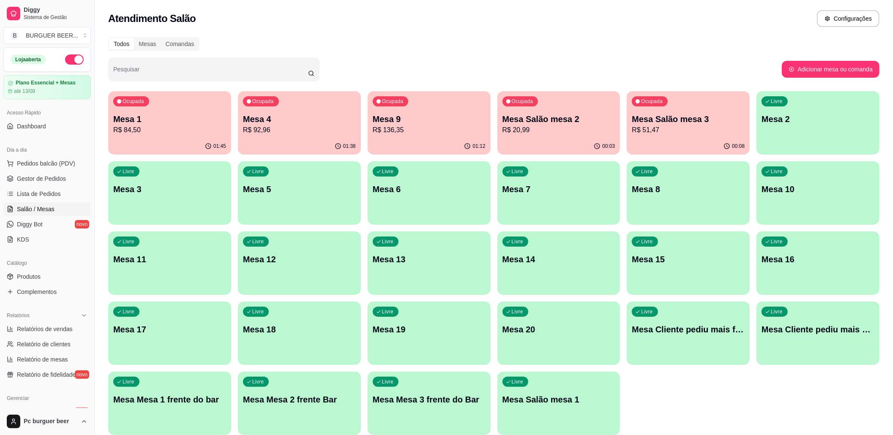
click at [416, 118] on p "Mesa 9" at bounding box center [429, 119] width 113 height 12
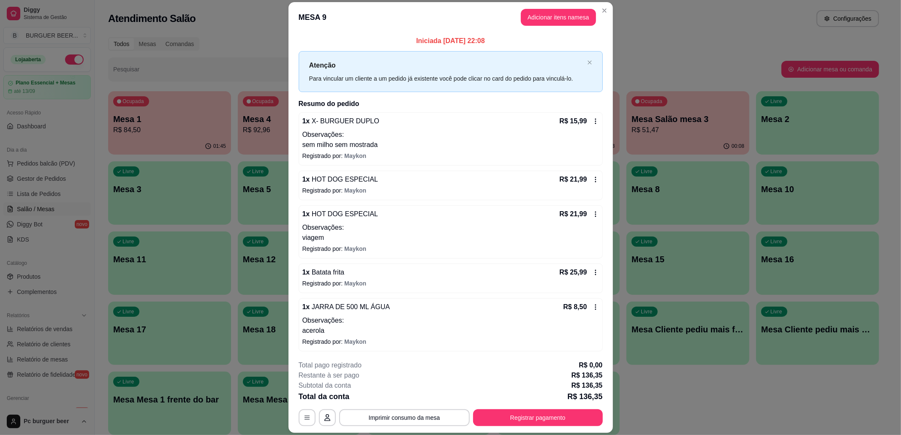
click at [563, 407] on div "**********" at bounding box center [451, 394] width 304 height 66
click at [563, 420] on button "Registrar pagamento" at bounding box center [538, 418] width 130 height 17
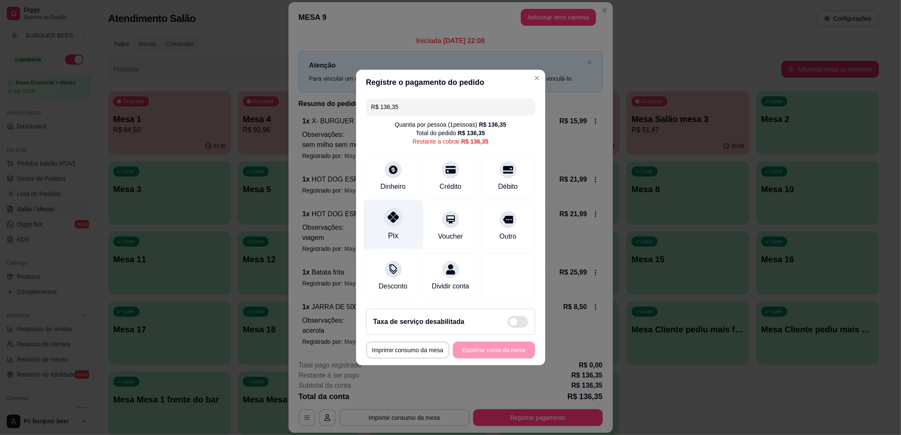
click at [396, 212] on icon at bounding box center [393, 217] width 11 height 11
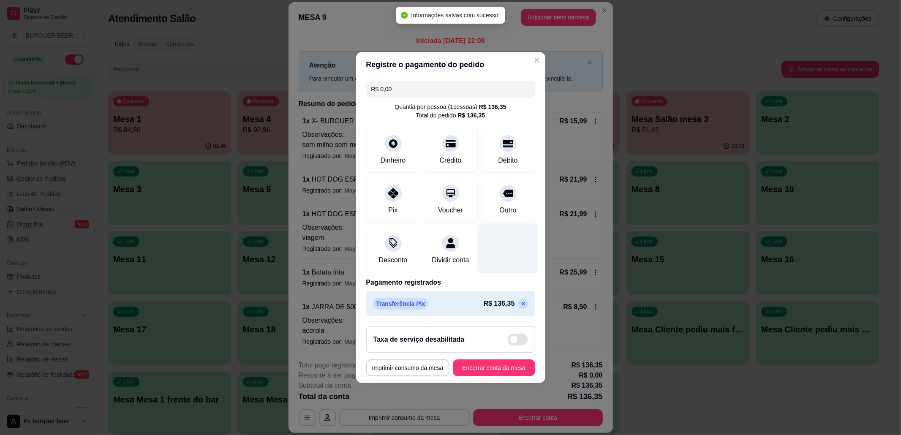
type input "R$ 0,00"
click at [513, 373] on button "Encerrar conta da mesa" at bounding box center [494, 368] width 80 height 16
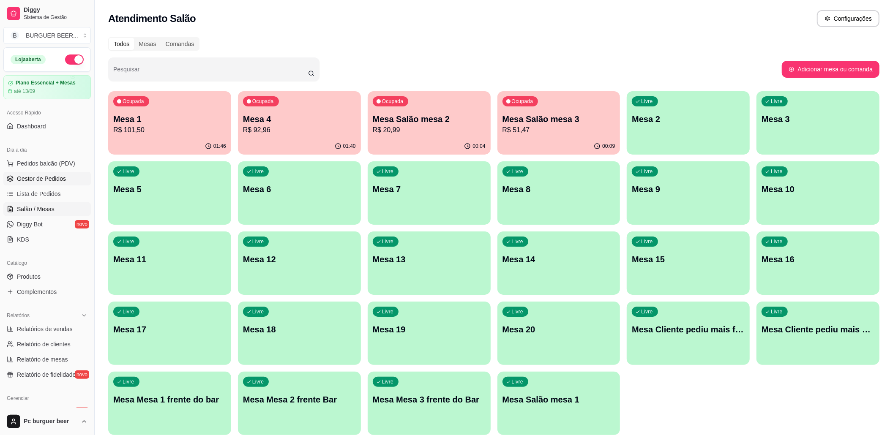
click at [26, 175] on span "Gestor de Pedidos" at bounding box center [41, 179] width 49 height 8
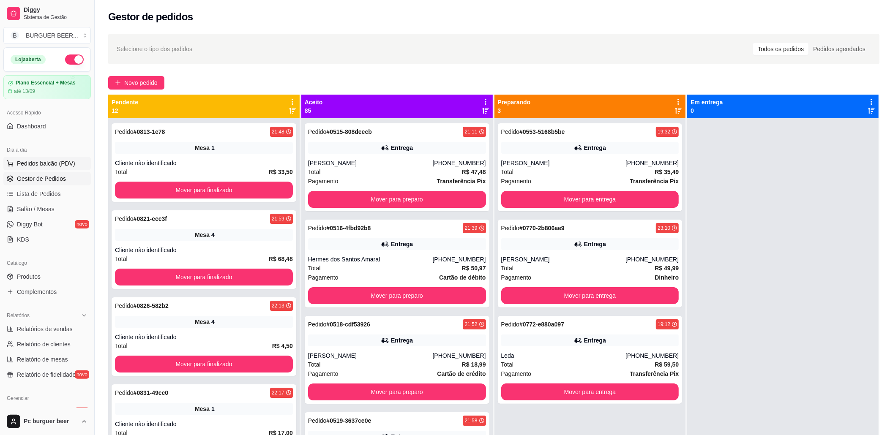
click at [53, 158] on button "Pedidos balcão (PDV)" at bounding box center [46, 164] width 87 height 14
click at [33, 194] on span "Lista de Pedidos" at bounding box center [39, 194] width 44 height 8
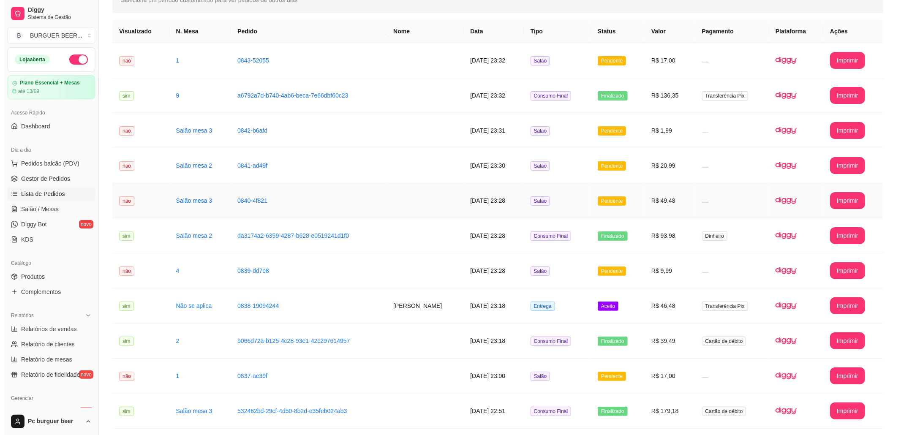
scroll to position [112, 0]
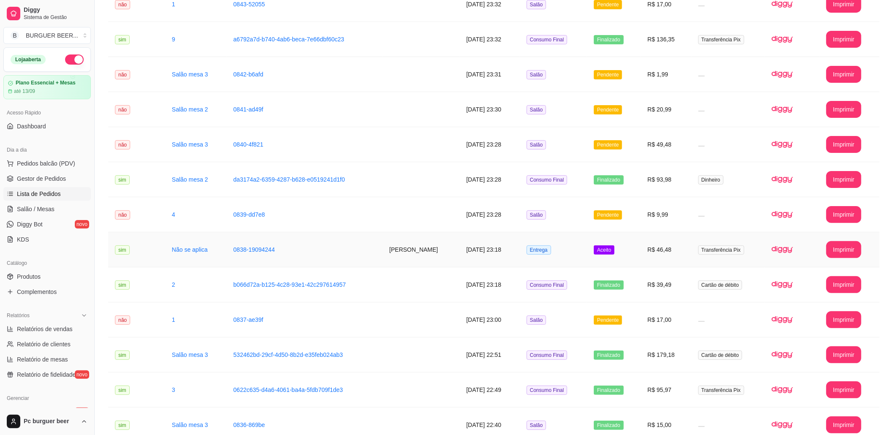
click at [371, 251] on td "0838-19094244" at bounding box center [305, 249] width 156 height 35
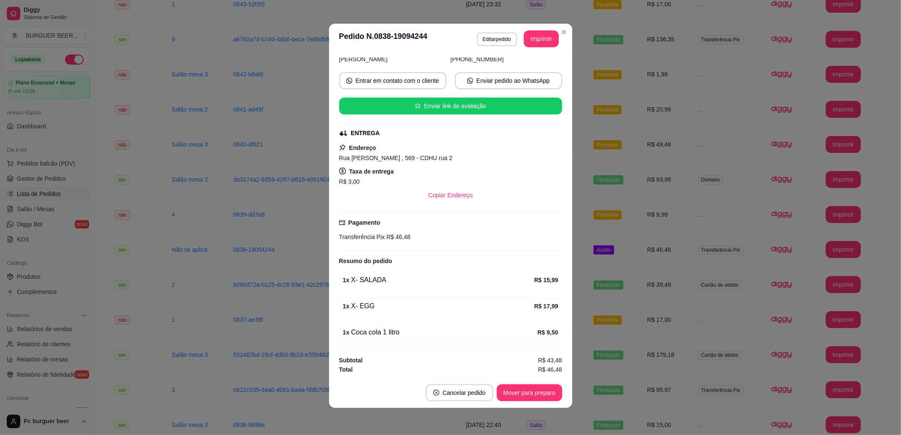
scroll to position [0, 0]
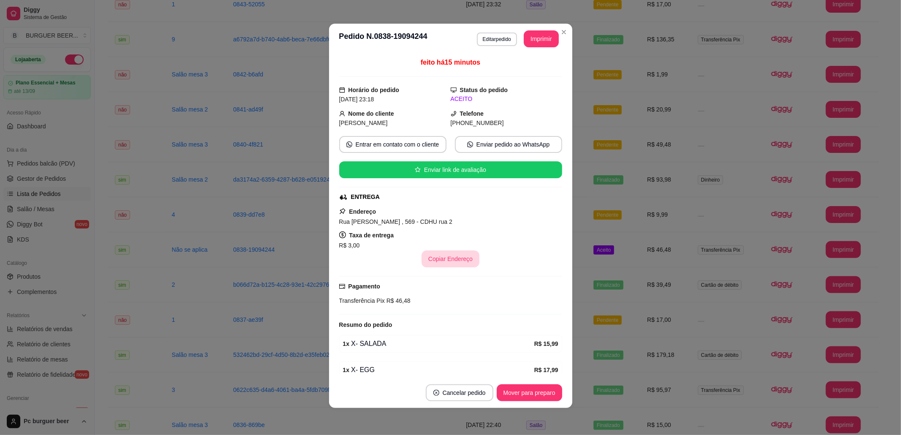
click at [429, 259] on button "Copiar Endereço" at bounding box center [451, 259] width 58 height 17
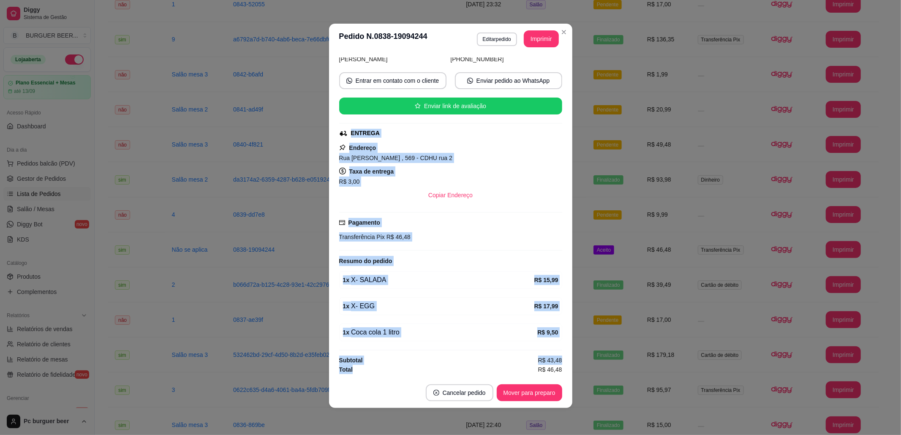
drag, startPoint x: 369, startPoint y: 373, endPoint x: 332, endPoint y: 129, distance: 246.3
click at [333, 131] on div "feito há 15 minutos Horário do pedido 15/08/2025 23:18 Status do pedido ACEITO …" at bounding box center [450, 216] width 243 height 324
copy div "ENTREGA Endereço Rua Francielli Gorre Toffanni , 569 - CDHU rua 2 Taxa de entre…"
click at [534, 36] on button "Imprimir" at bounding box center [541, 38] width 35 height 17
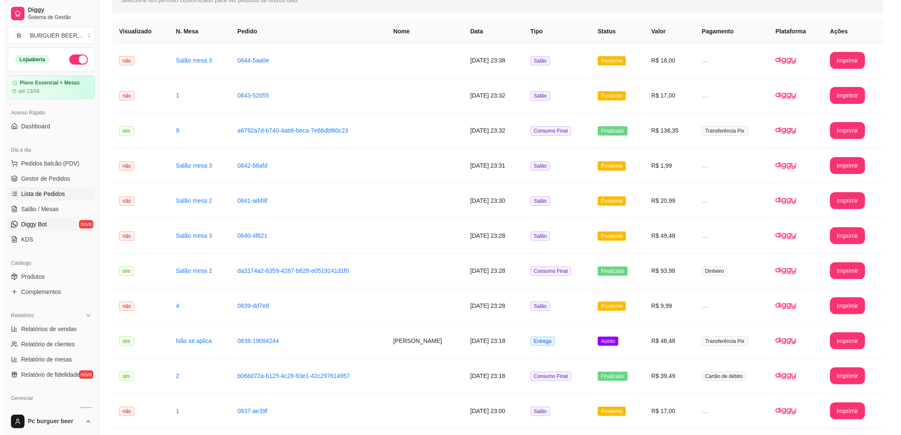
scroll to position [0, 0]
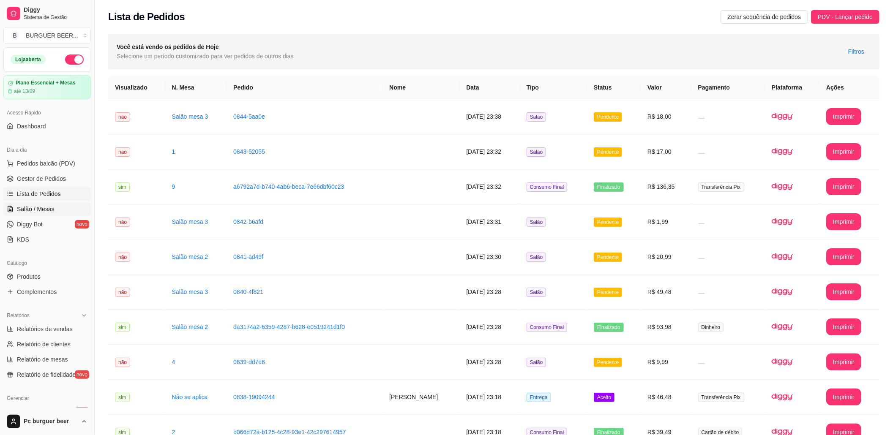
click at [41, 210] on span "Salão / Mesas" at bounding box center [36, 209] width 38 height 8
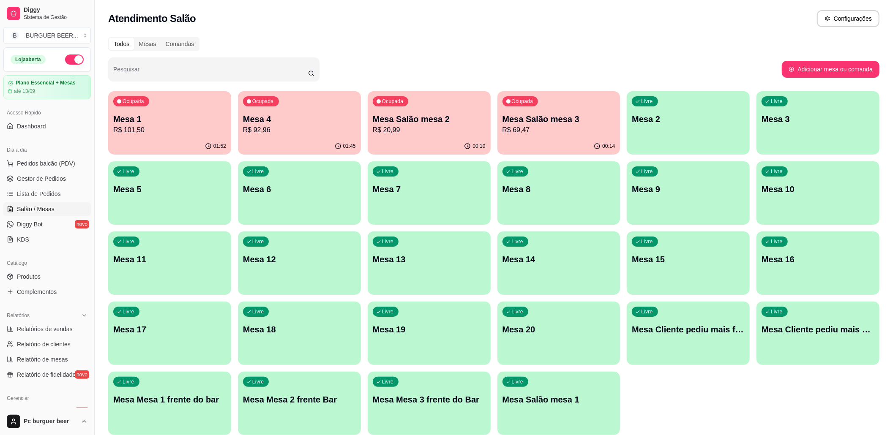
click at [529, 128] on p "R$ 69,47" at bounding box center [559, 130] width 113 height 10
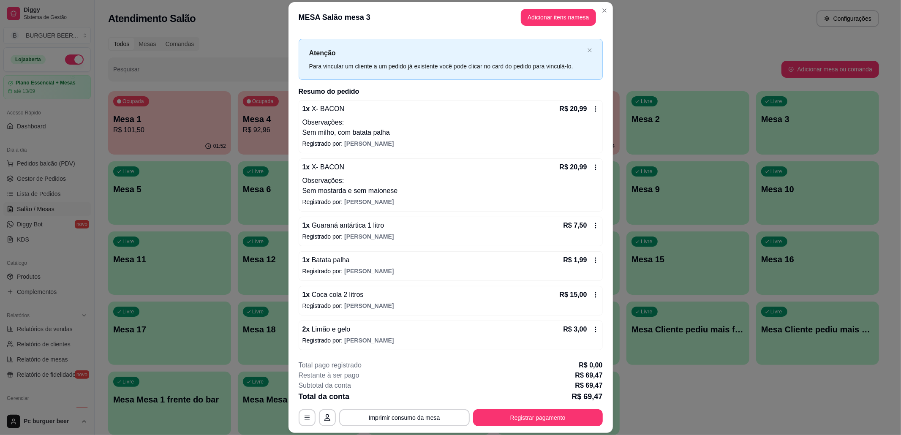
scroll to position [25, 0]
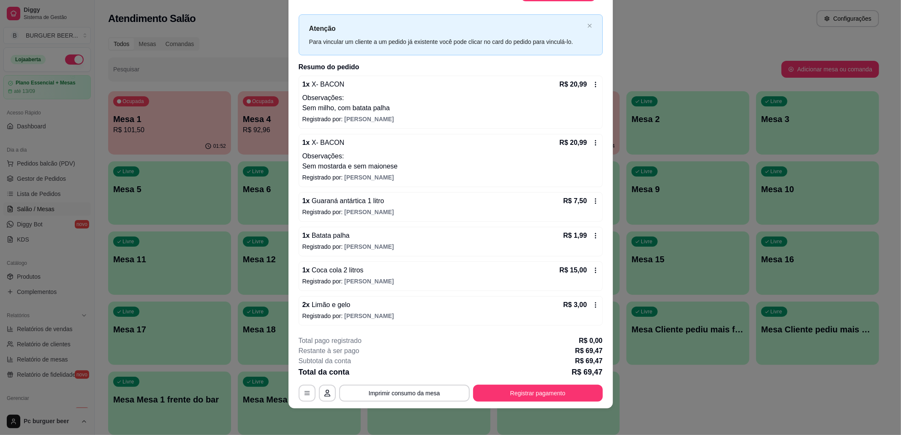
click at [593, 268] on icon at bounding box center [596, 270] width 7 height 7
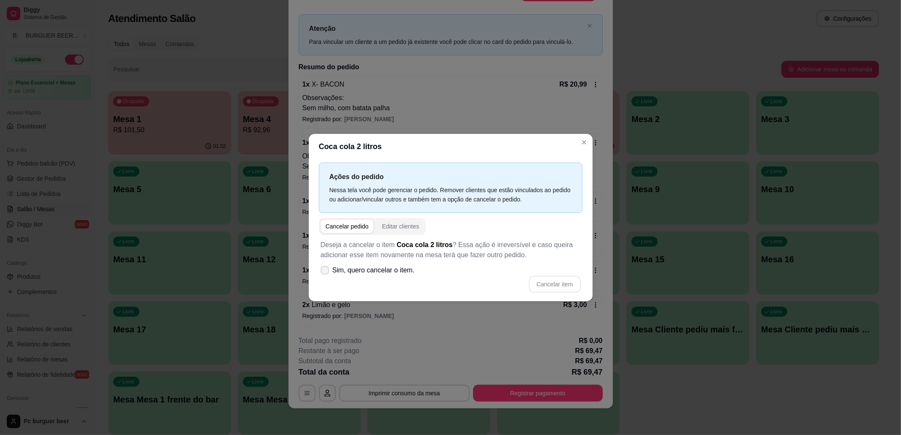
click at [341, 271] on span "Sim, quero cancelar o item." at bounding box center [374, 270] width 82 height 10
click at [326, 272] on input "Sim, quero cancelar o item." at bounding box center [322, 274] width 5 height 5
checkbox input "true"
click at [567, 278] on button "Cancelar item" at bounding box center [555, 284] width 52 height 17
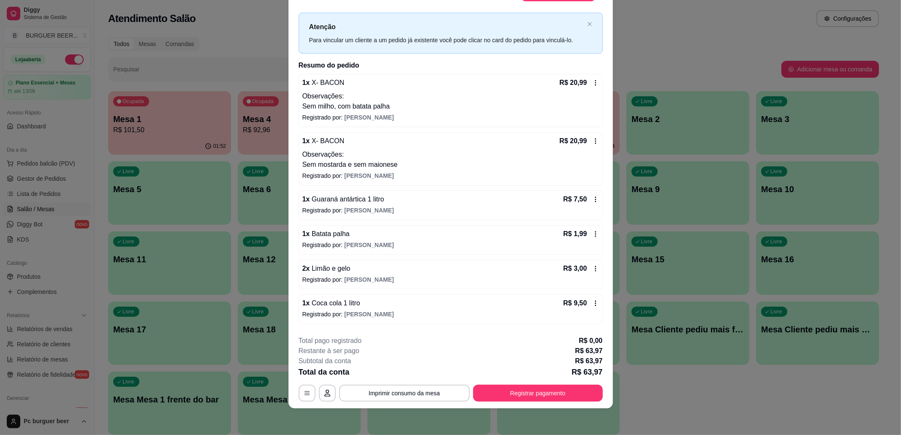
scroll to position [63, 0]
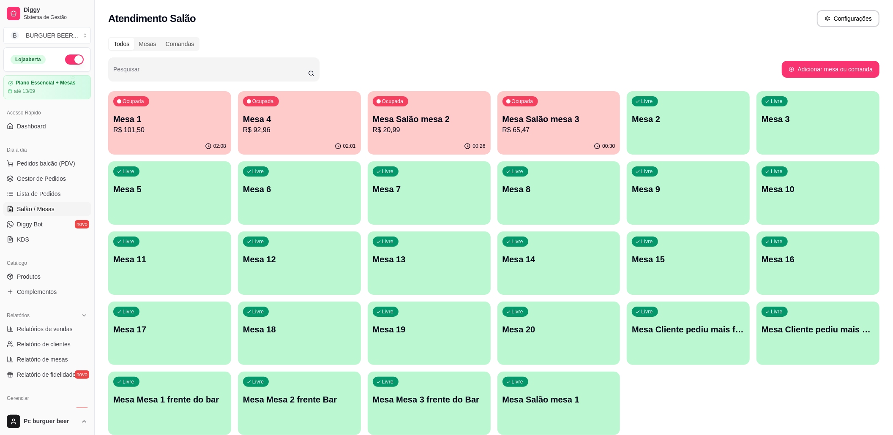
click at [325, 138] on button "Ocupada Mesa 4 R$ 92,96 02:01" at bounding box center [299, 122] width 123 height 63
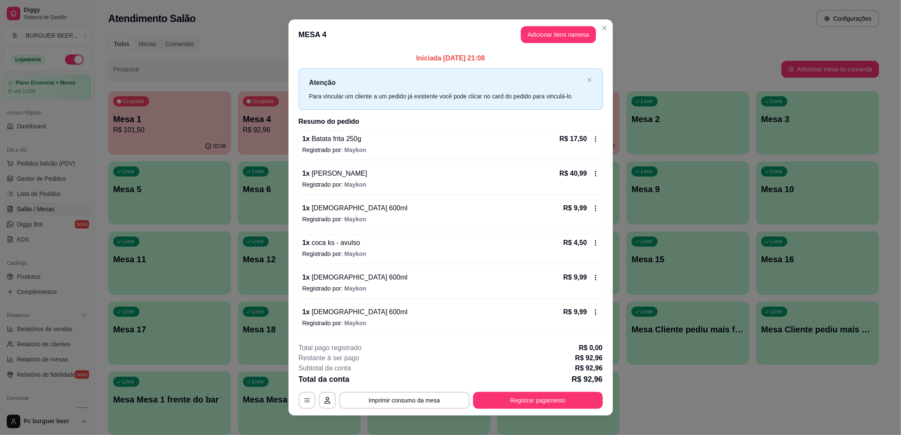
scroll to position [8, 0]
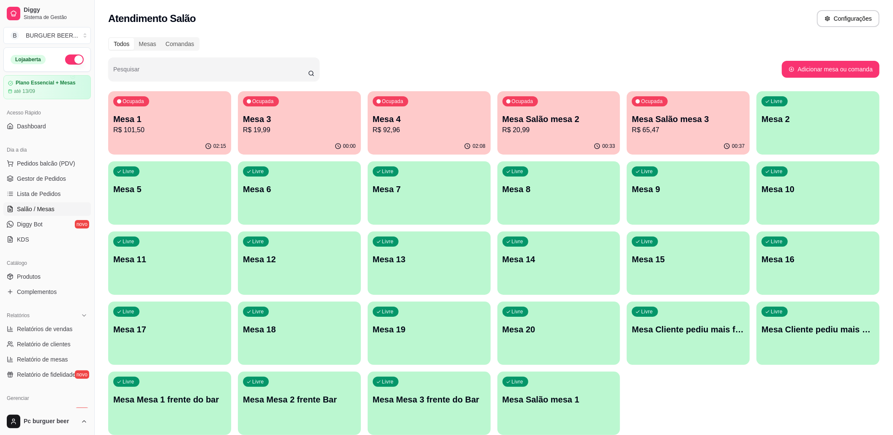
click at [462, 141] on div "02:08" at bounding box center [429, 146] width 123 height 16
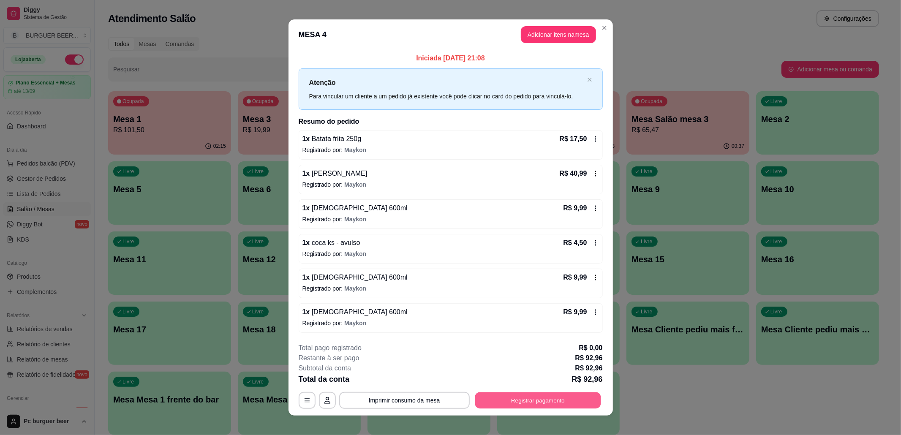
click at [563, 396] on button "Registrar pagamento" at bounding box center [538, 400] width 126 height 16
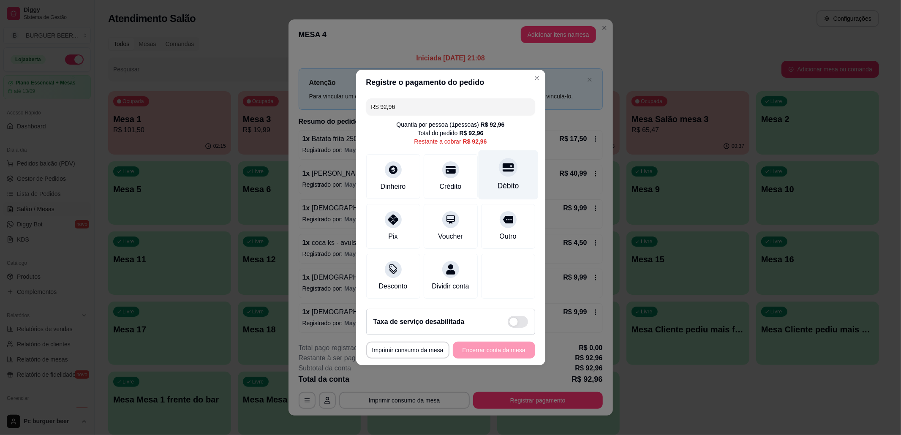
click at [499, 169] on div at bounding box center [508, 167] width 19 height 19
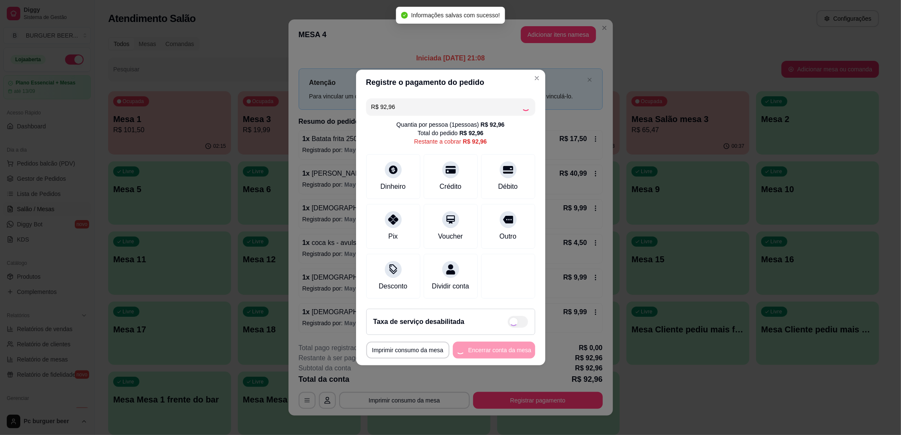
type input "R$ 0,00"
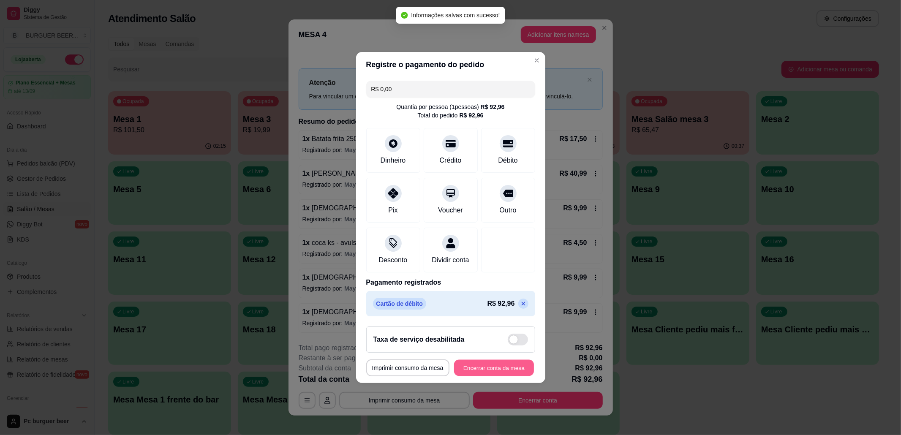
click at [494, 377] on button "Encerrar conta da mesa" at bounding box center [494, 368] width 80 height 16
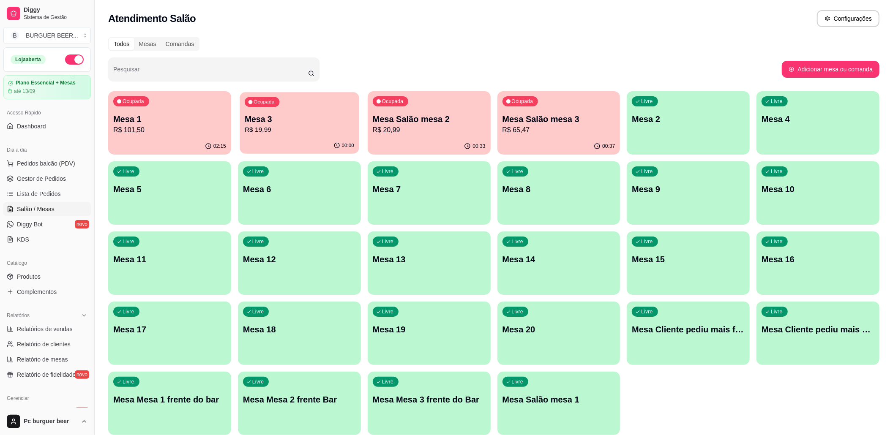
click at [243, 120] on div "Ocupada Mesa 3 R$ 19,99" at bounding box center [299, 115] width 119 height 46
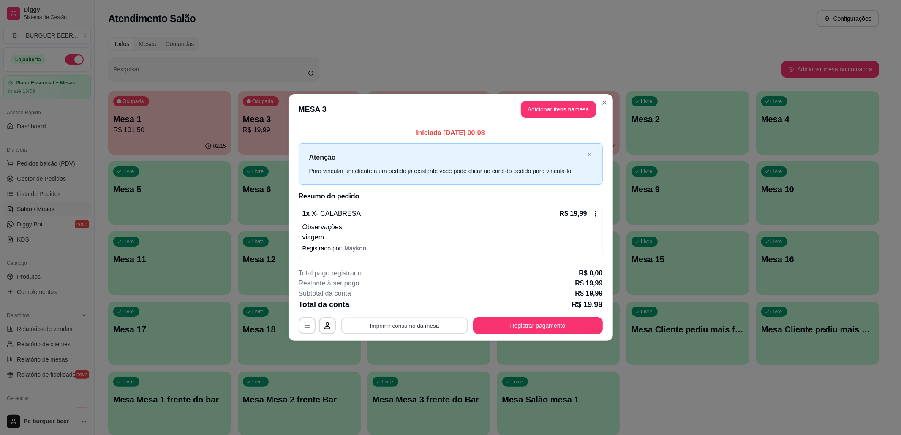
click at [394, 321] on button "Imprimir consumo da mesa" at bounding box center [404, 325] width 127 height 16
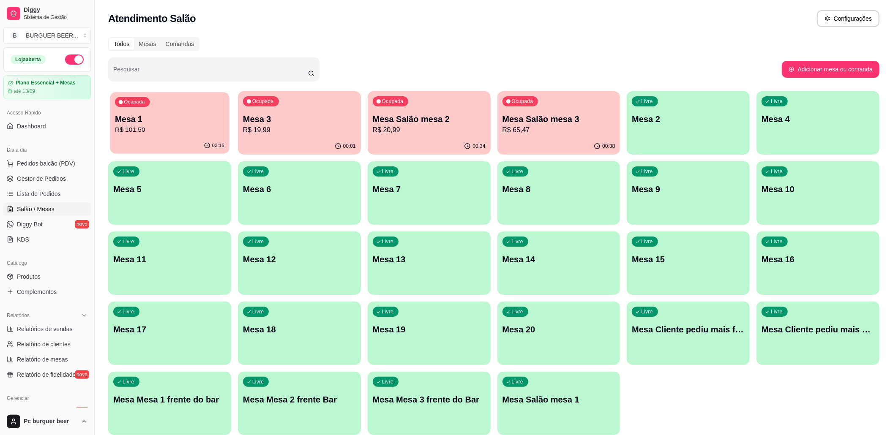
click at [205, 114] on p "Mesa 1" at bounding box center [169, 119] width 109 height 11
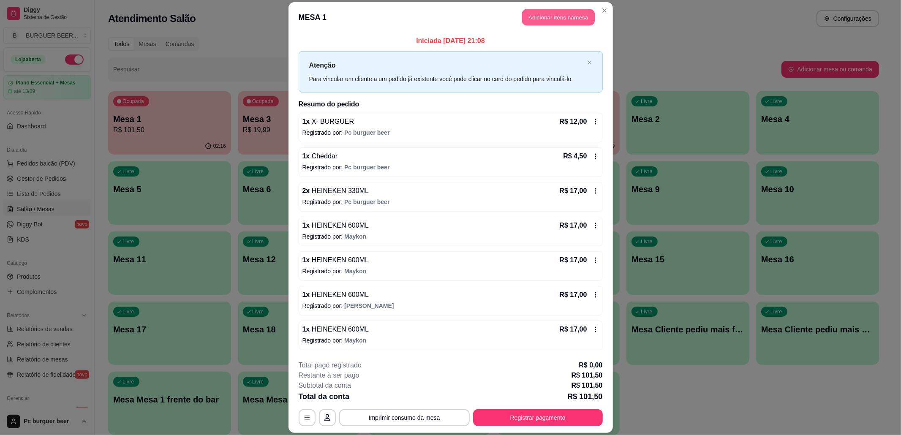
click at [529, 16] on button "Adicionar itens na mesa" at bounding box center [558, 17] width 73 height 16
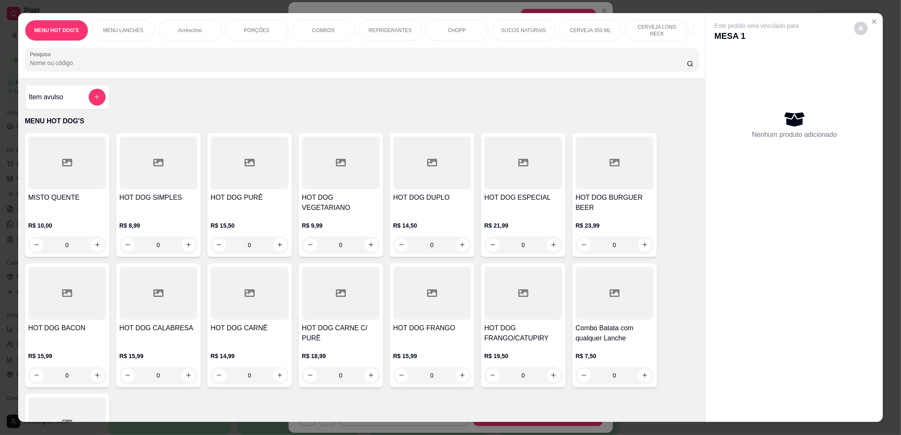
drag, startPoint x: 690, startPoint y: 29, endPoint x: 650, endPoint y: 76, distance: 62.1
click at [693, 29] on div "CERVEJA DE 600 ML" at bounding box center [724, 30] width 63 height 21
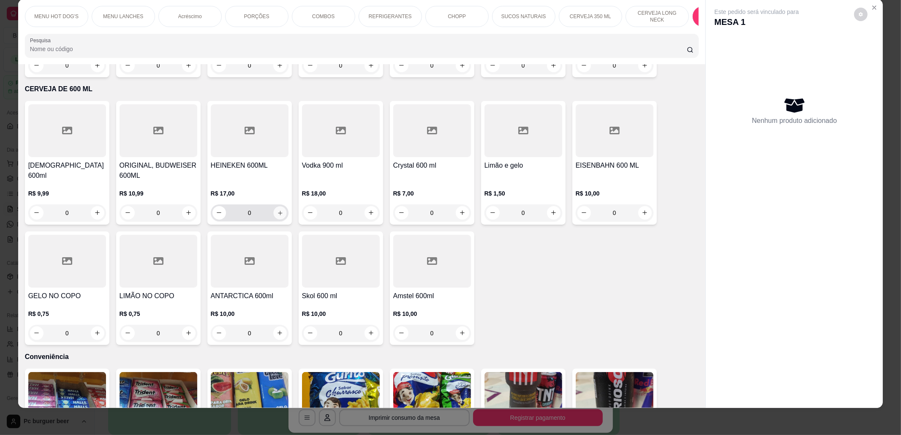
click at [278, 210] on icon "increase-product-quantity" at bounding box center [280, 213] width 6 height 6
type input "1"
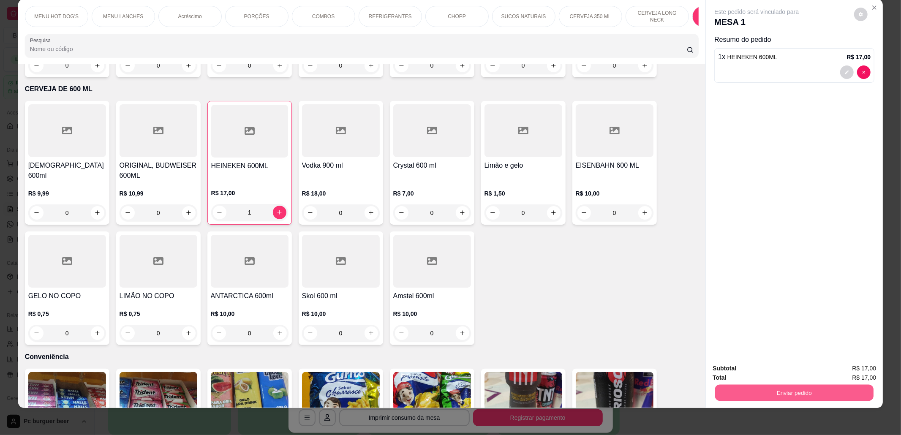
click at [731, 392] on button "Enviar pedido" at bounding box center [795, 393] width 158 height 16
click at [729, 371] on button "Não registrar e enviar pedido" at bounding box center [766, 373] width 85 height 16
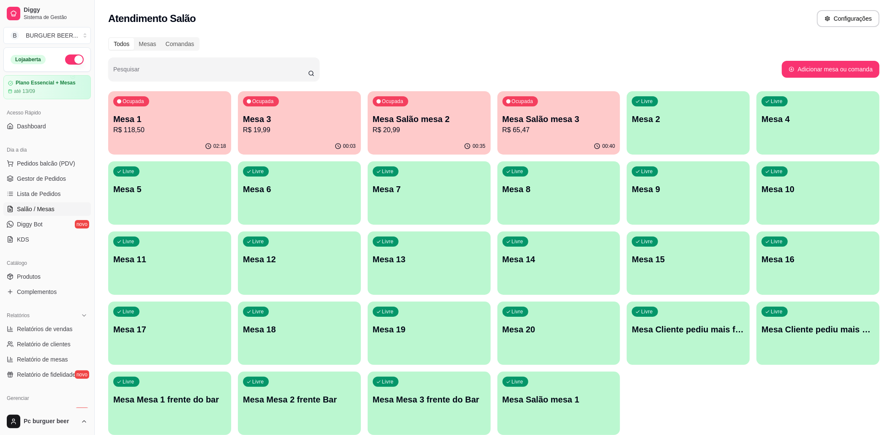
click at [302, 139] on div "00:03" at bounding box center [299, 146] width 123 height 16
click at [430, 117] on p "Mesa Salão mesa 2" at bounding box center [429, 119] width 113 height 12
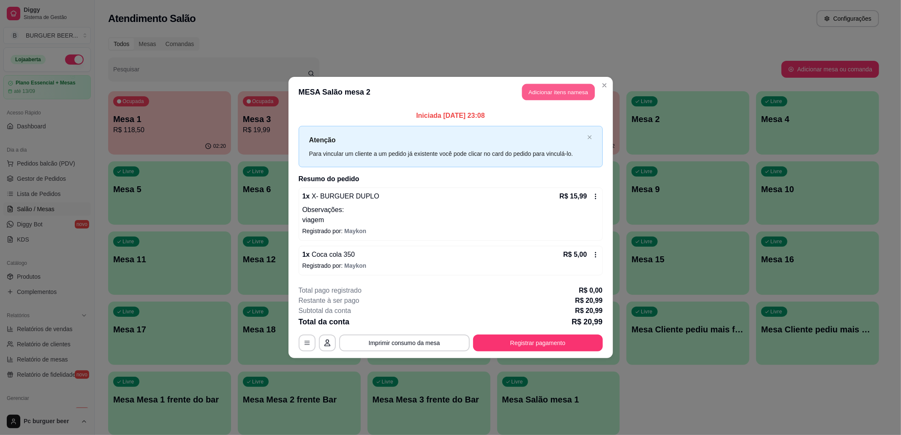
click at [543, 85] on button "Adicionar itens na mesa" at bounding box center [558, 92] width 73 height 16
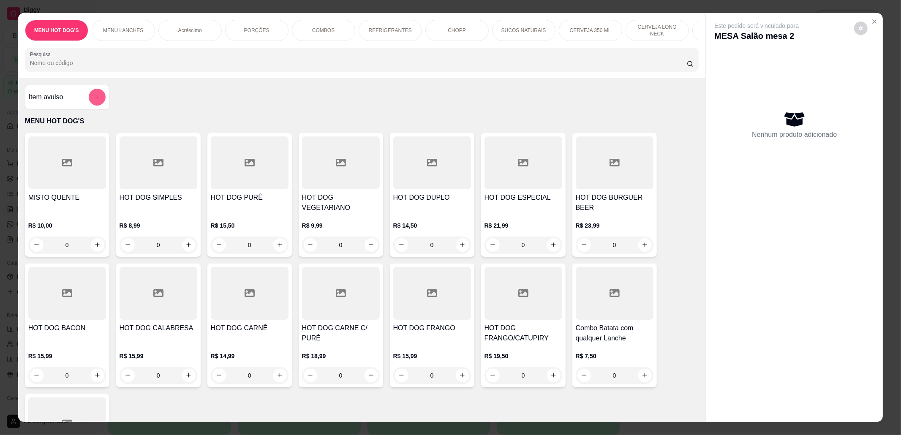
click at [94, 100] on icon "add-separate-item" at bounding box center [97, 97] width 6 height 6
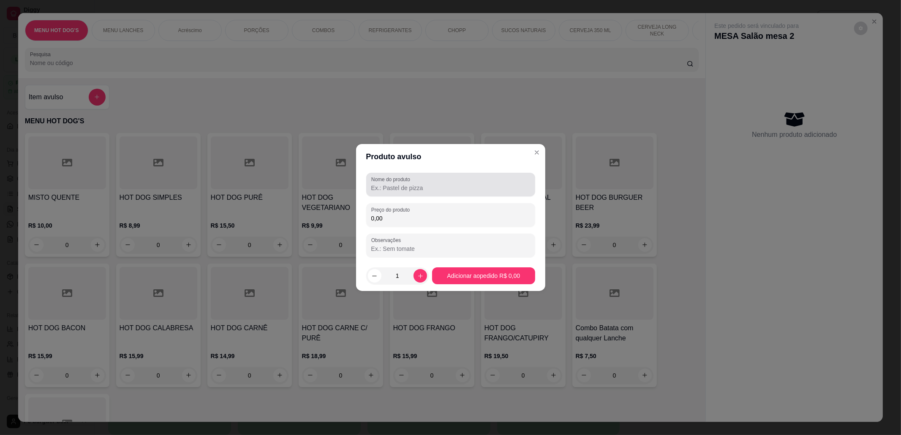
click at [465, 185] on input "Nome do produto" at bounding box center [450, 188] width 159 height 8
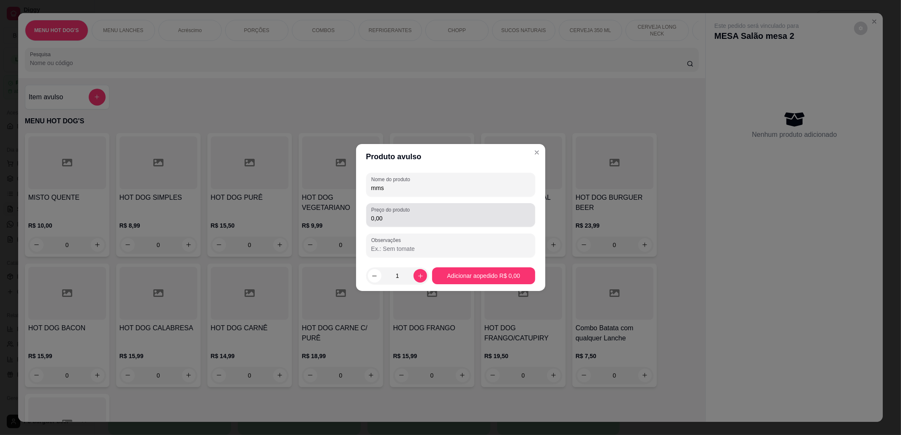
type input "mms"
click at [409, 208] on label "Preço do produto" at bounding box center [391, 209] width 41 height 7
click at [409, 214] on input "0,00" at bounding box center [450, 218] width 159 height 8
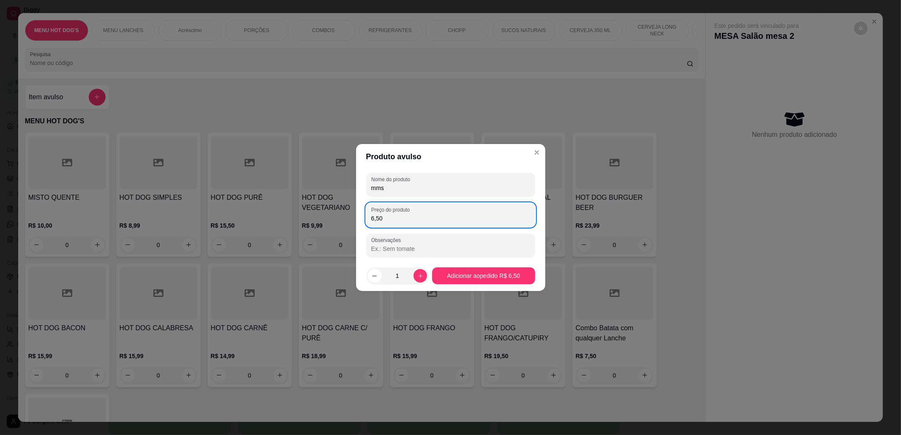
type input "6,50"
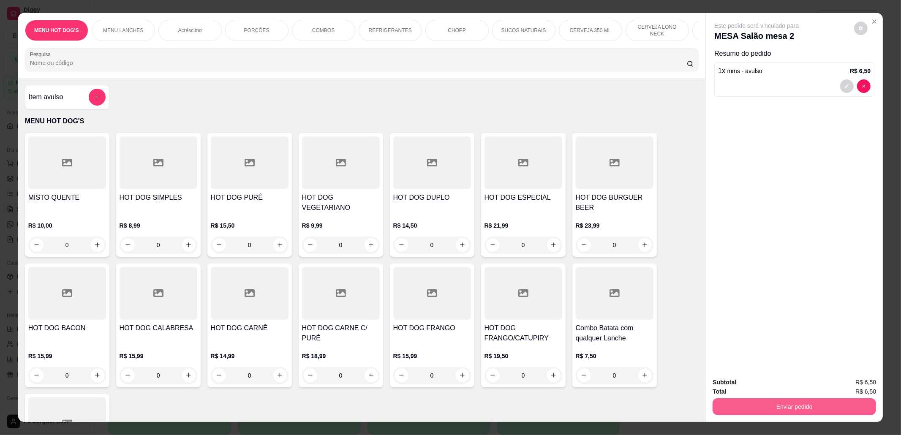
click at [728, 402] on button "Enviar pedido" at bounding box center [795, 407] width 164 height 17
click at [724, 386] on button "Não registrar e enviar pedido" at bounding box center [766, 387] width 85 height 16
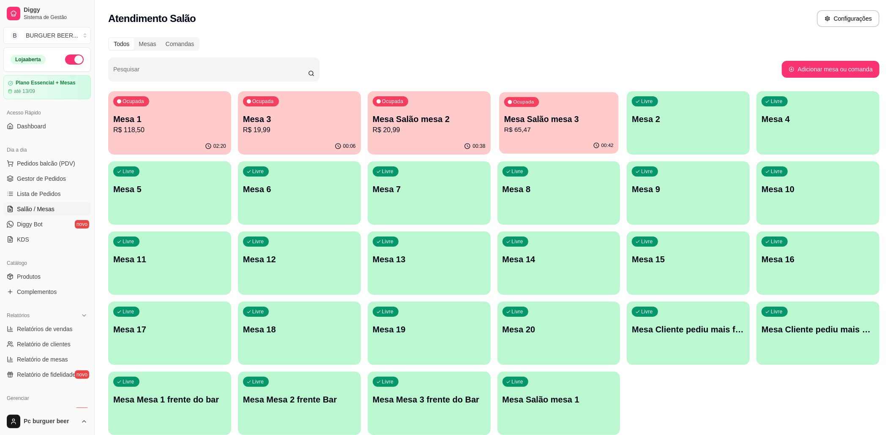
click at [526, 118] on p "Mesa Salão mesa 3" at bounding box center [558, 119] width 109 height 11
click at [388, 115] on p "Mesa Salão mesa 2" at bounding box center [428, 119] width 109 height 11
click at [568, 120] on p "Mesa Salão mesa 3" at bounding box center [559, 119] width 113 height 12
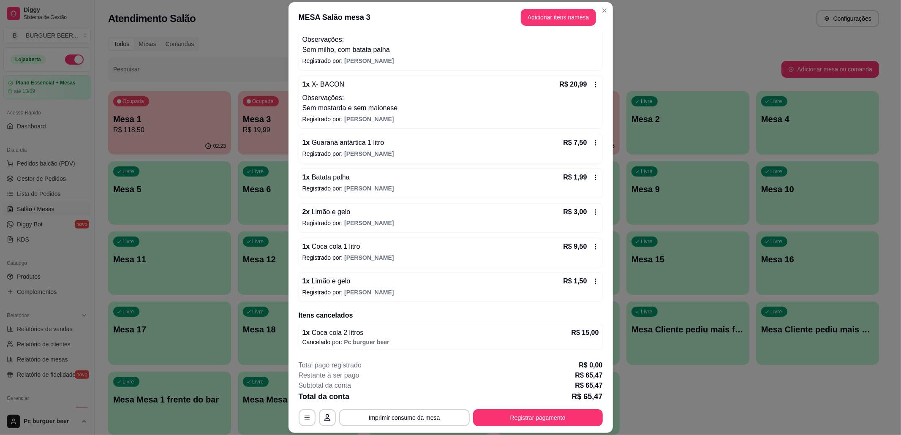
scroll to position [25, 0]
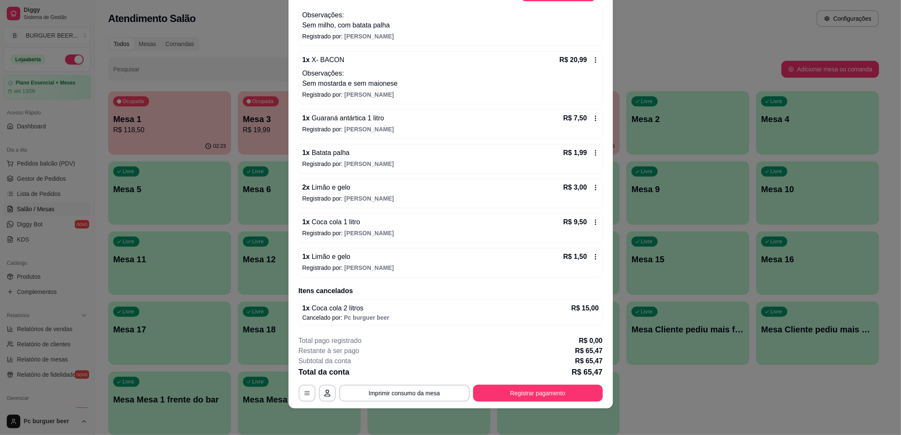
click at [392, 254] on div "1 x Limão e gelo R$ 1,50" at bounding box center [451, 257] width 297 height 10
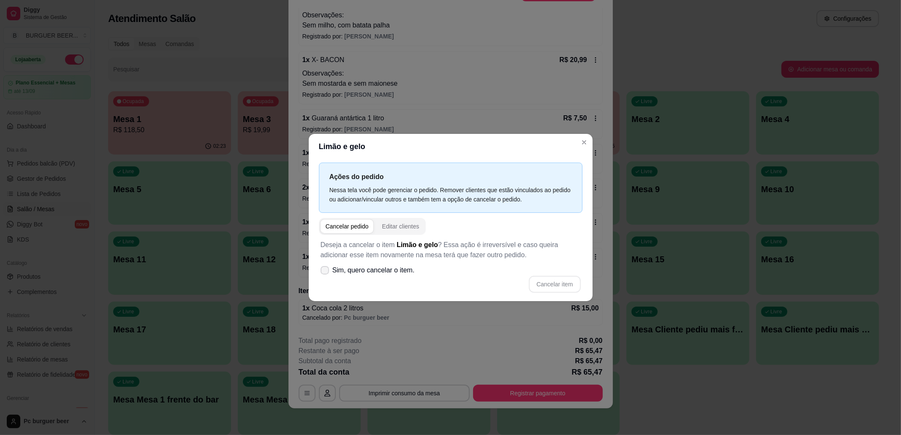
click at [406, 274] on span "Sim, quero cancelar o item." at bounding box center [374, 270] width 82 height 10
click at [326, 274] on input "Sim, quero cancelar o item." at bounding box center [322, 274] width 5 height 5
checkbox input "true"
click at [562, 287] on button "Cancelar item" at bounding box center [555, 284] width 52 height 17
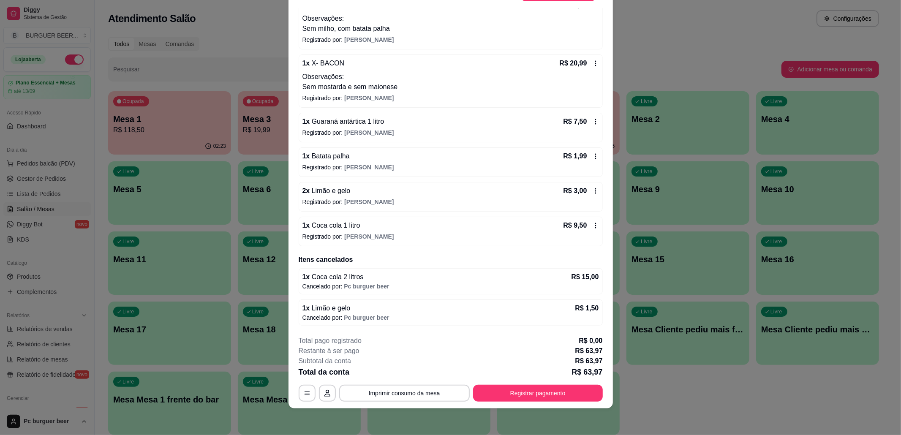
scroll to position [38, 0]
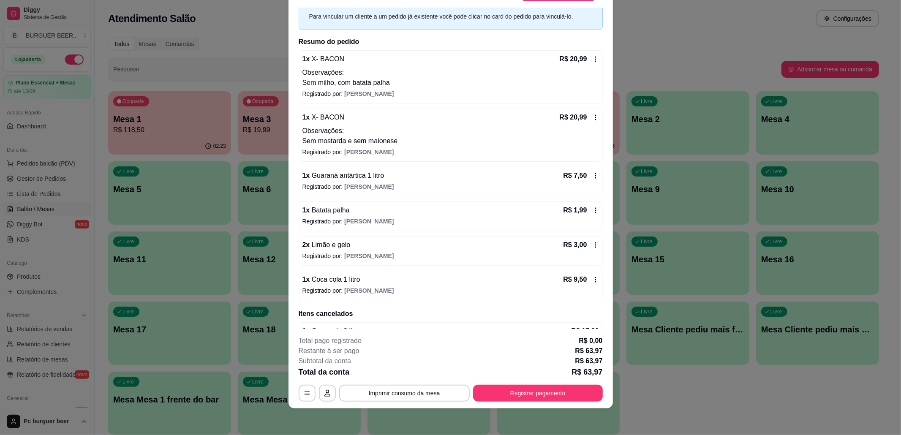
click at [389, 250] on div "2 x Limão e gelo R$ 3,00" at bounding box center [451, 245] width 297 height 10
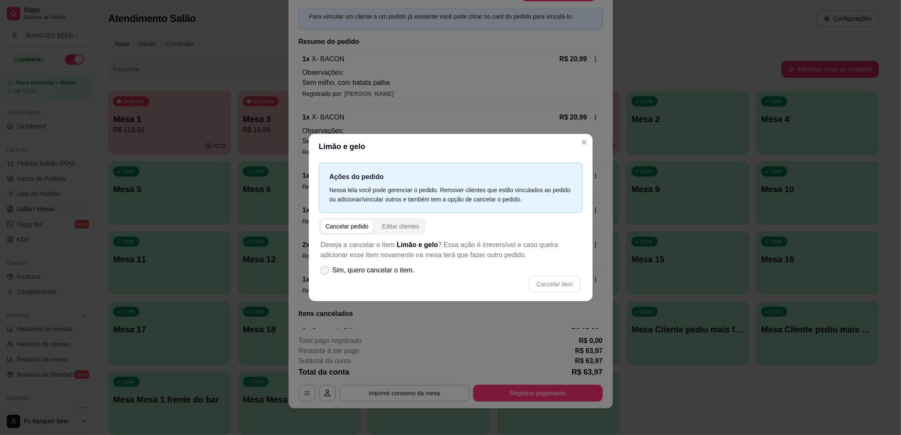
click at [407, 271] on span "Sim, quero cancelar o item." at bounding box center [374, 270] width 82 height 10
click at [326, 272] on input "Sim, quero cancelar o item." at bounding box center [322, 274] width 5 height 5
checkbox input "true"
click at [540, 279] on button "Cancelar item" at bounding box center [555, 284] width 52 height 17
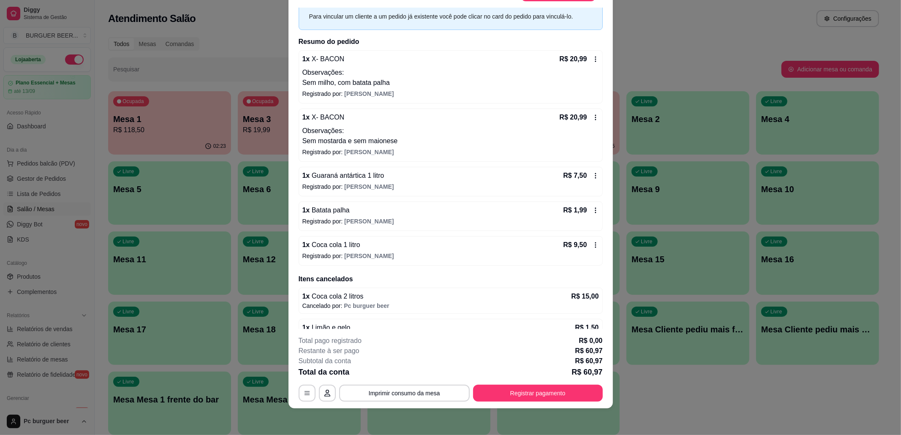
scroll to position [90, 0]
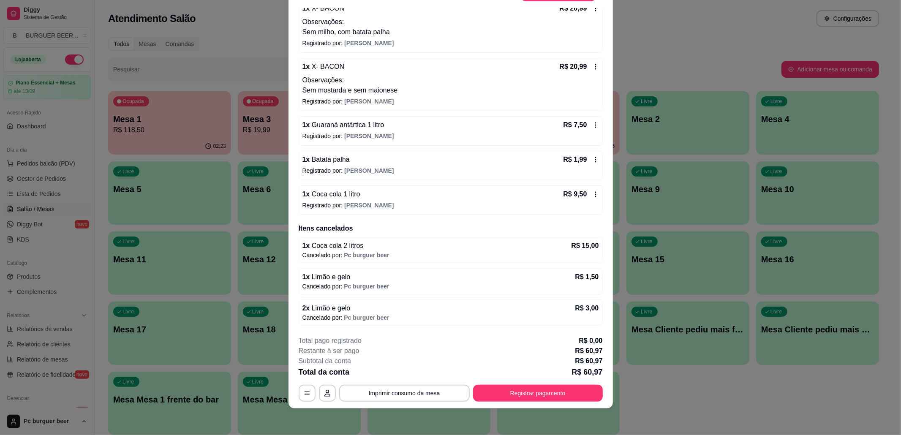
click at [390, 198] on div "1 x Coca cola 1 litro R$ 9,50" at bounding box center [451, 194] width 297 height 10
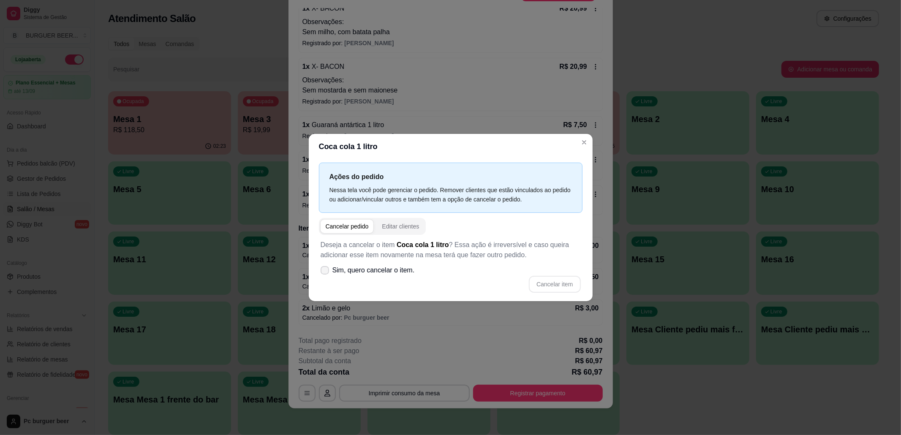
click at [399, 278] on label "Sim, quero cancelar o item." at bounding box center [367, 270] width 101 height 17
click at [326, 278] on input "Sim, quero cancelar o item." at bounding box center [322, 274] width 5 height 5
checkbox input "true"
click at [535, 274] on div "Deseja a cancelar o item Coca cola 1 litro ? Essa ação é irreversível e caso qu…" at bounding box center [451, 266] width 264 height 63
click at [539, 281] on button "Cancelar item" at bounding box center [555, 284] width 50 height 16
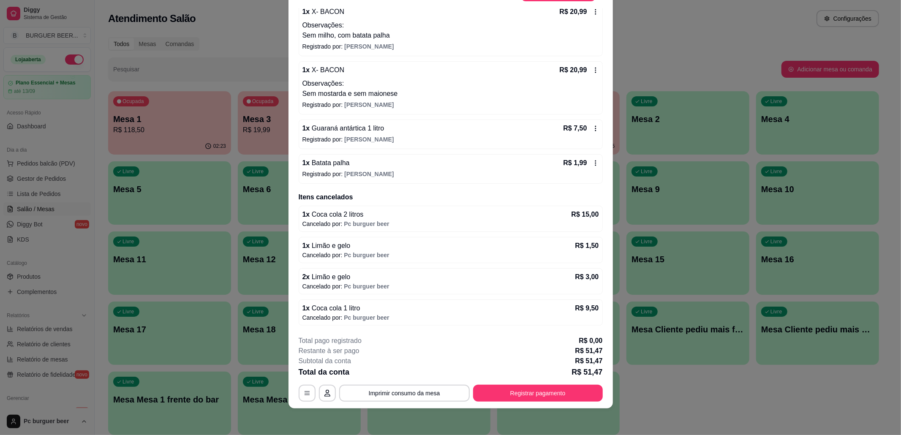
scroll to position [0, 0]
